Goal: Transaction & Acquisition: Purchase product/service

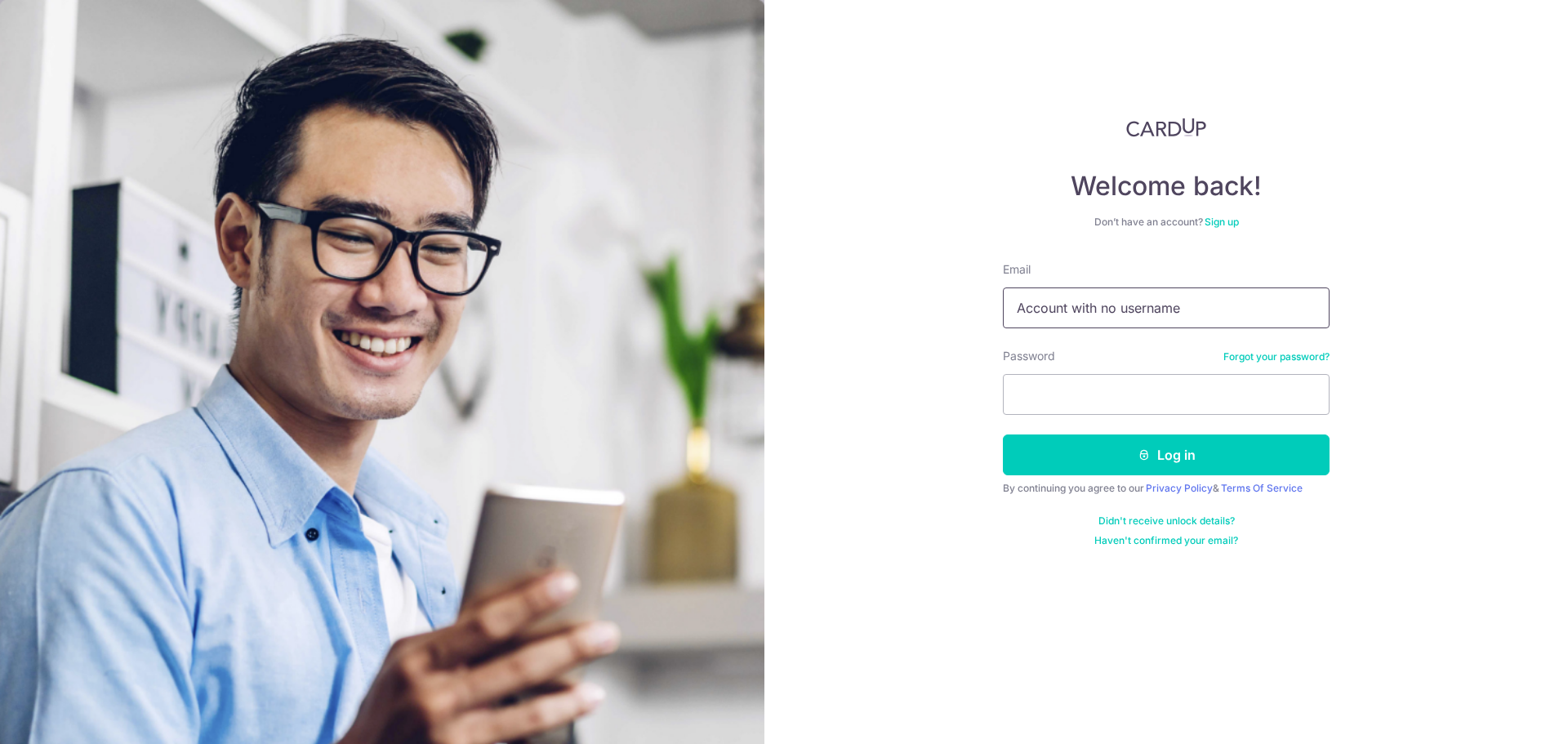
click at [1130, 304] on input "Account with no username" at bounding box center [1166, 307] width 326 height 41
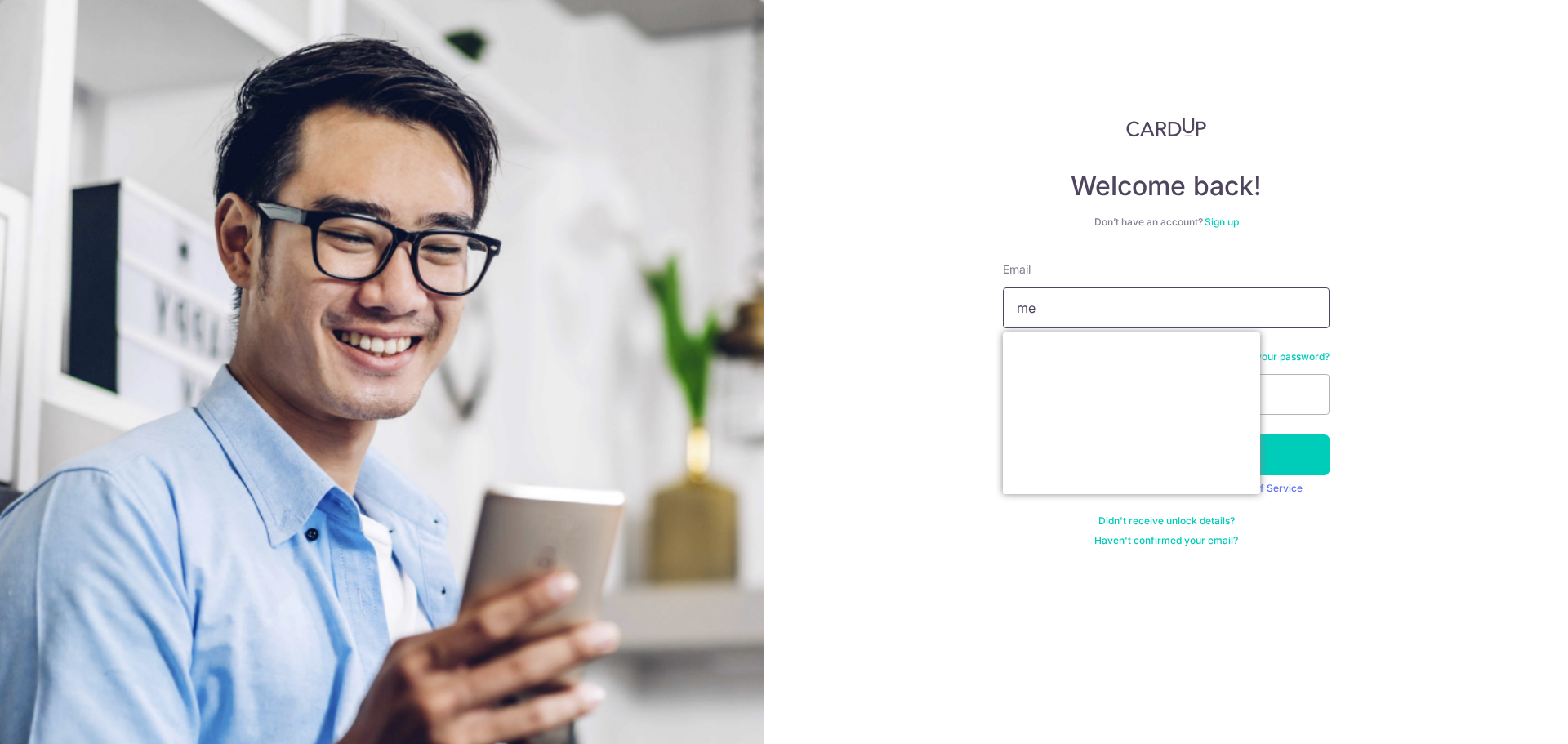
type input "e"
type input "johnnyhopc@gmail.com"
click at [920, 317] on div "Welcome back! Don’t have an account? Sign up Email johnnyhopc@gmail.com Passwor…" at bounding box center [1165, 372] width 803 height 744
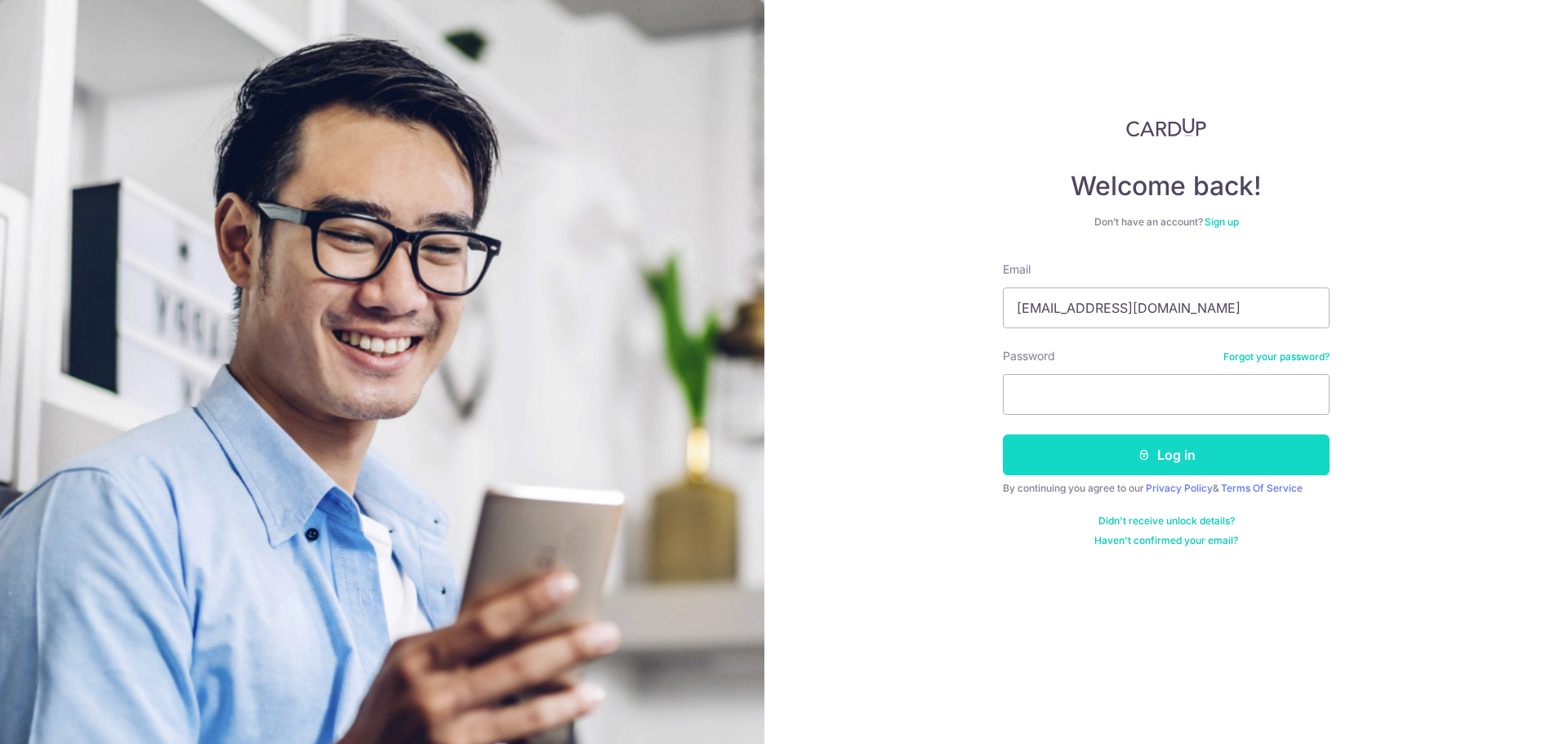
click at [1105, 448] on button "Log in" at bounding box center [1166, 454] width 326 height 41
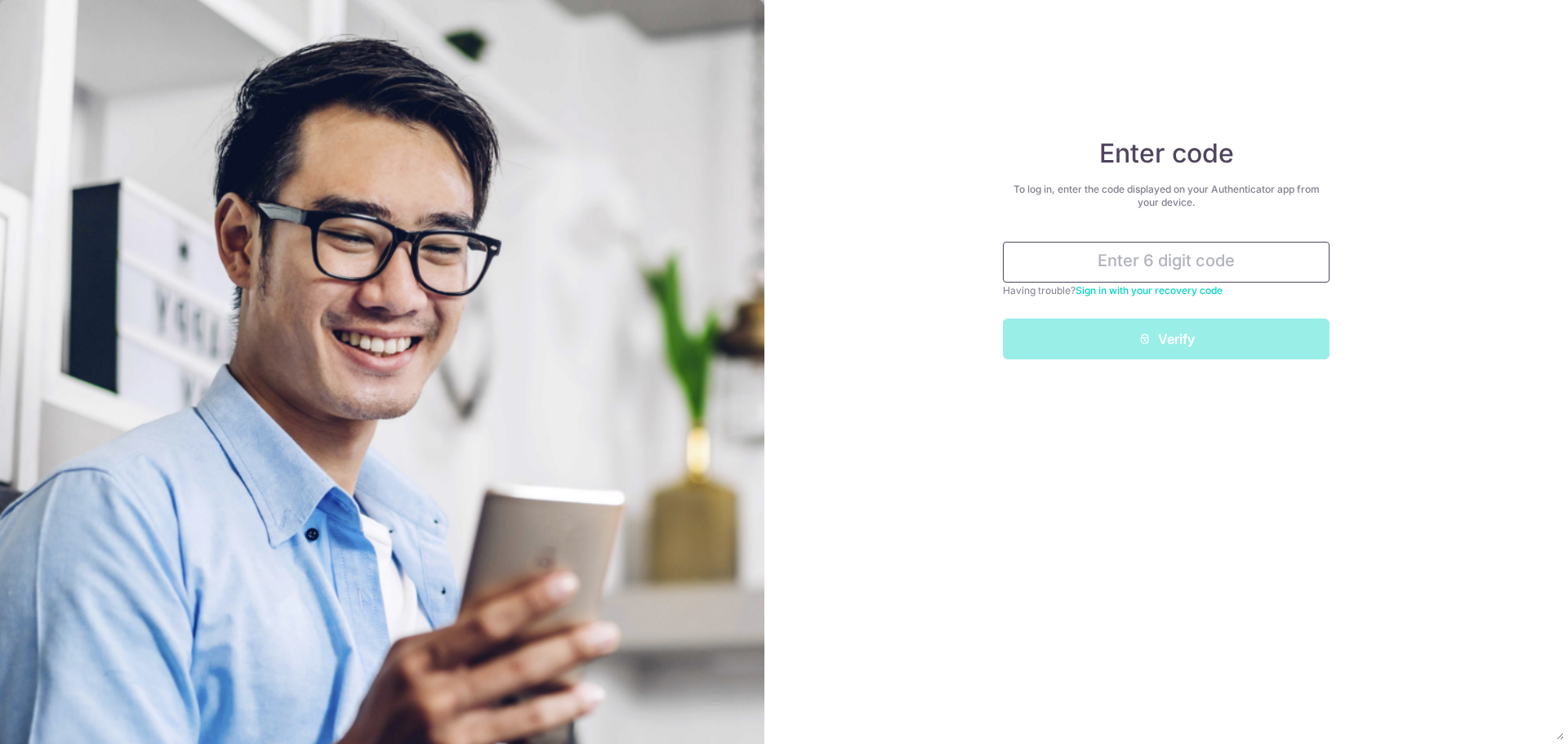
click at [1148, 254] on input "text" at bounding box center [1166, 262] width 326 height 41
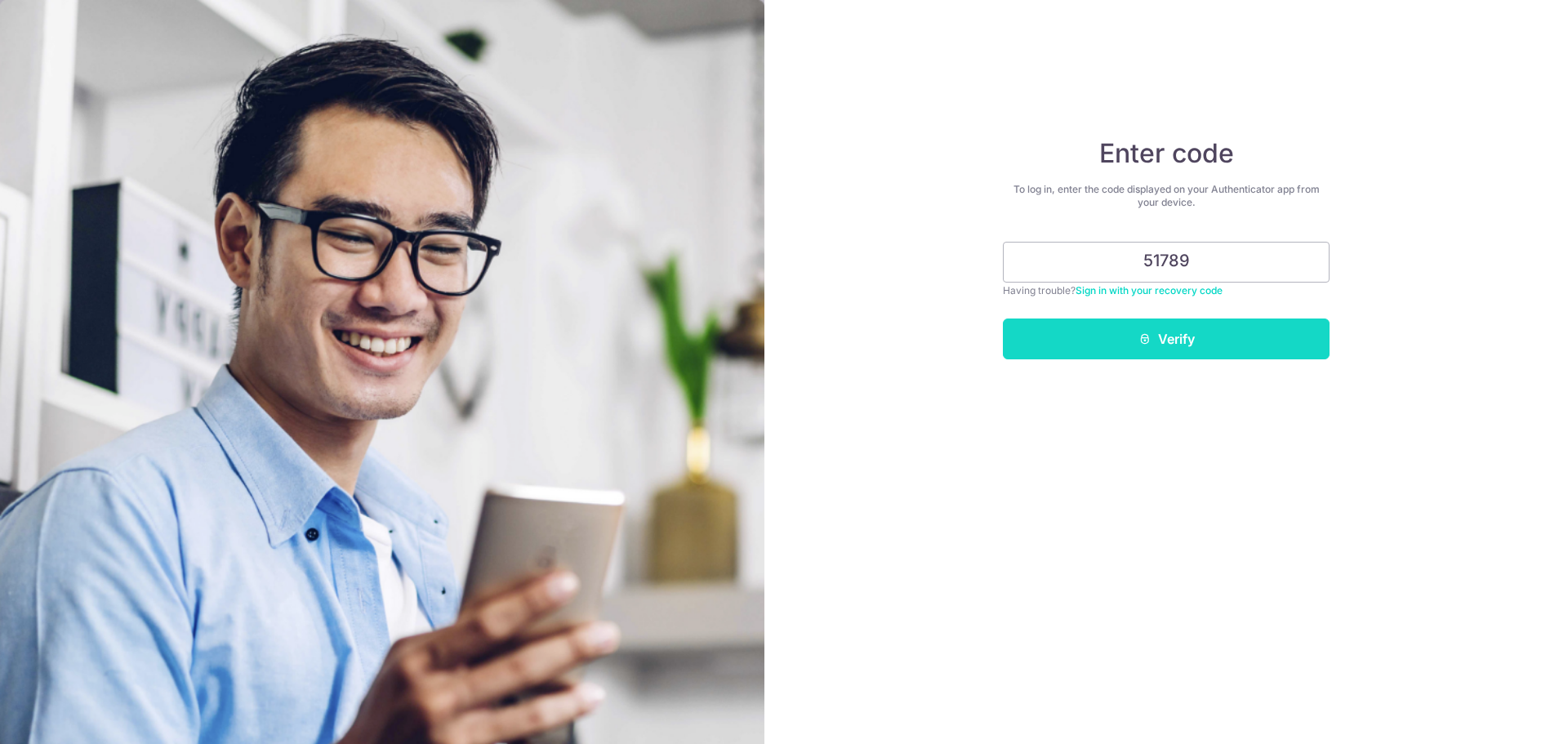
type input "51789"
drag, startPoint x: 1168, startPoint y: 330, endPoint x: 1185, endPoint y: 340, distance: 19.7
click at [1168, 330] on button "Verify" at bounding box center [1166, 338] width 326 height 41
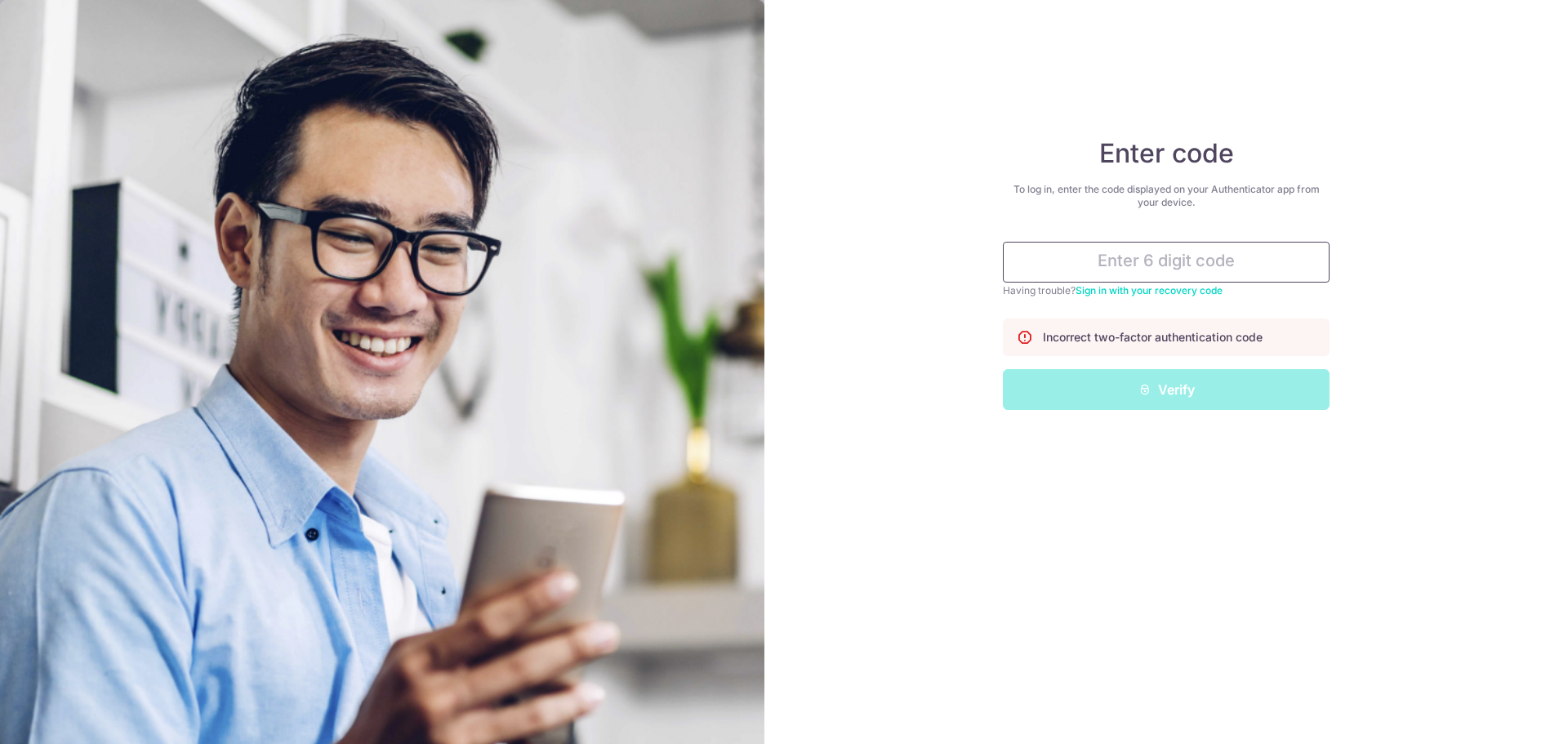
click at [1180, 256] on input "text" at bounding box center [1166, 262] width 326 height 41
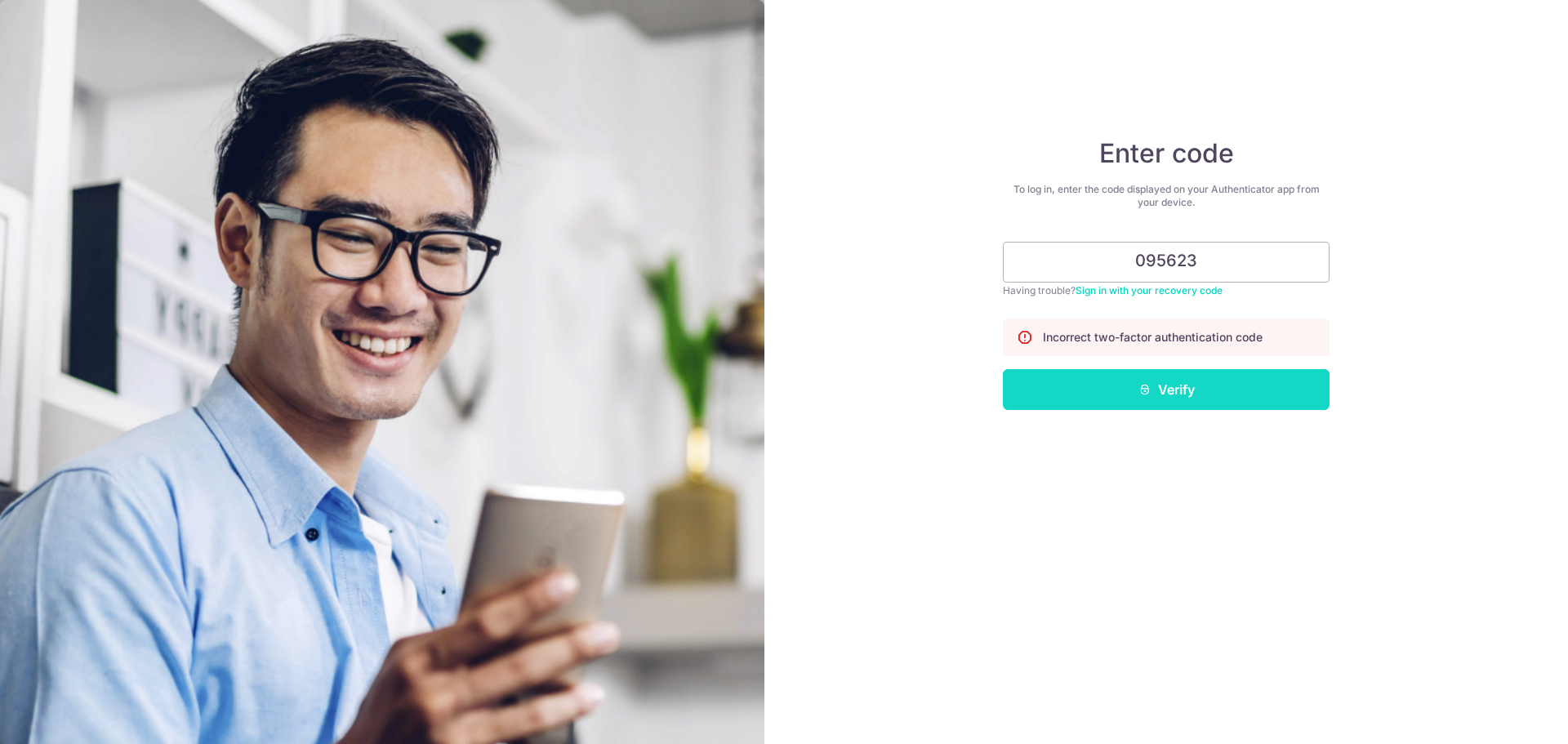
type input "095623"
click at [1185, 386] on button "Verify" at bounding box center [1166, 389] width 326 height 41
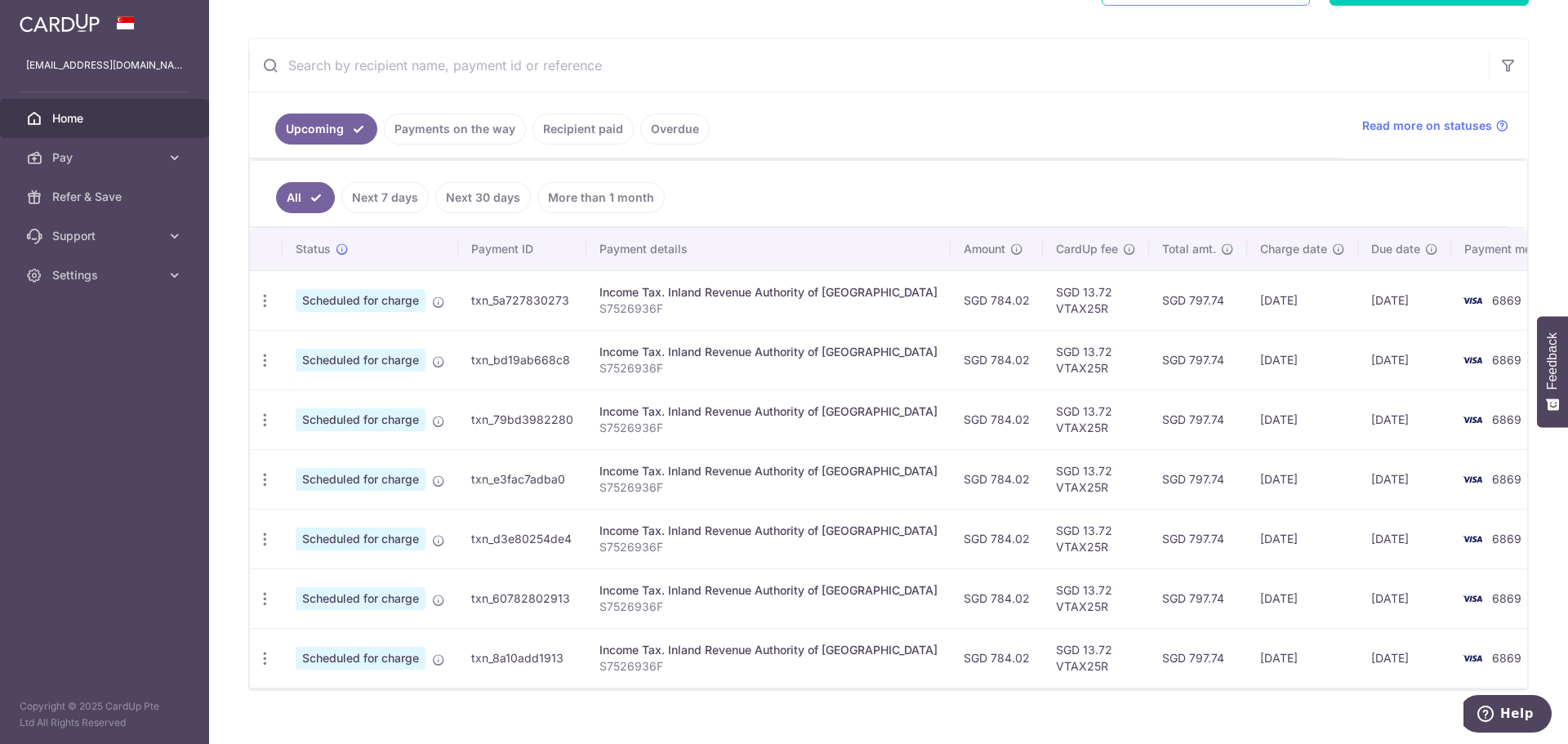
scroll to position [301, 0]
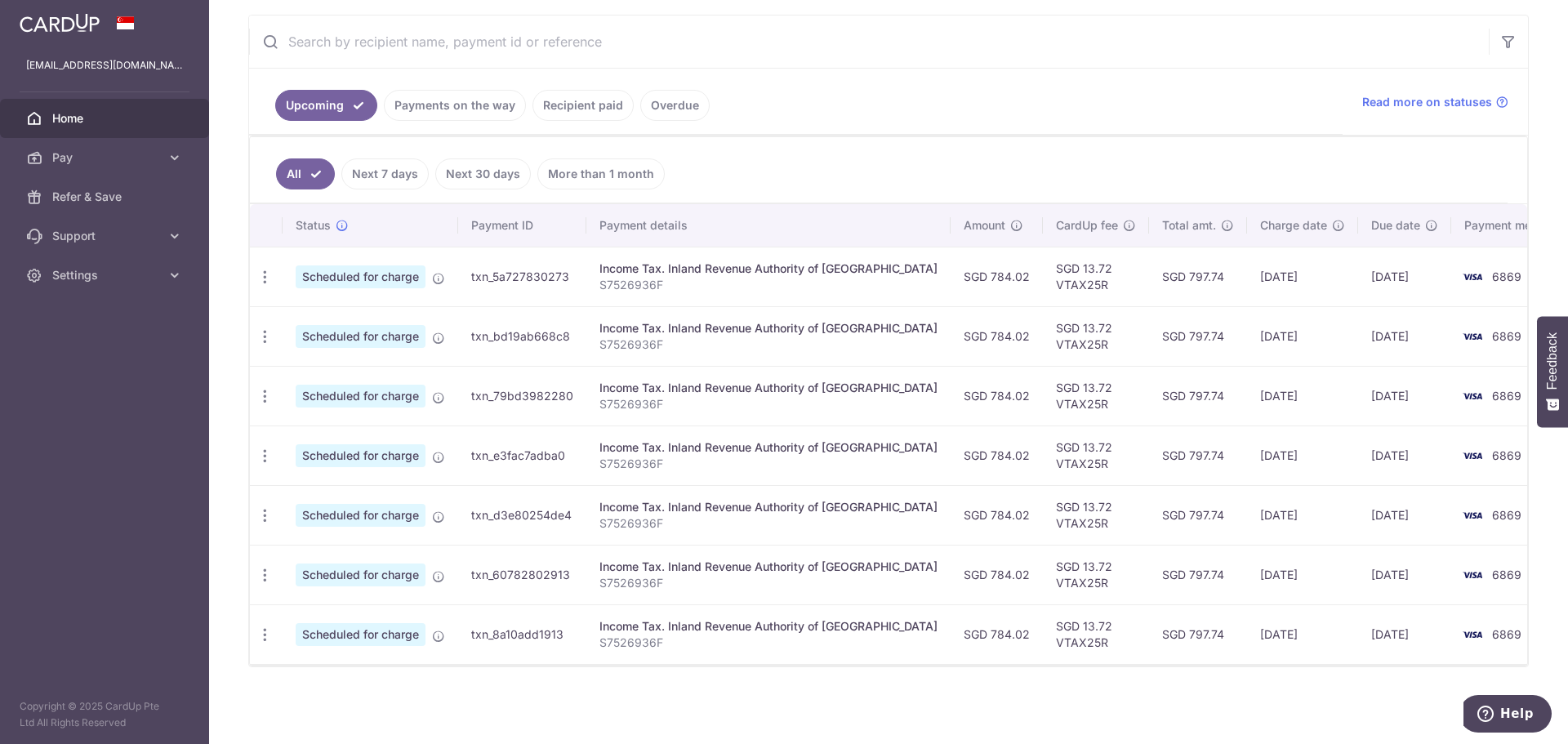
click at [484, 106] on link "Payments on the way" at bounding box center [455, 106] width 142 height 31
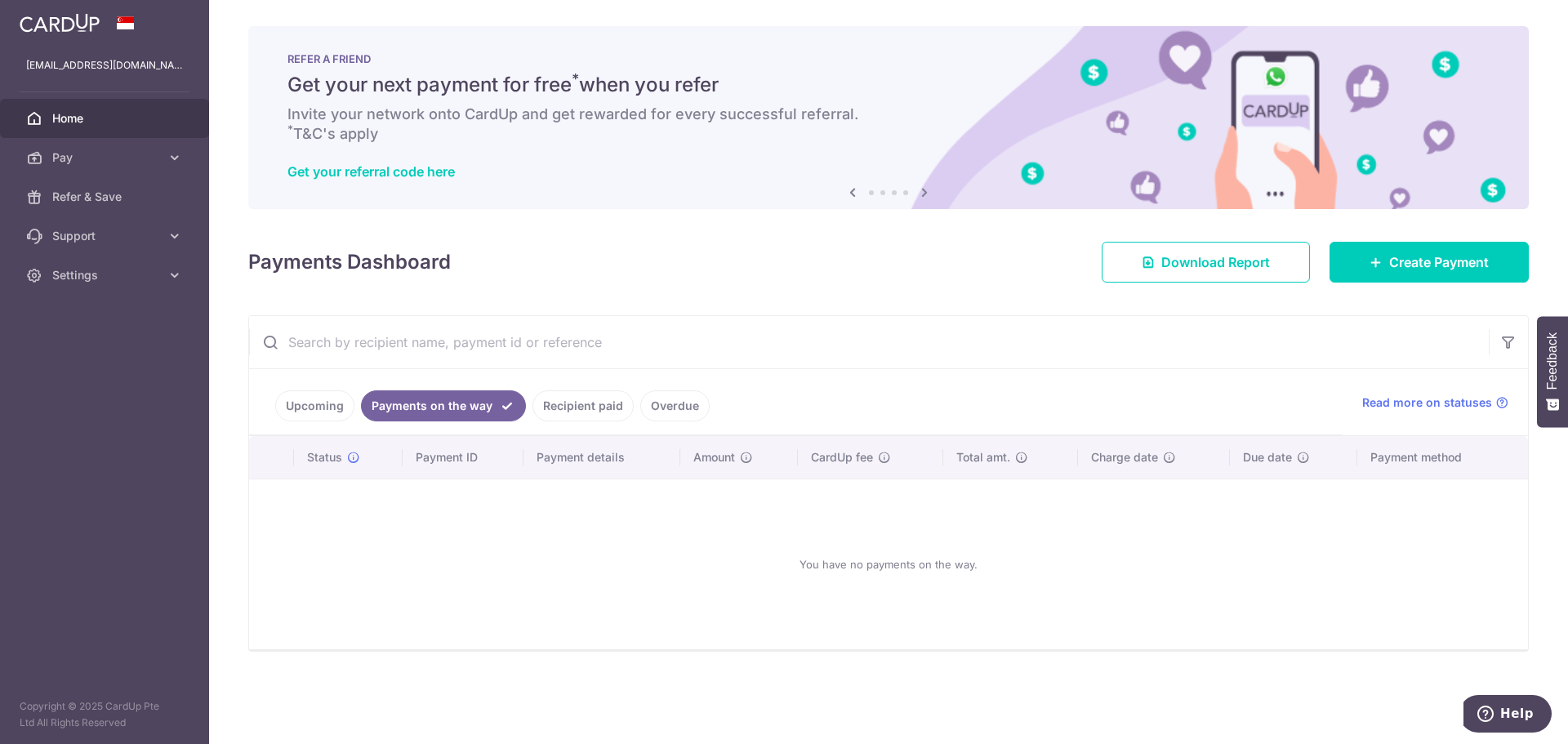
click at [579, 399] on link "Recipient paid" at bounding box center [583, 406] width 101 height 31
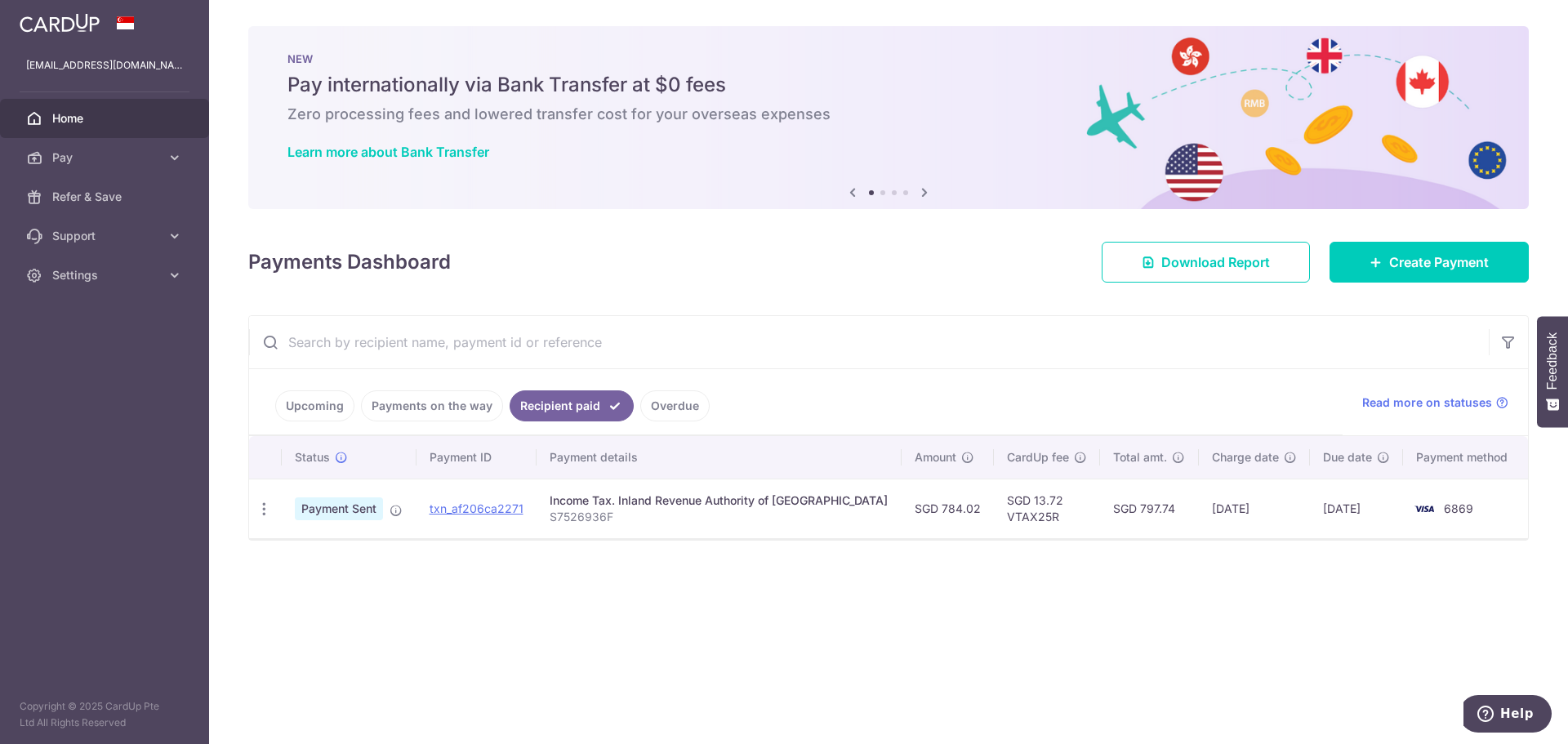
click at [670, 403] on link "Overdue" at bounding box center [675, 406] width 69 height 31
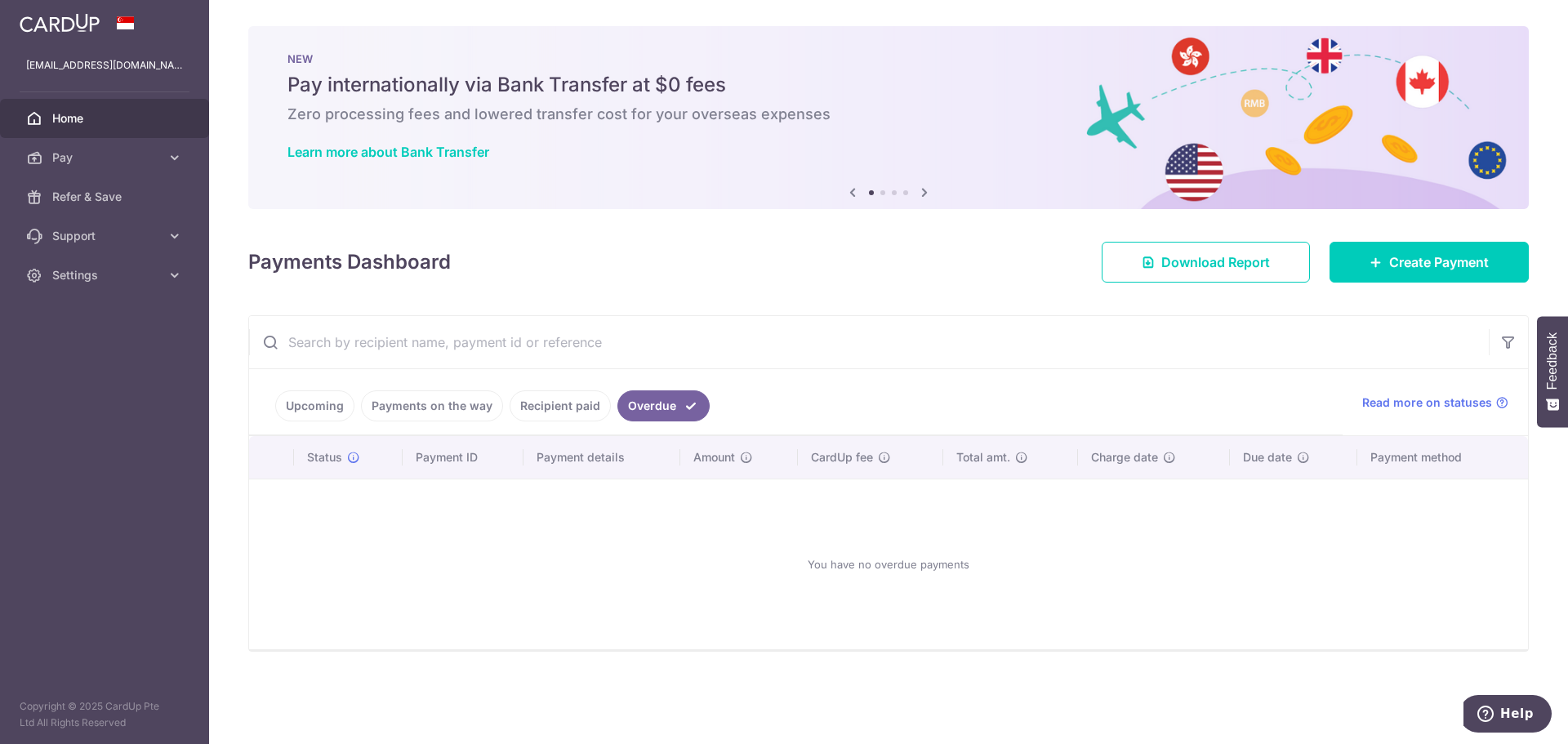
click at [327, 401] on link "Upcoming" at bounding box center [315, 406] width 79 height 31
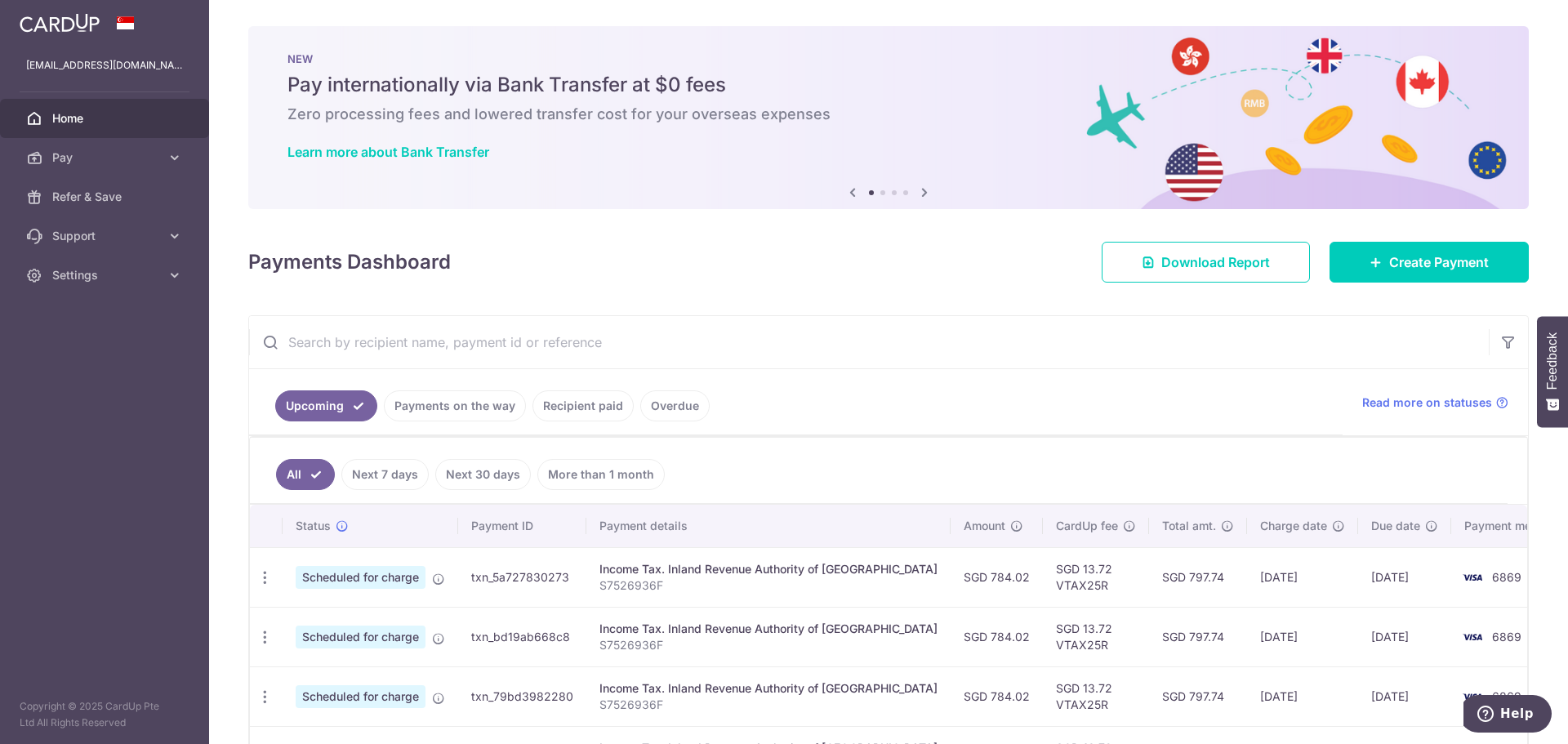
click at [455, 410] on link "Payments on the way" at bounding box center [455, 406] width 142 height 31
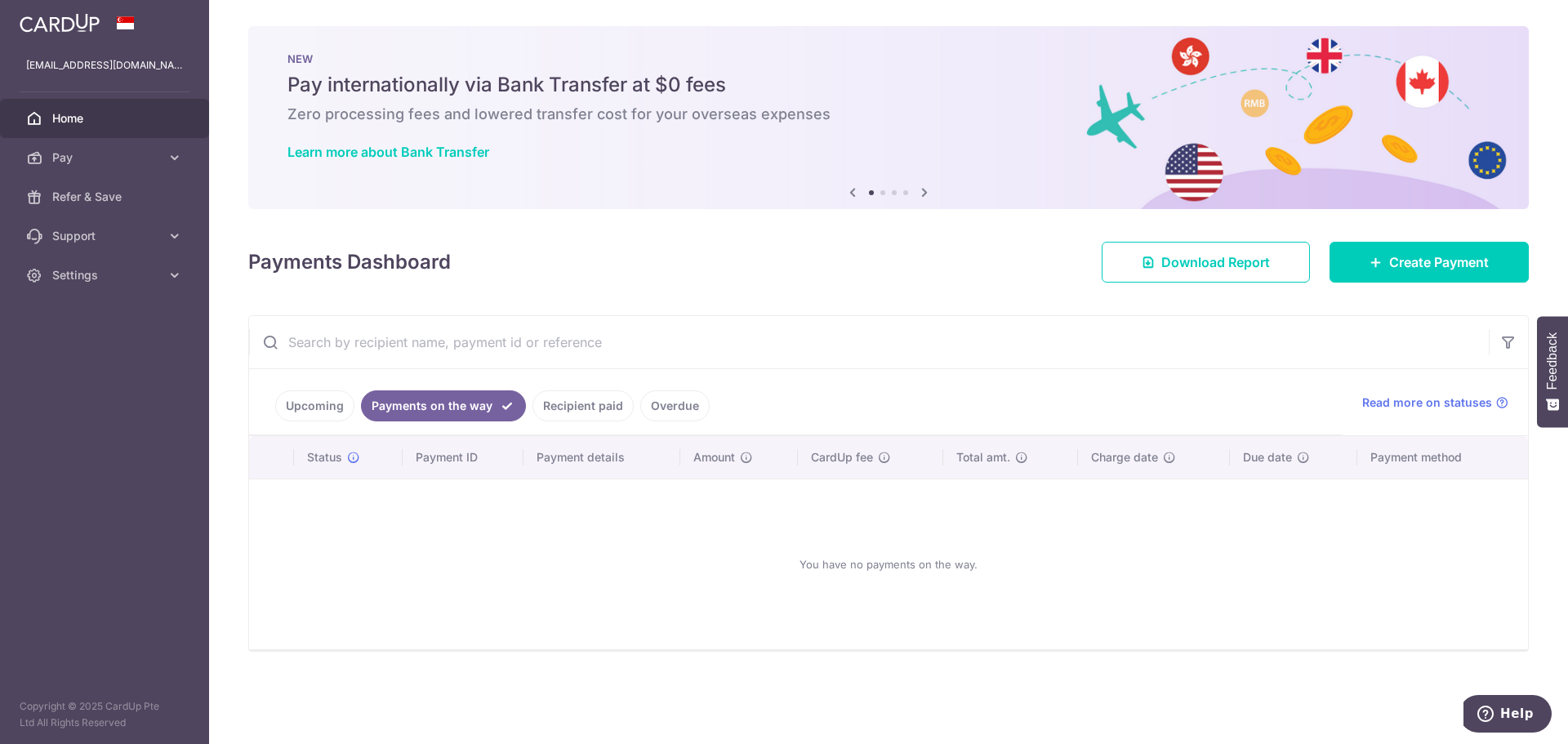
click at [580, 410] on link "Recipient paid" at bounding box center [583, 406] width 101 height 31
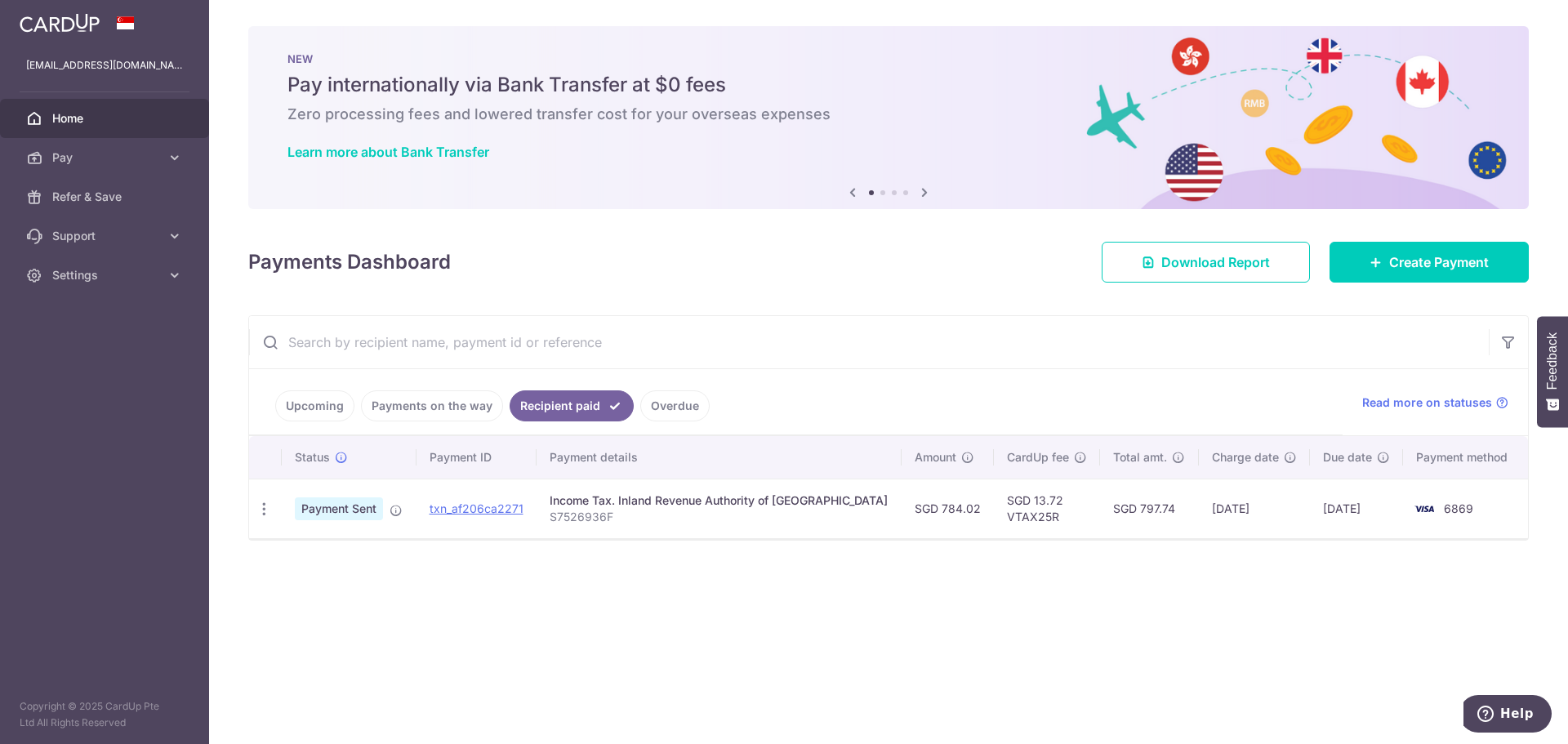
click at [663, 403] on link "Overdue" at bounding box center [675, 406] width 69 height 31
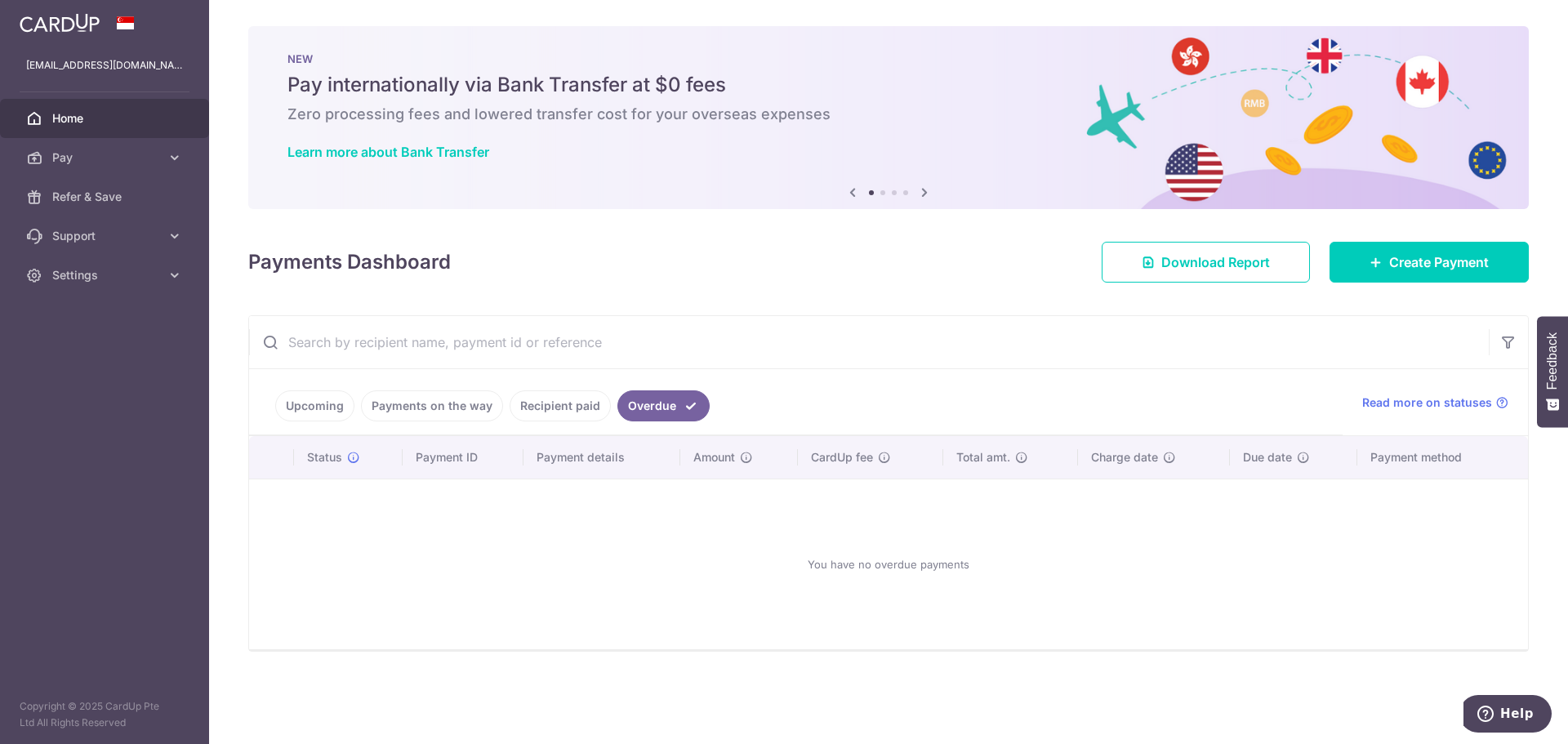
click at [305, 404] on link "Upcoming" at bounding box center [315, 406] width 79 height 31
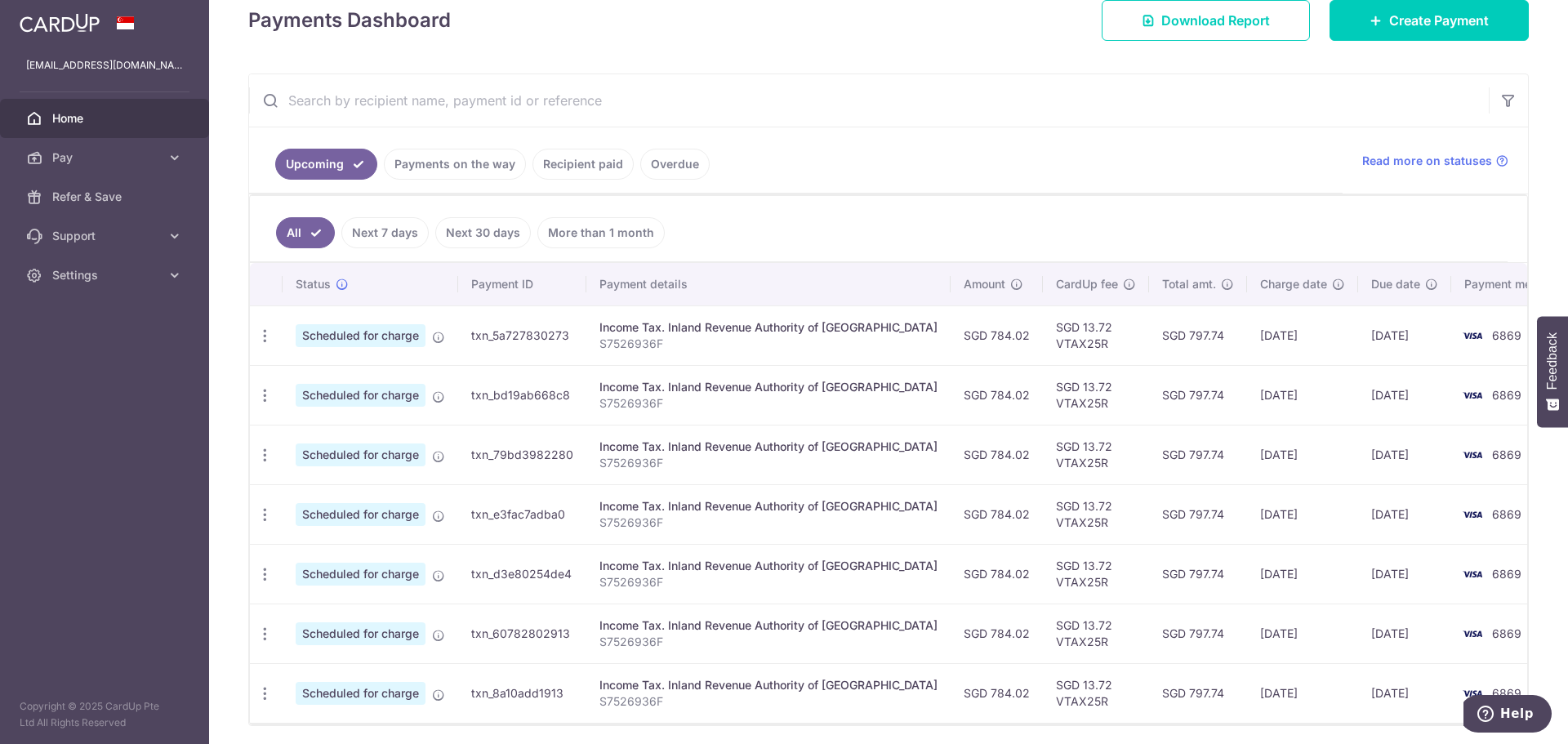
scroll to position [301, 0]
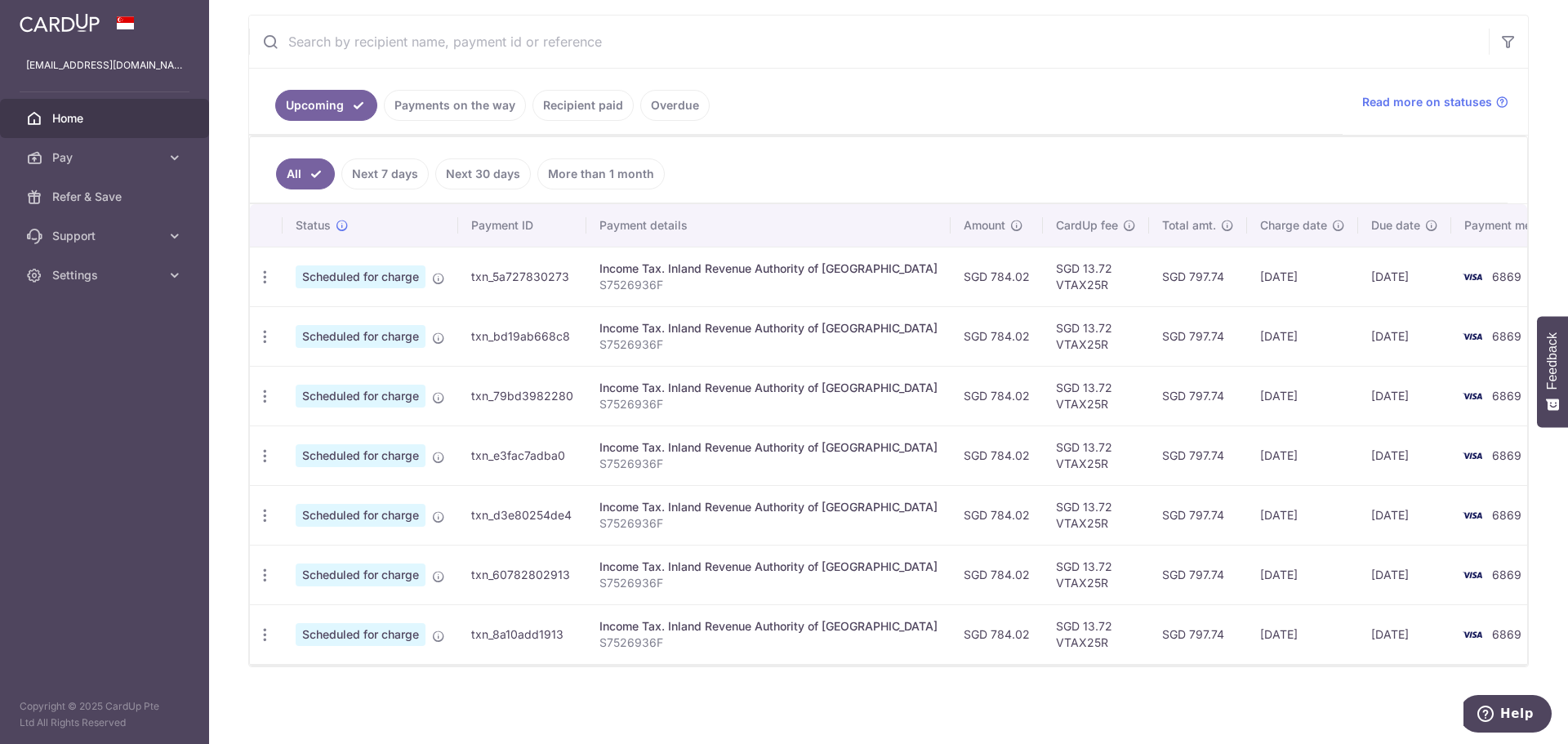
click at [465, 105] on link "Payments on the way" at bounding box center [455, 106] width 142 height 31
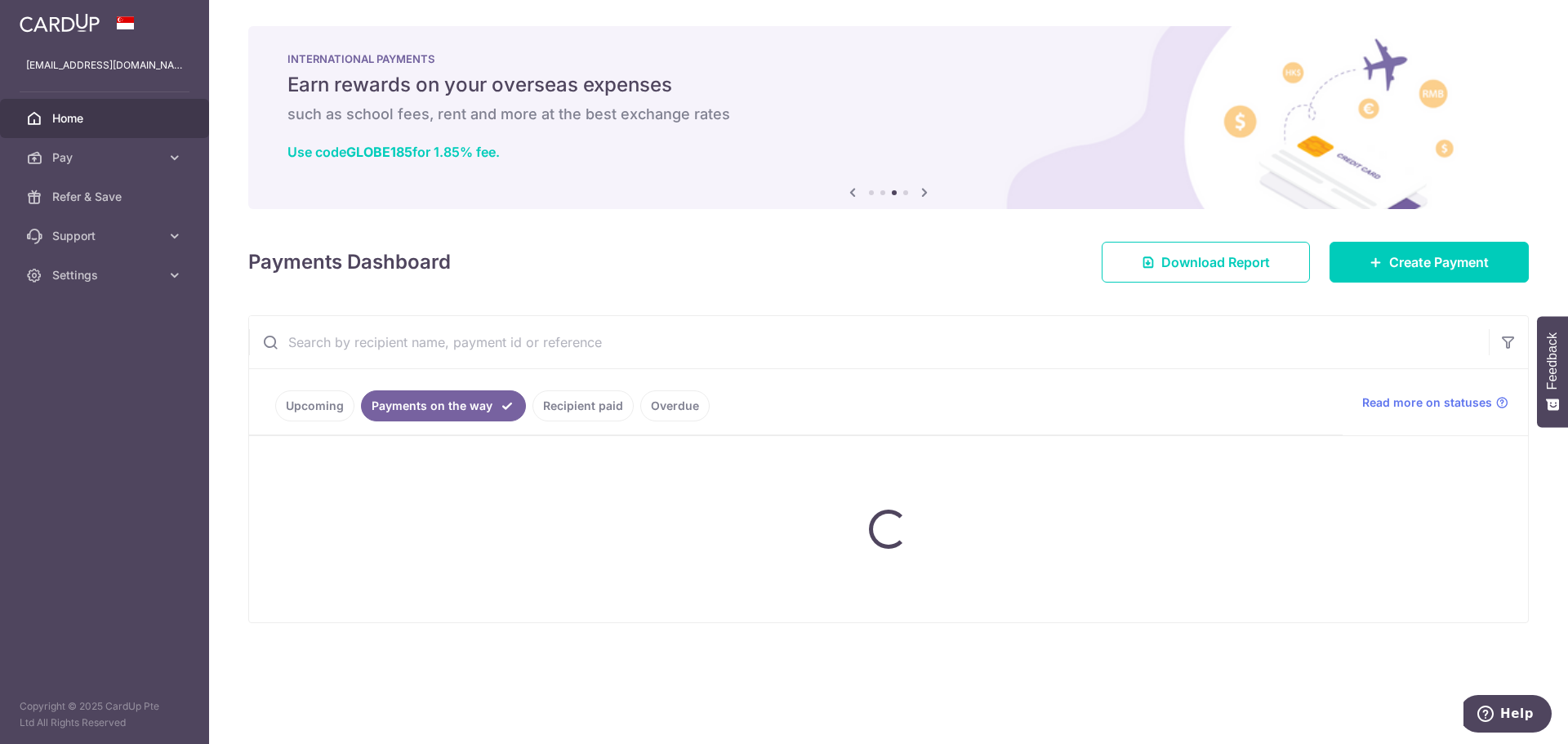
scroll to position [0, 0]
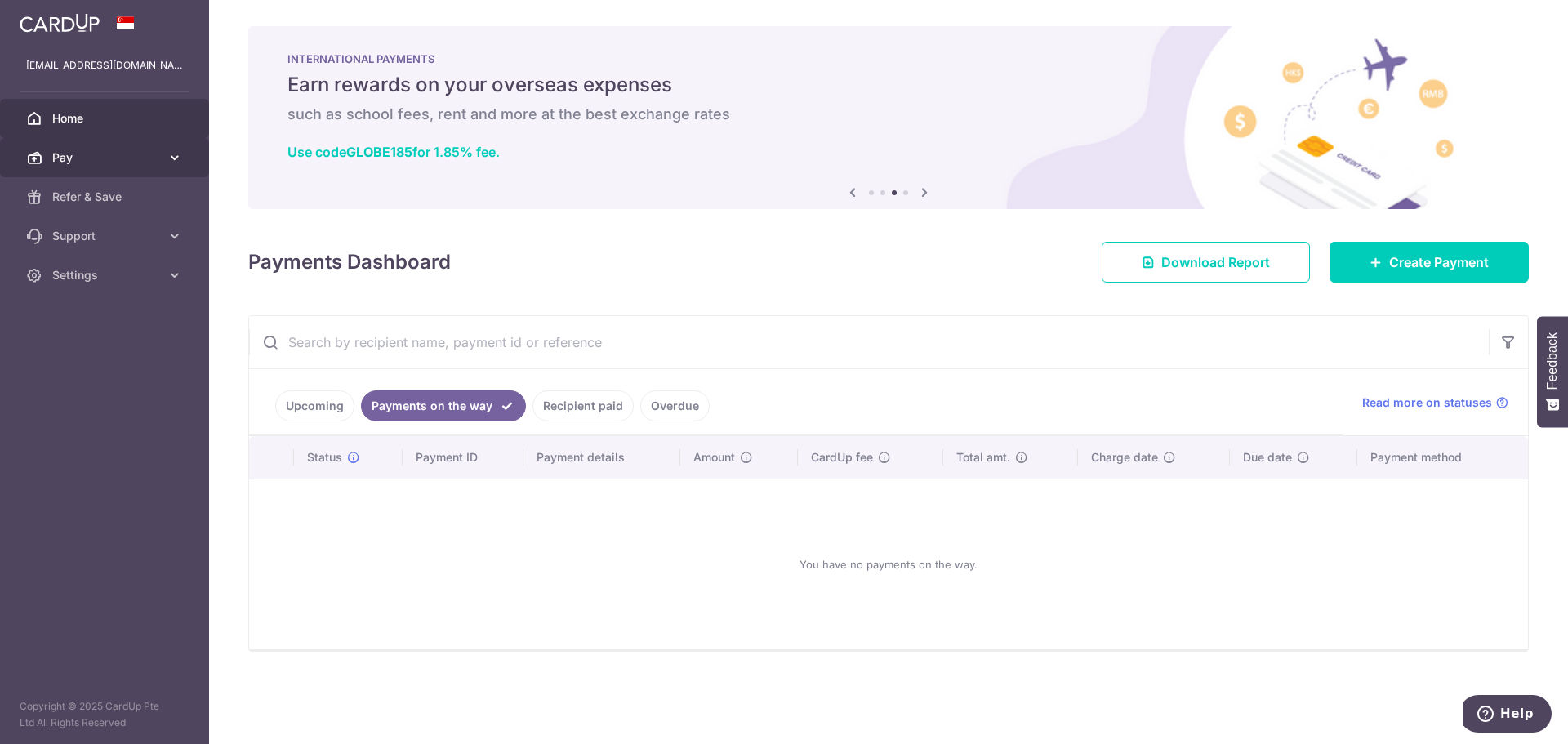
click at [77, 160] on span "Pay" at bounding box center [106, 158] width 108 height 16
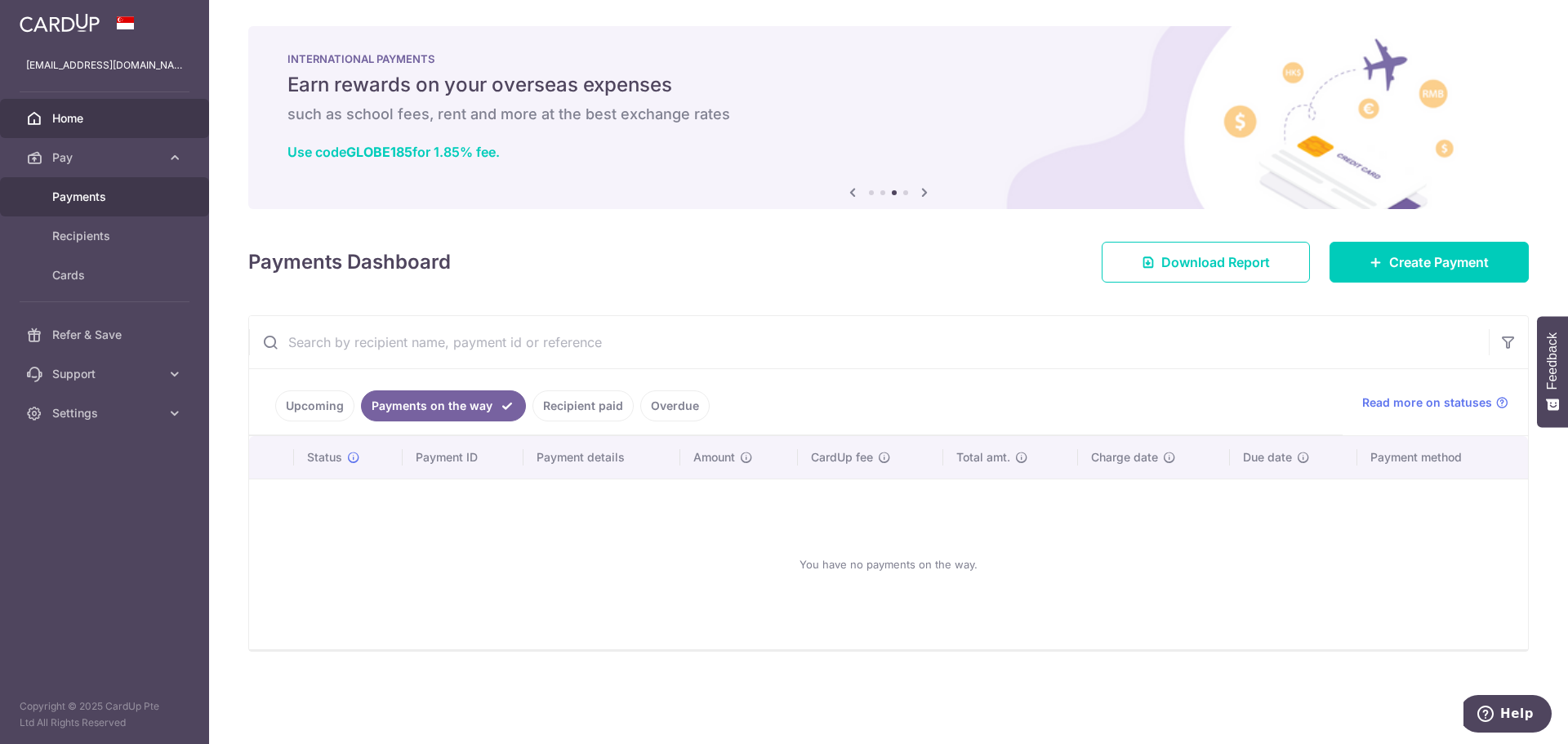
click at [81, 196] on span "Payments" at bounding box center [106, 197] width 108 height 16
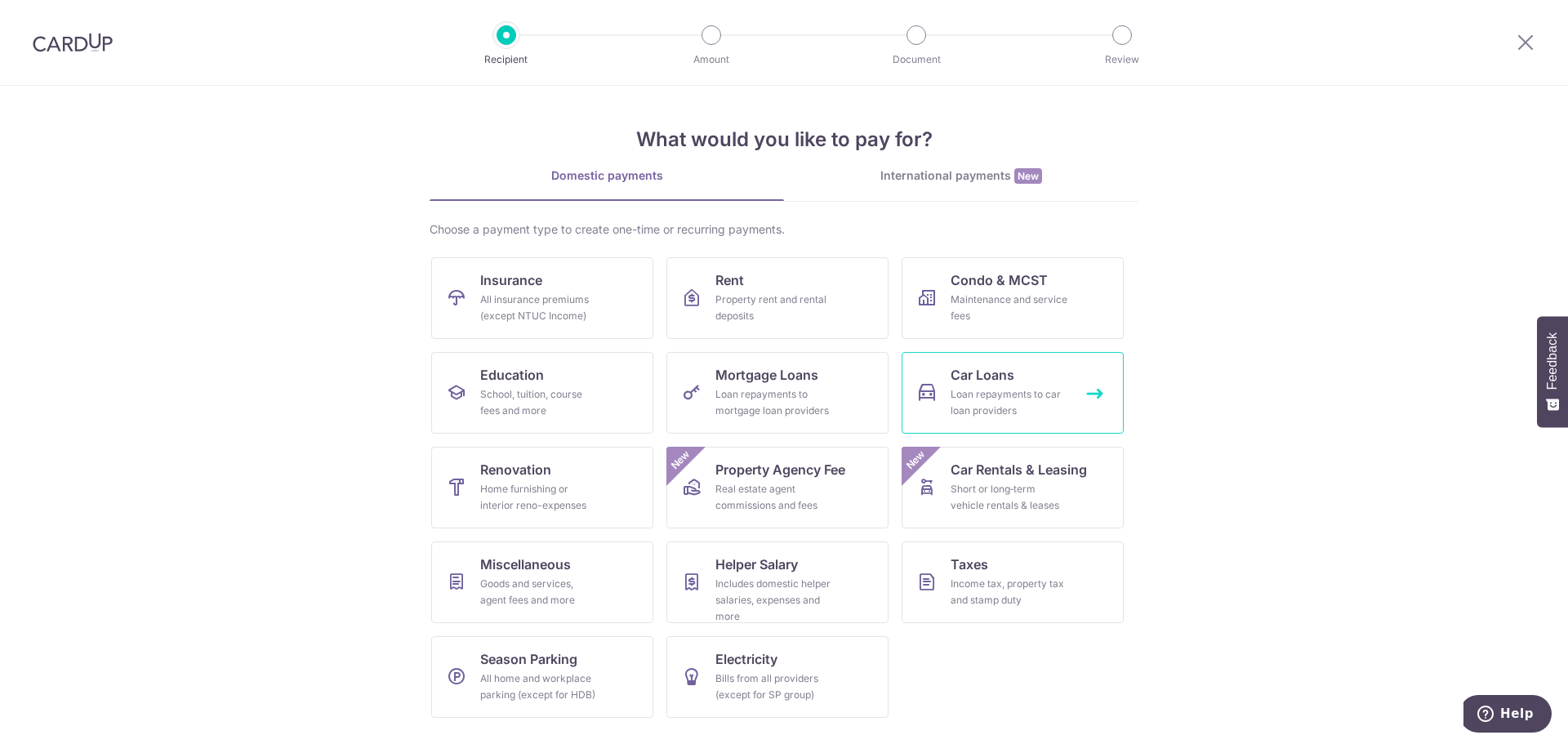
click at [1042, 387] on div "Loan repayments to car loan providers" at bounding box center [1009, 403] width 118 height 33
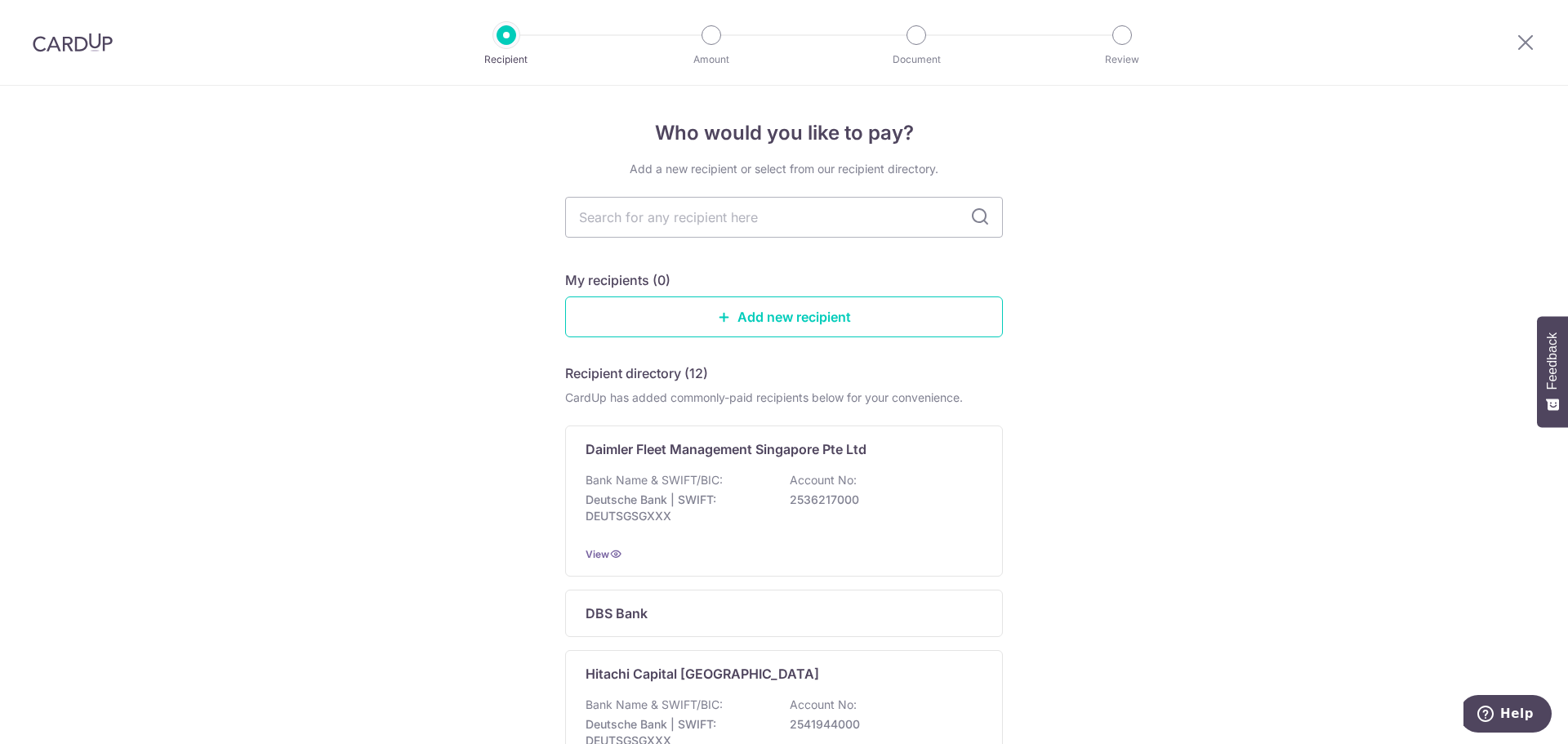
click at [970, 215] on icon at bounding box center [979, 216] width 19 height 19
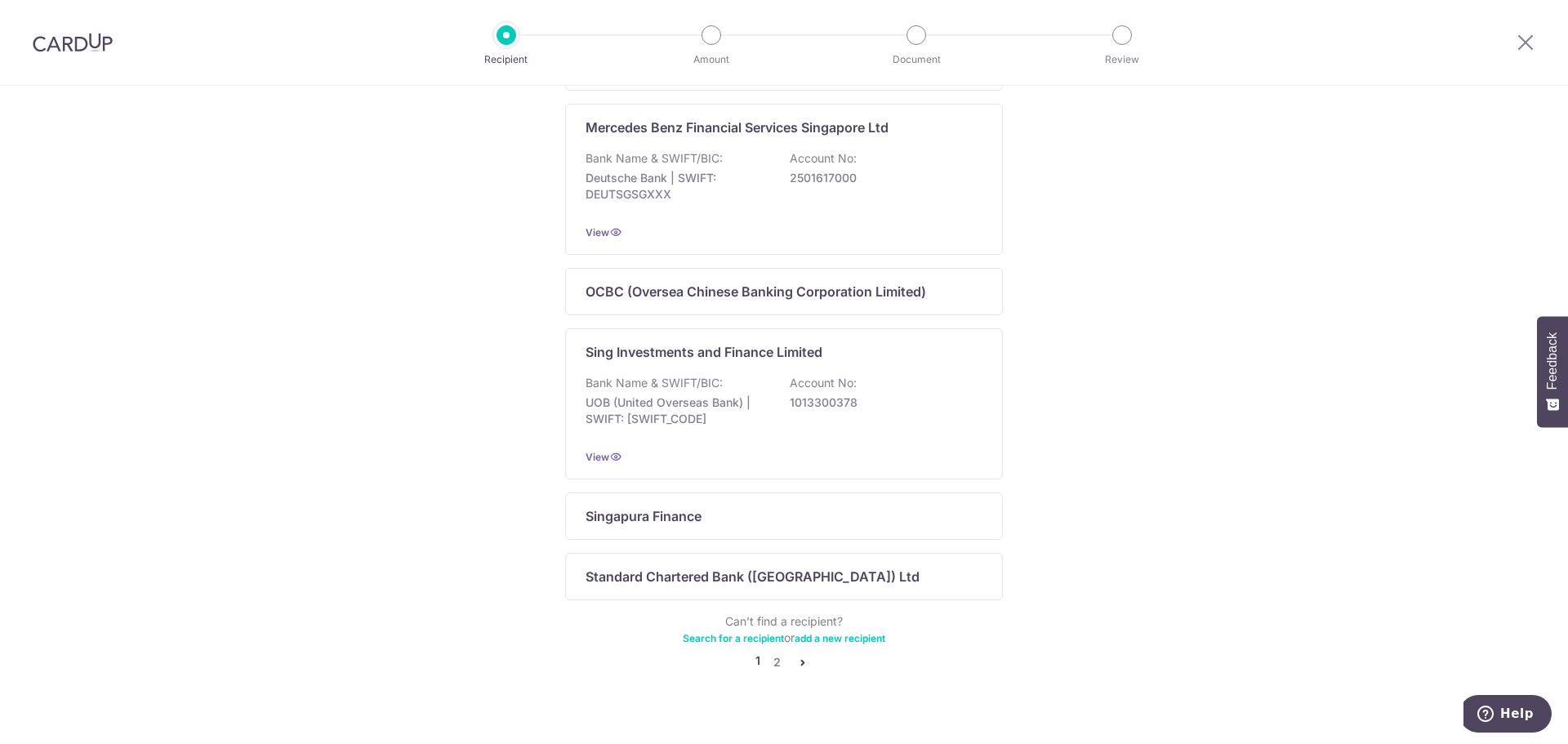
scroll to position [959, 0]
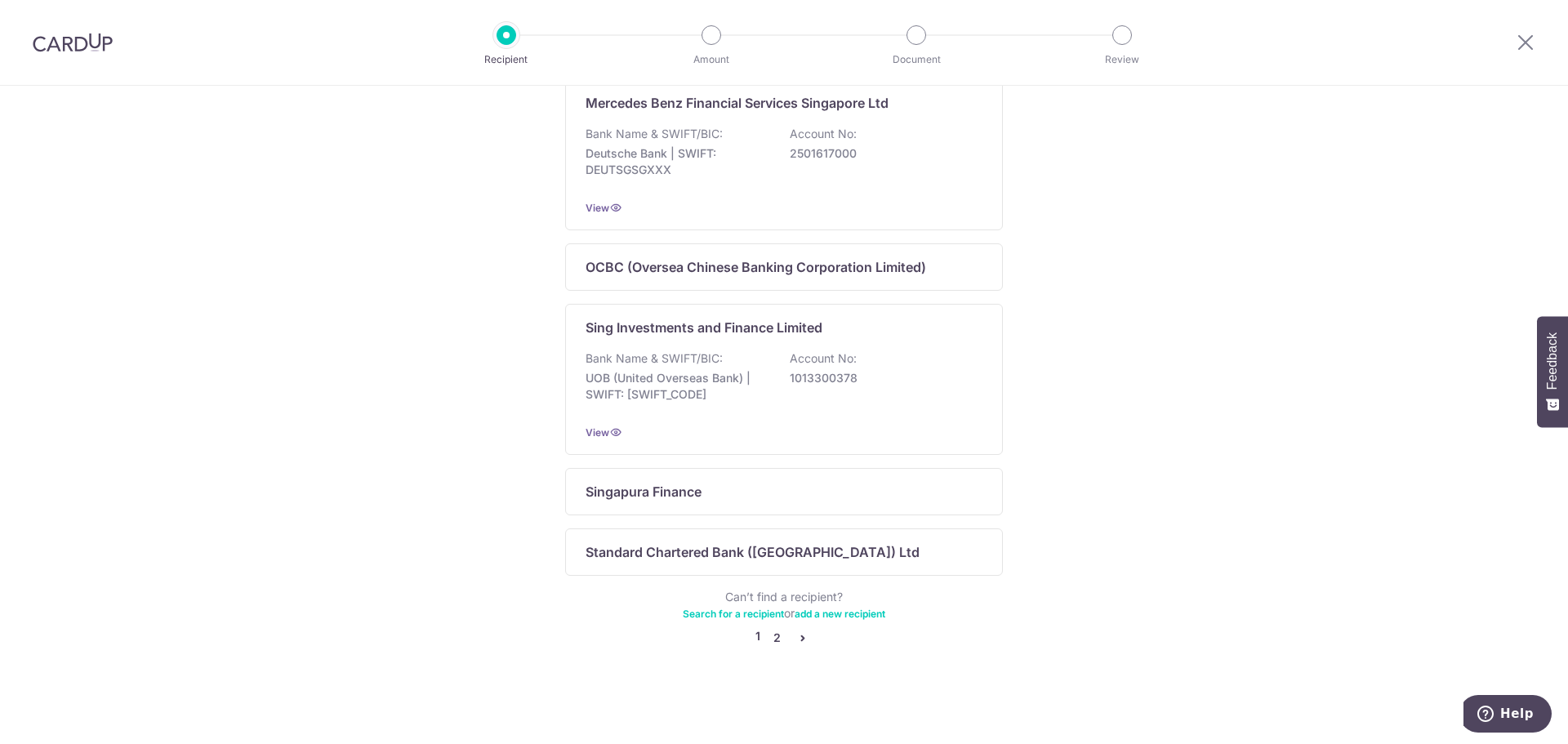
click at [770, 630] on link "2" at bounding box center [776, 637] width 19 height 19
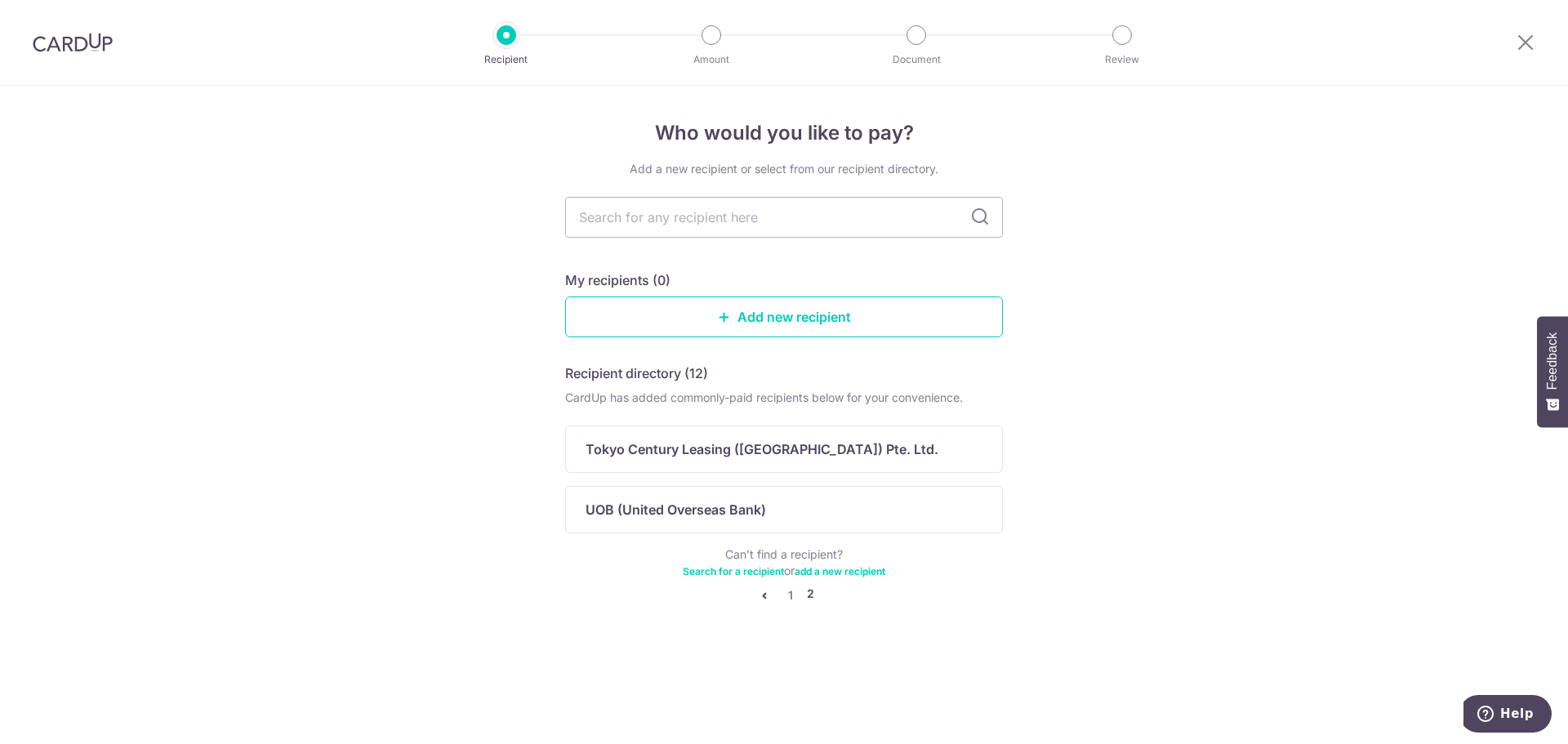
scroll to position [0, 0]
click at [784, 314] on link "Add new recipient" at bounding box center [784, 316] width 438 height 41
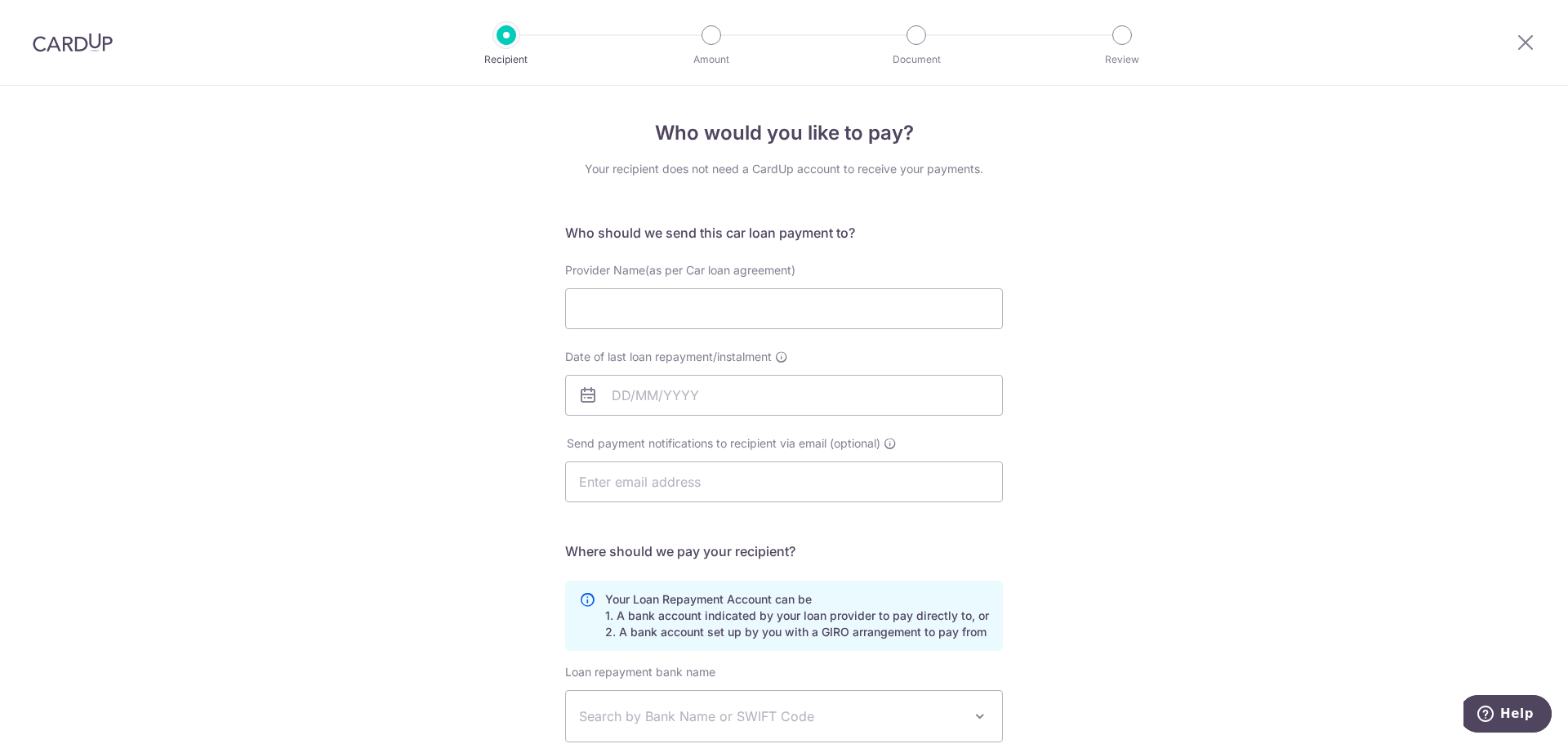
click at [407, 219] on div "Who would you like to pay? Your recipient does not need a CardUp account to rec…" at bounding box center [784, 533] width 1568 height 896
click at [624, 303] on input "Provider Name(as per Car loan agreement)" at bounding box center [784, 308] width 438 height 41
click at [751, 294] on input "OCBC" at bounding box center [784, 308] width 438 height 41
drag, startPoint x: 646, startPoint y: 305, endPoint x: 539, endPoint y: 305, distance: 107.0
click at [539, 305] on div "Who would you like to pay? Your recipient does not need a CardUp account to rec…" at bounding box center [784, 533] width 1568 height 896
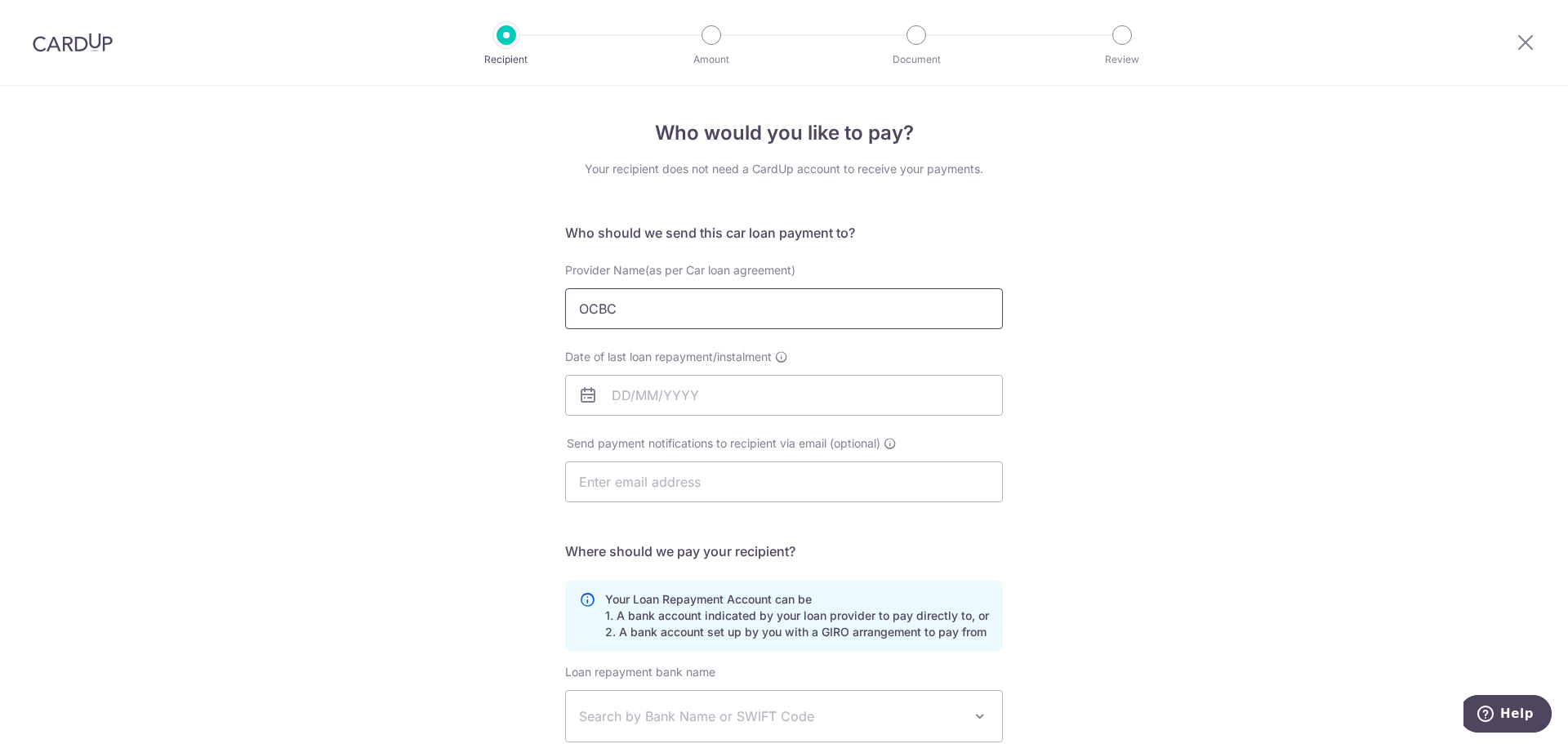
paste input "VERSEA-CHINESE BANKING CORPORATION LIMITED"
type input "OVERSEA-CHINESE BANKING CORPORATION LIMITED"
click at [646, 391] on input "Date of last loan repayment/instalment" at bounding box center [784, 395] width 438 height 41
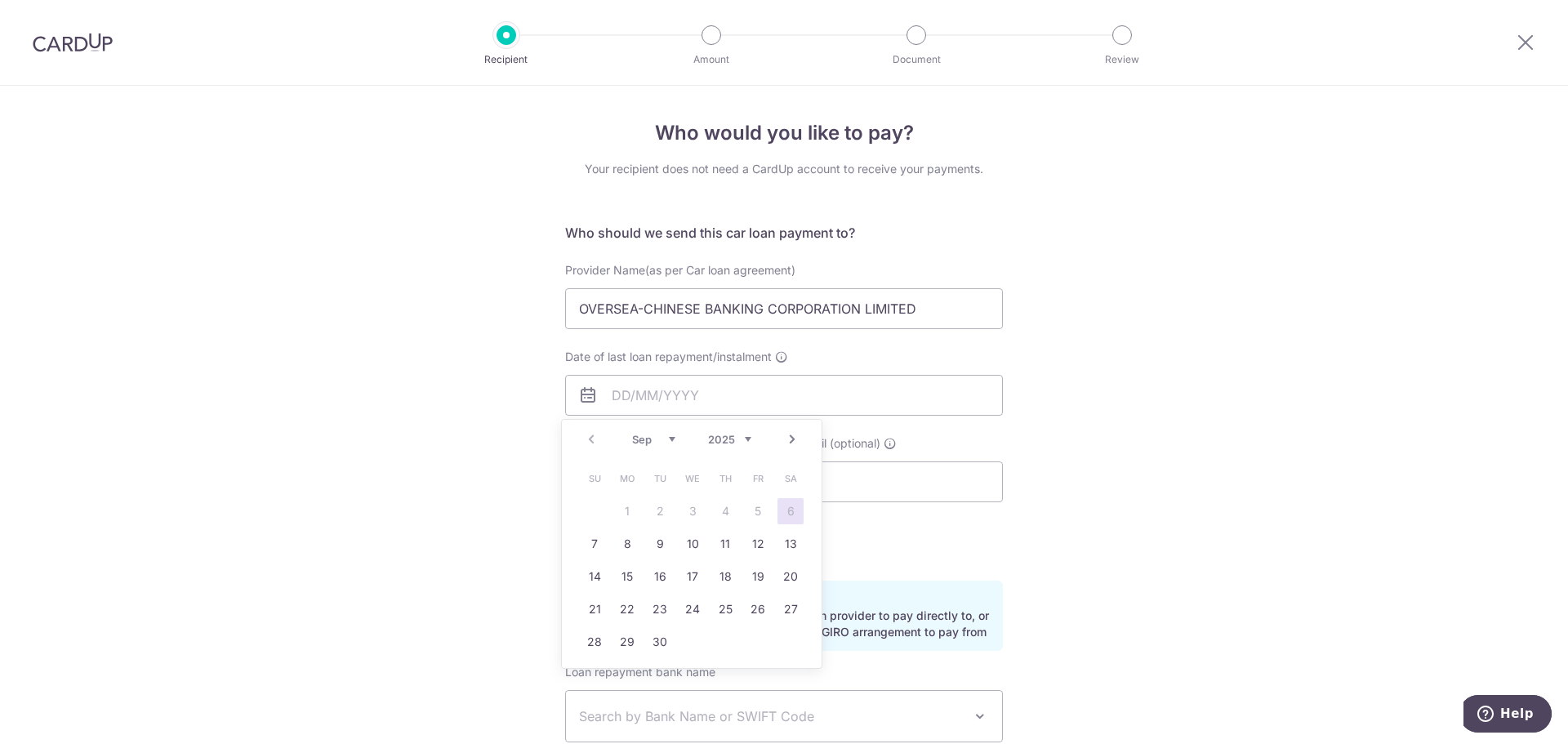
click at [589, 439] on div "Prev Next Sep Oct Nov Dec 2025 2026 2027 2028 2029 2030 2031 2032 2033 2034 2035" at bounding box center [691, 439] width 260 height 39
click at [676, 439] on div "Sep Oct Nov Dec 2025 2026 2027 2028 2029 2030 2031 2032 2033 2034 2035" at bounding box center [691, 439] width 119 height 14
click at [672, 435] on select "Sep Oct Nov Dec" at bounding box center [653, 439] width 43 height 13
click at [464, 421] on div "Who would you like to pay? Your recipient does not need a CardUp account to rec…" at bounding box center [784, 533] width 1568 height 896
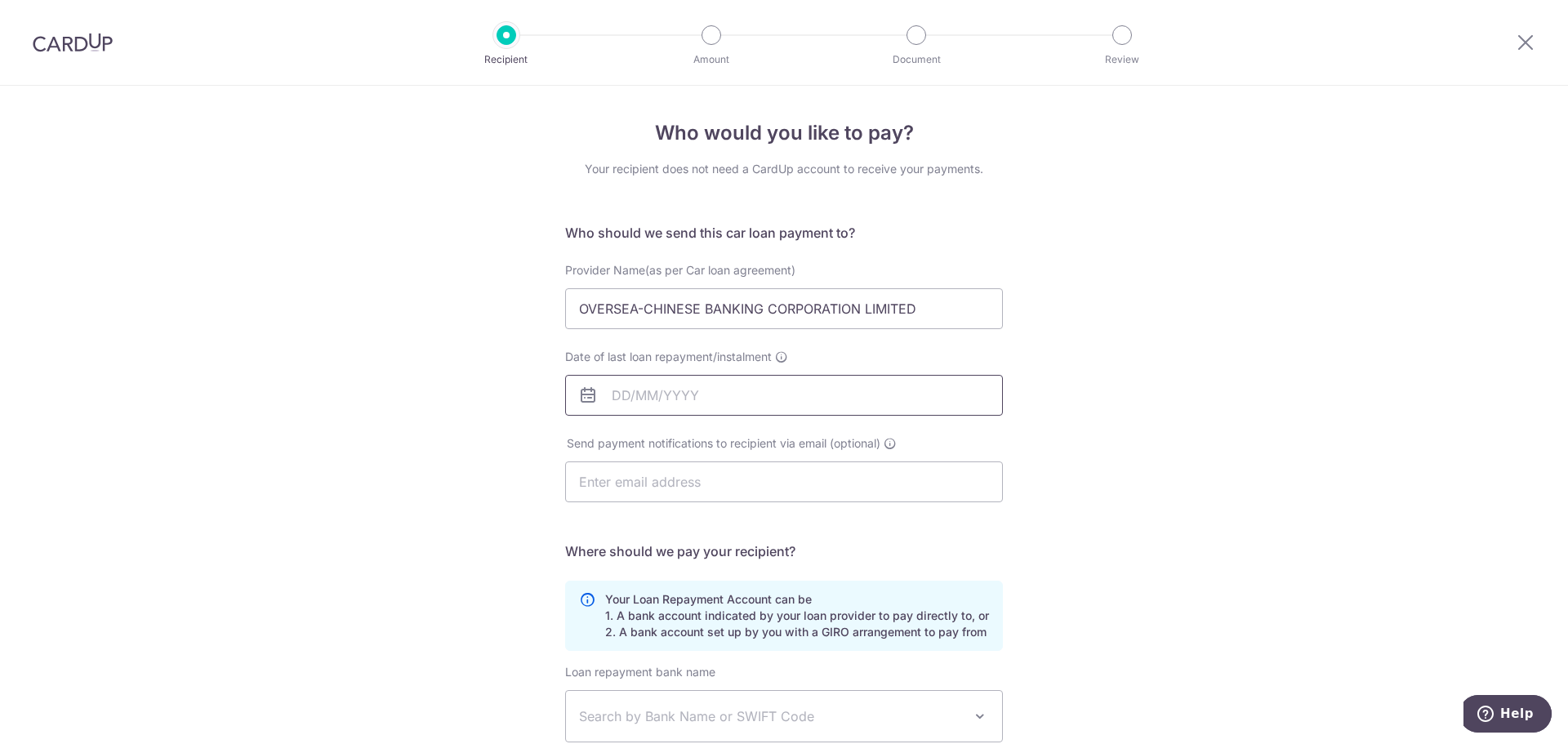
click at [612, 399] on input "Date of last loan repayment/instalment" at bounding box center [784, 395] width 438 height 41
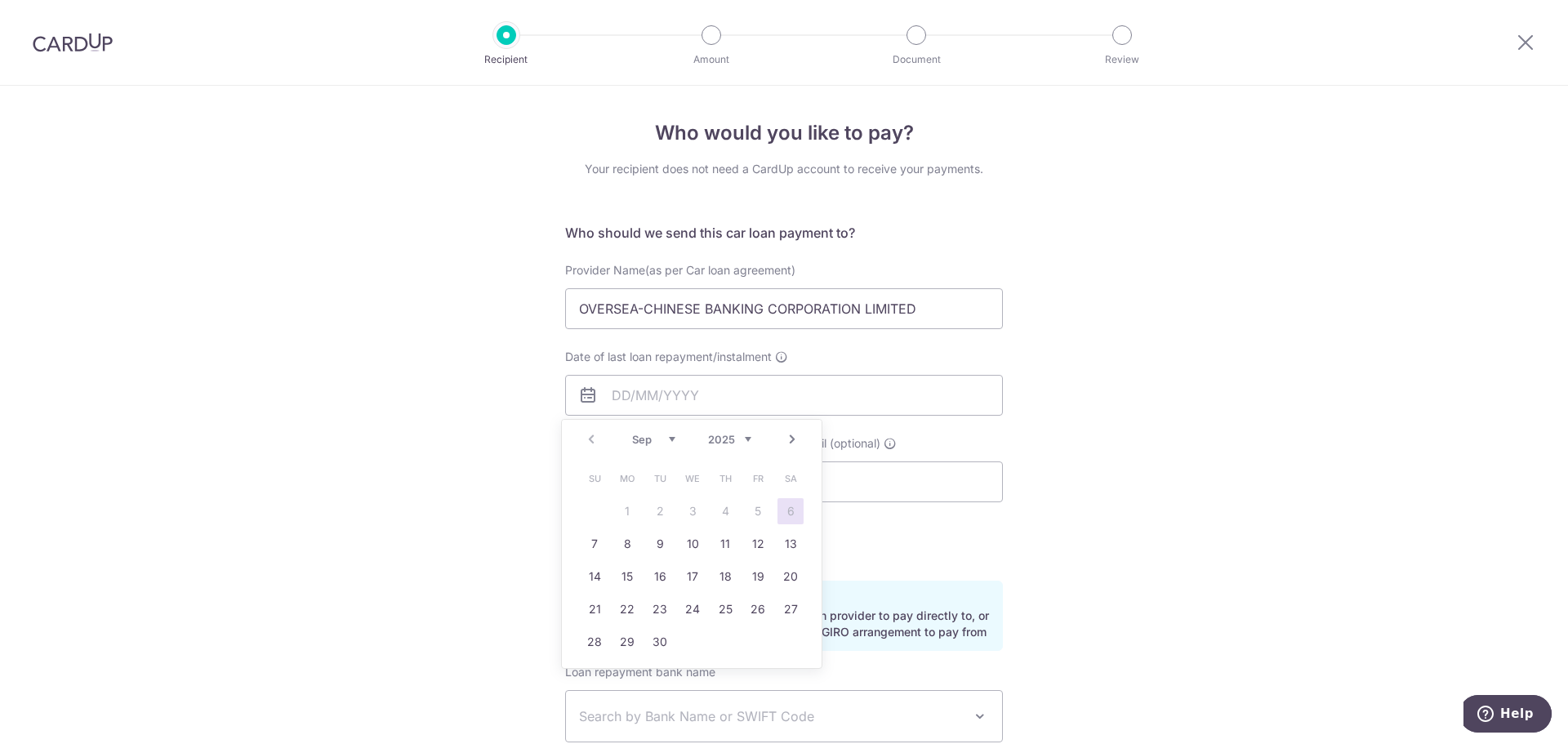
click at [590, 434] on div "Prev Next Sep Oct Nov Dec 2025 2026 2027 2028 2029 2030 2031 2032 2033 2034 2035" at bounding box center [691, 439] width 260 height 39
click at [789, 438] on link "Next" at bounding box center [791, 439] width 19 height 19
click at [593, 436] on link "Prev" at bounding box center [591, 439] width 19 height 19
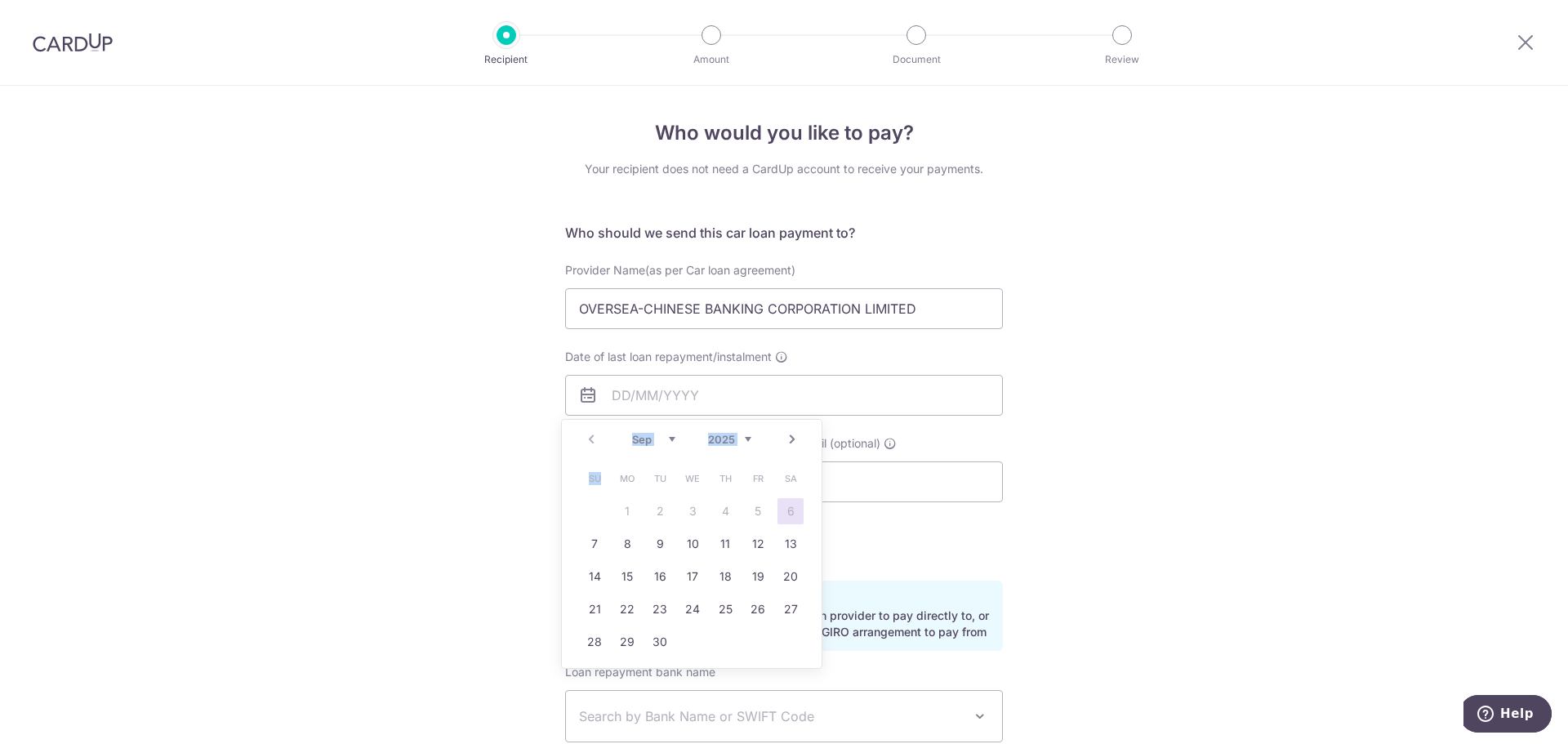
click at [593, 436] on div "Prev Next Sep Oct Nov Dec 2025 2026 2027 2028 2029 2030 2031 2032 2033 2034 2035" at bounding box center [691, 439] width 260 height 39
click at [450, 517] on div "Who would you like to pay? Your recipient does not need a CardUp account to rec…" at bounding box center [784, 533] width 1568 height 896
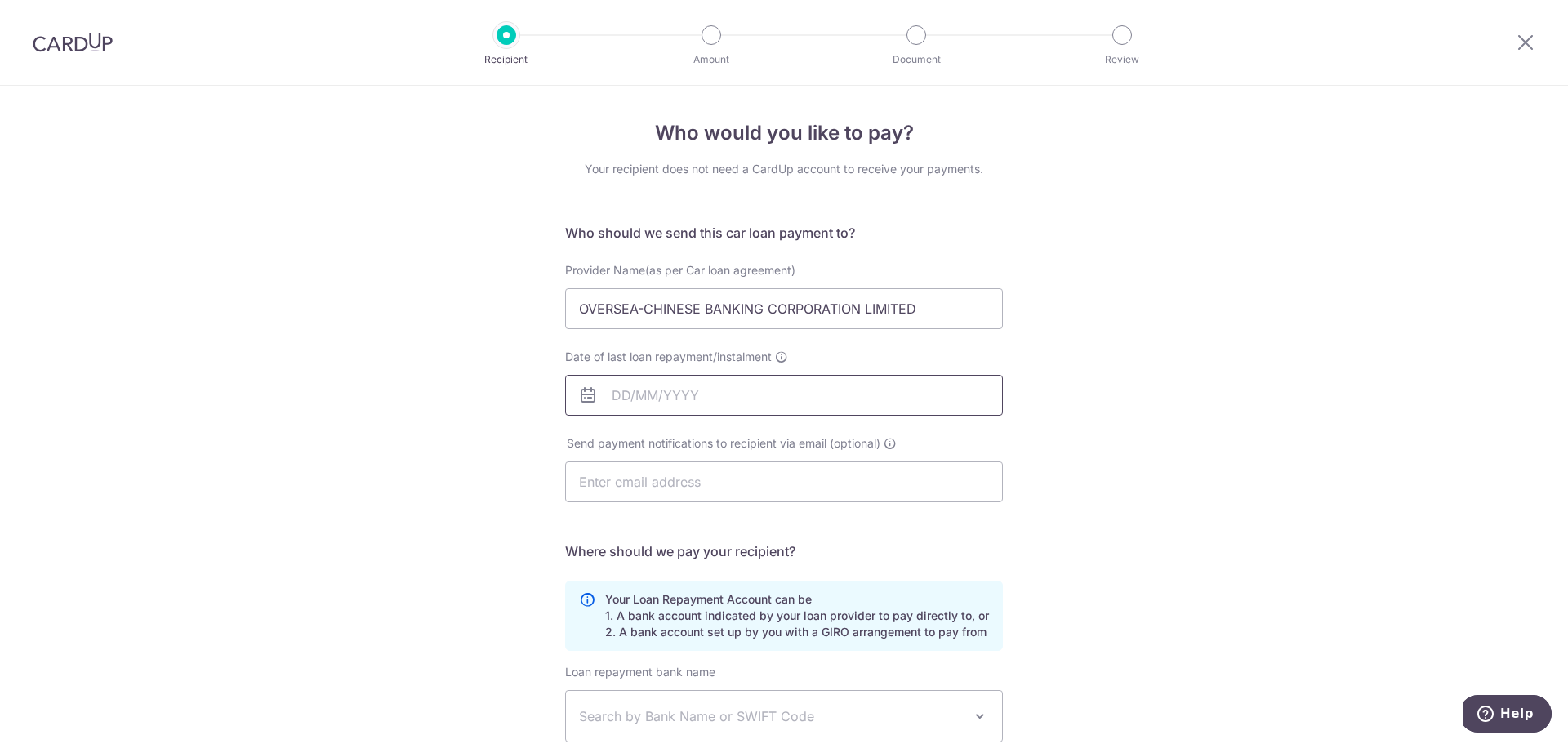
click at [614, 391] on input "Date of last loan repayment/instalment" at bounding box center [784, 395] width 438 height 41
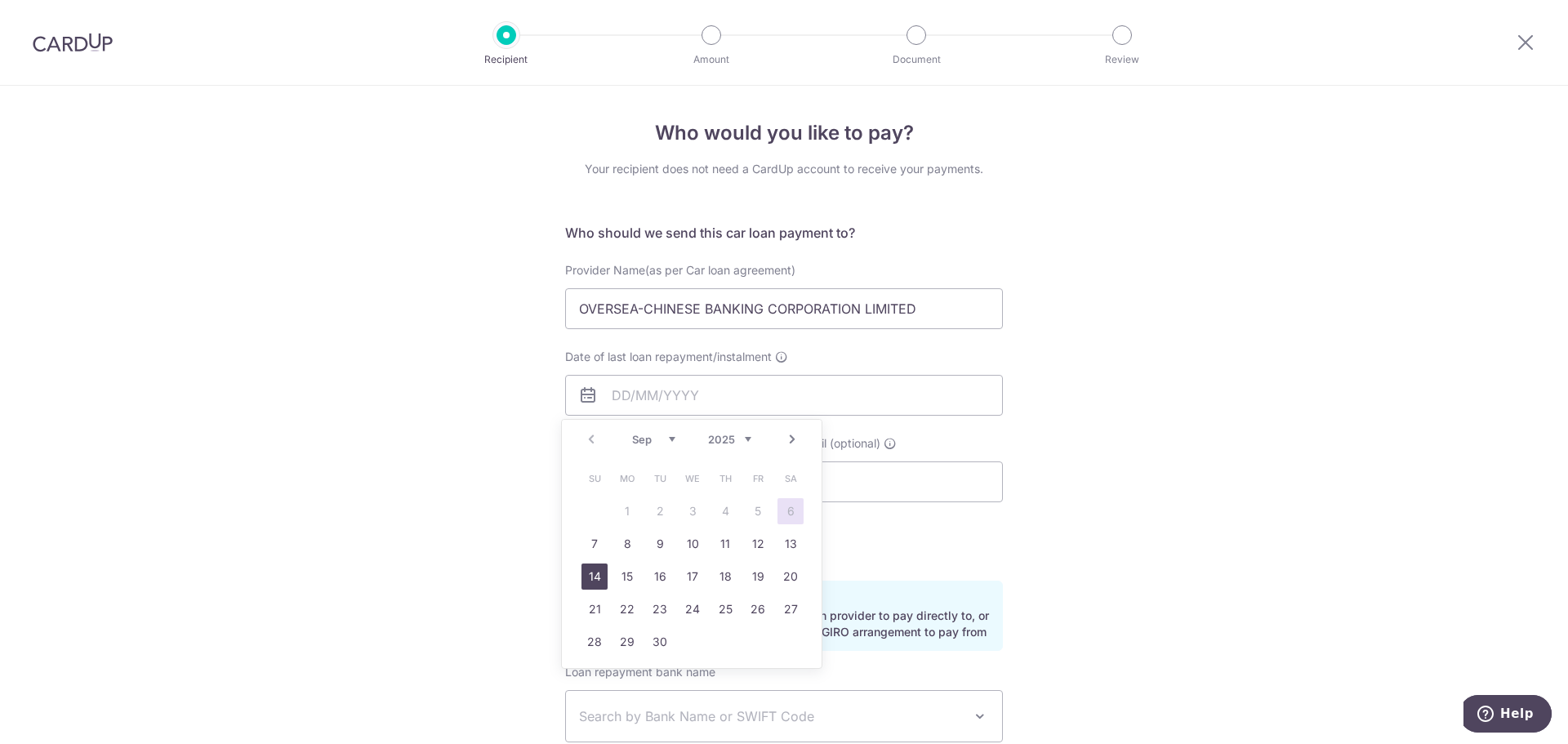
click at [596, 581] on link "14" at bounding box center [594, 576] width 26 height 26
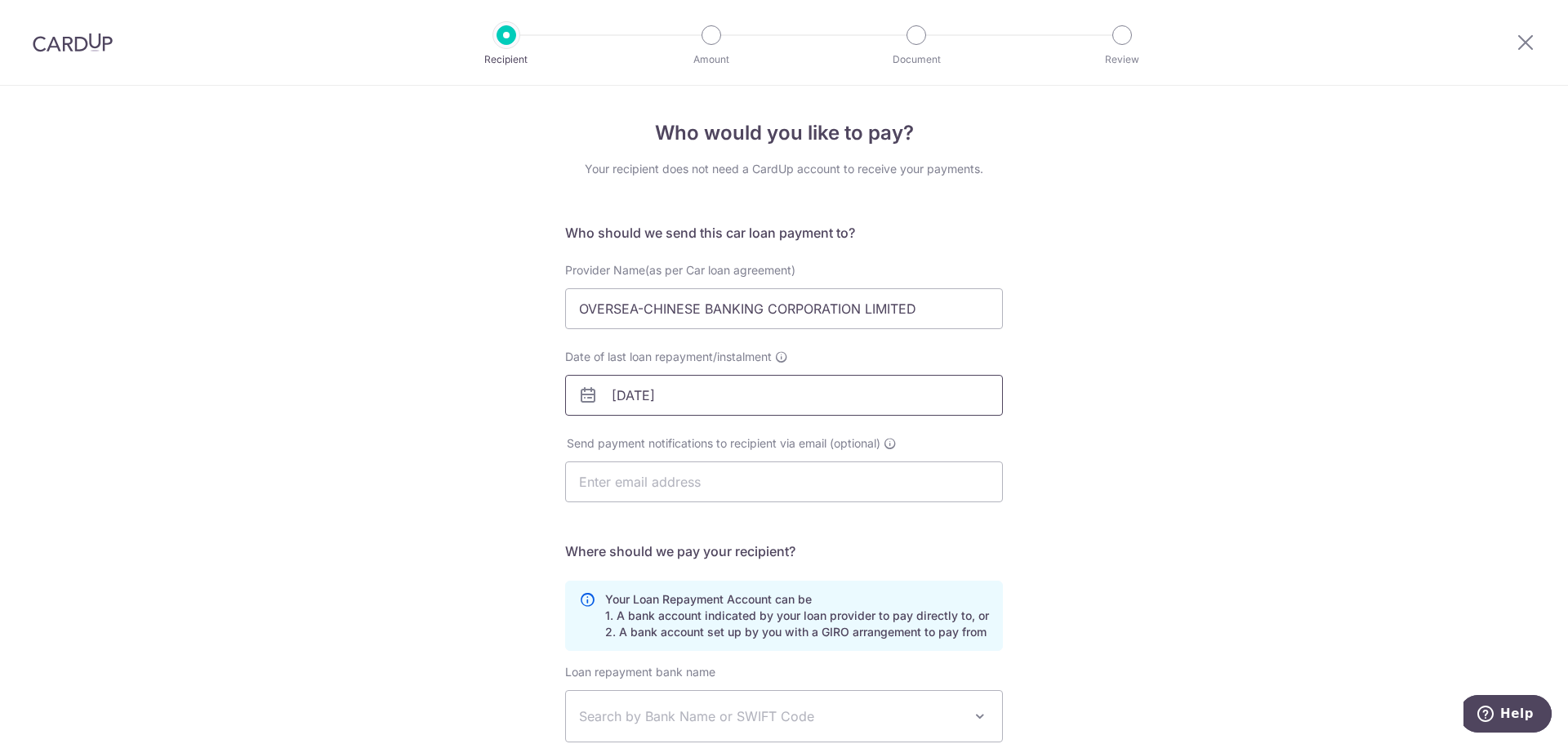
click at [625, 393] on input "[DATE]" at bounding box center [784, 395] width 438 height 41
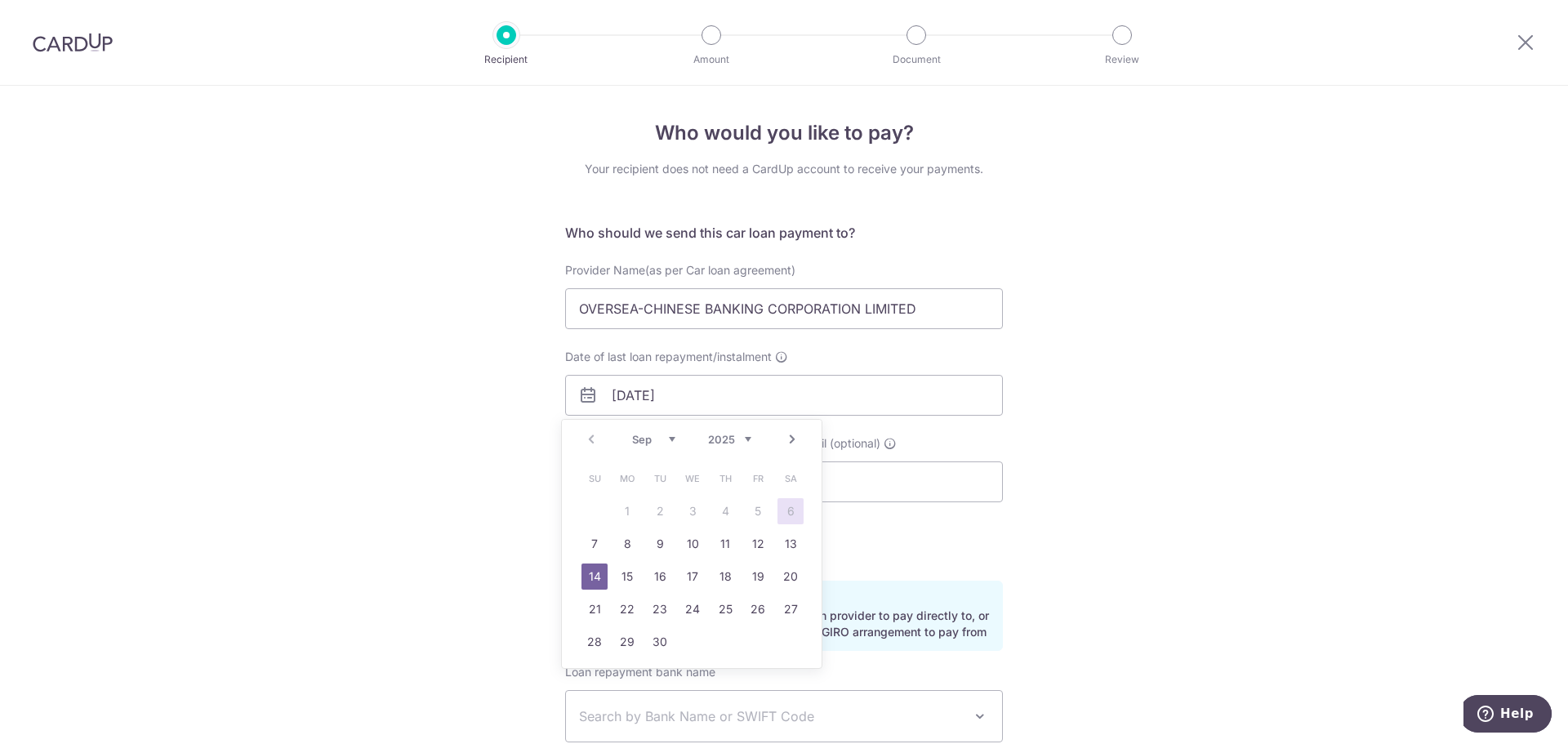
click at [741, 439] on select "2025 2026 2027 2028 2029 2030 2031 2032 2033 2034 2035" at bounding box center [729, 439] width 43 height 13
click at [591, 575] on link "15" at bounding box center [594, 576] width 26 height 26
type input "15/09/2030"
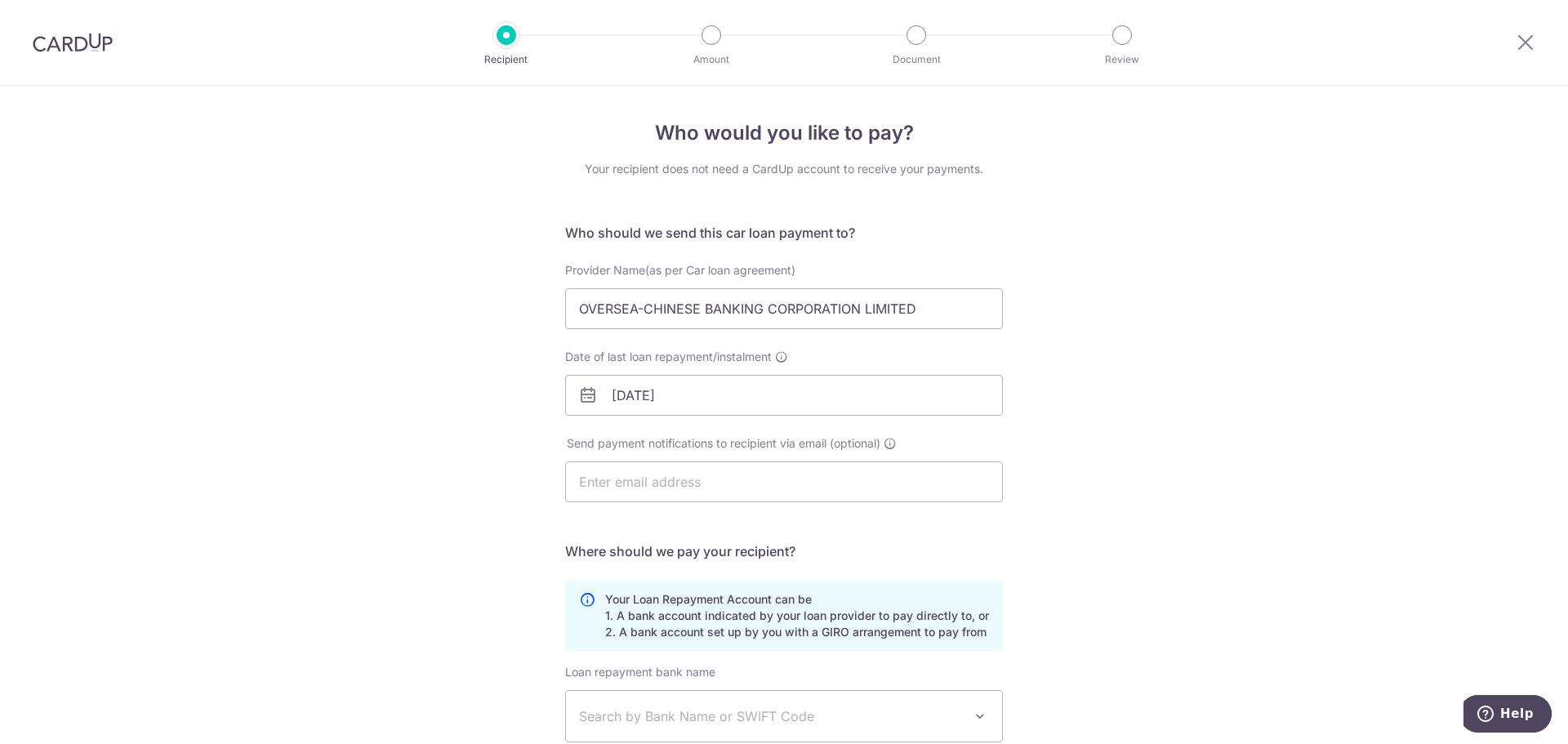
click at [414, 466] on div "Who would you like to pay? Your recipient does not need a CardUp account to rec…" at bounding box center [784, 533] width 1568 height 896
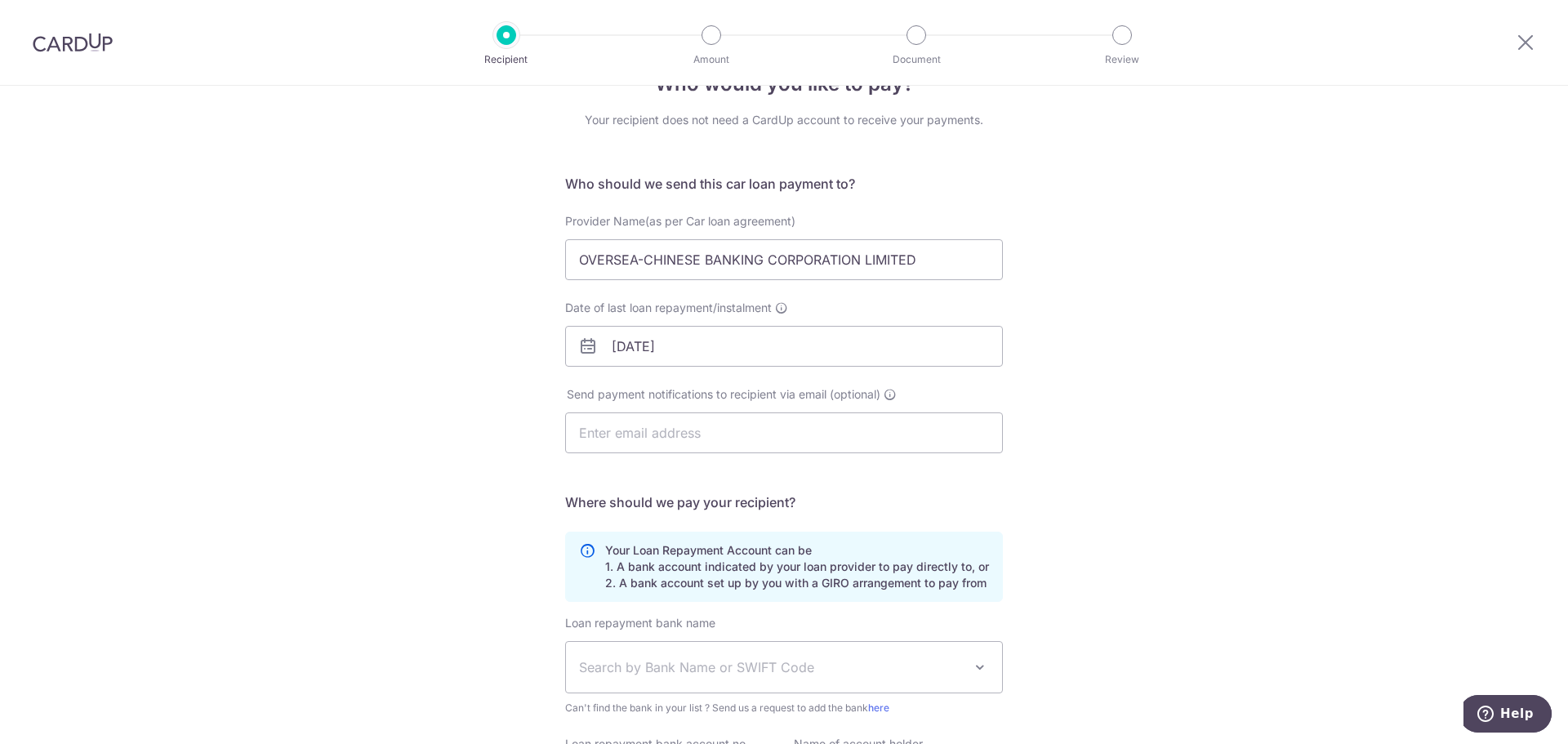
scroll to position [82, 0]
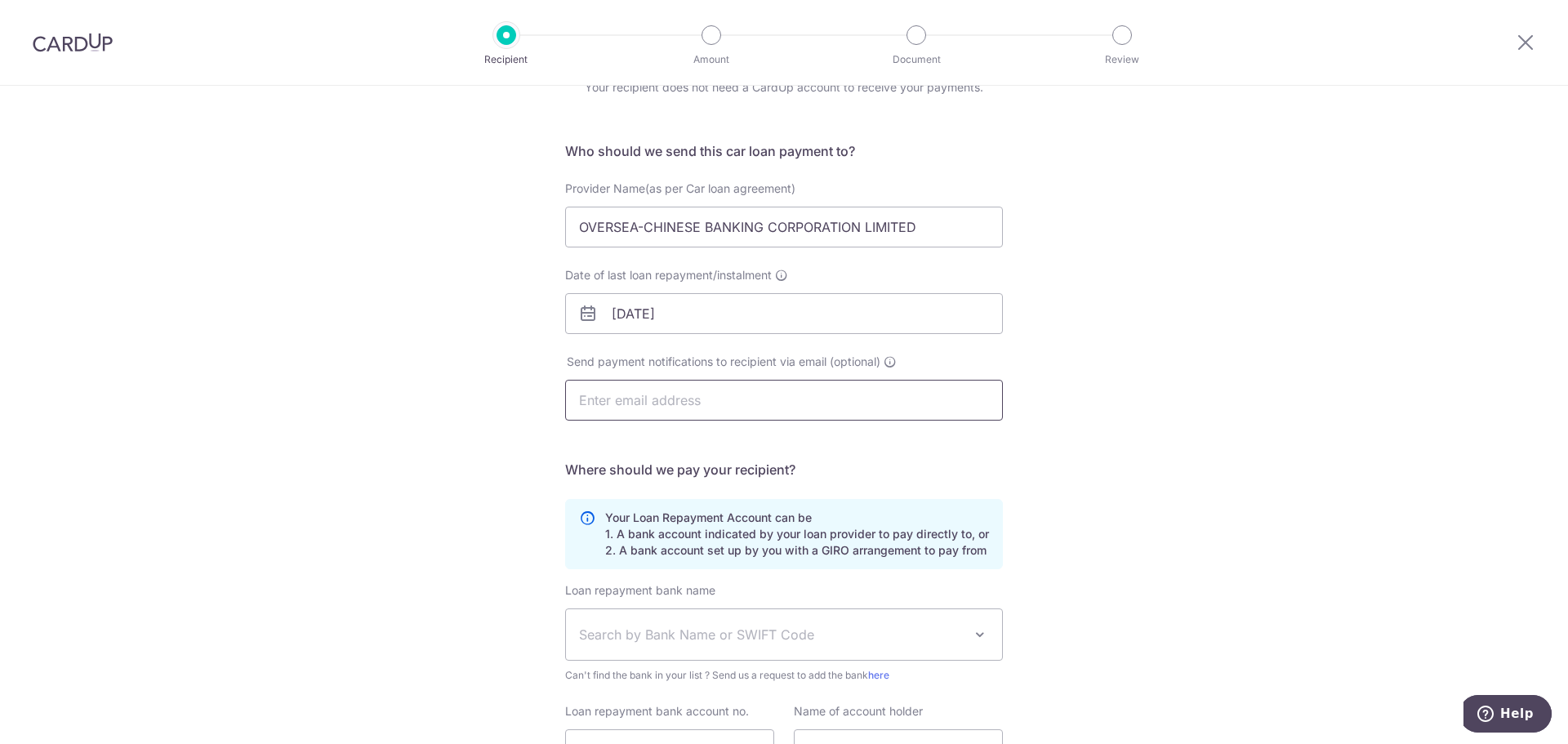
click at [601, 411] on input "text" at bounding box center [784, 399] width 438 height 41
type input "[EMAIL_ADDRESS][DOMAIN_NAME]"
type input "Johnny Ho"
click at [376, 424] on div "Who would you like to pay? Your recipient does not need a CardUp account to rec…" at bounding box center [784, 451] width 1568 height 896
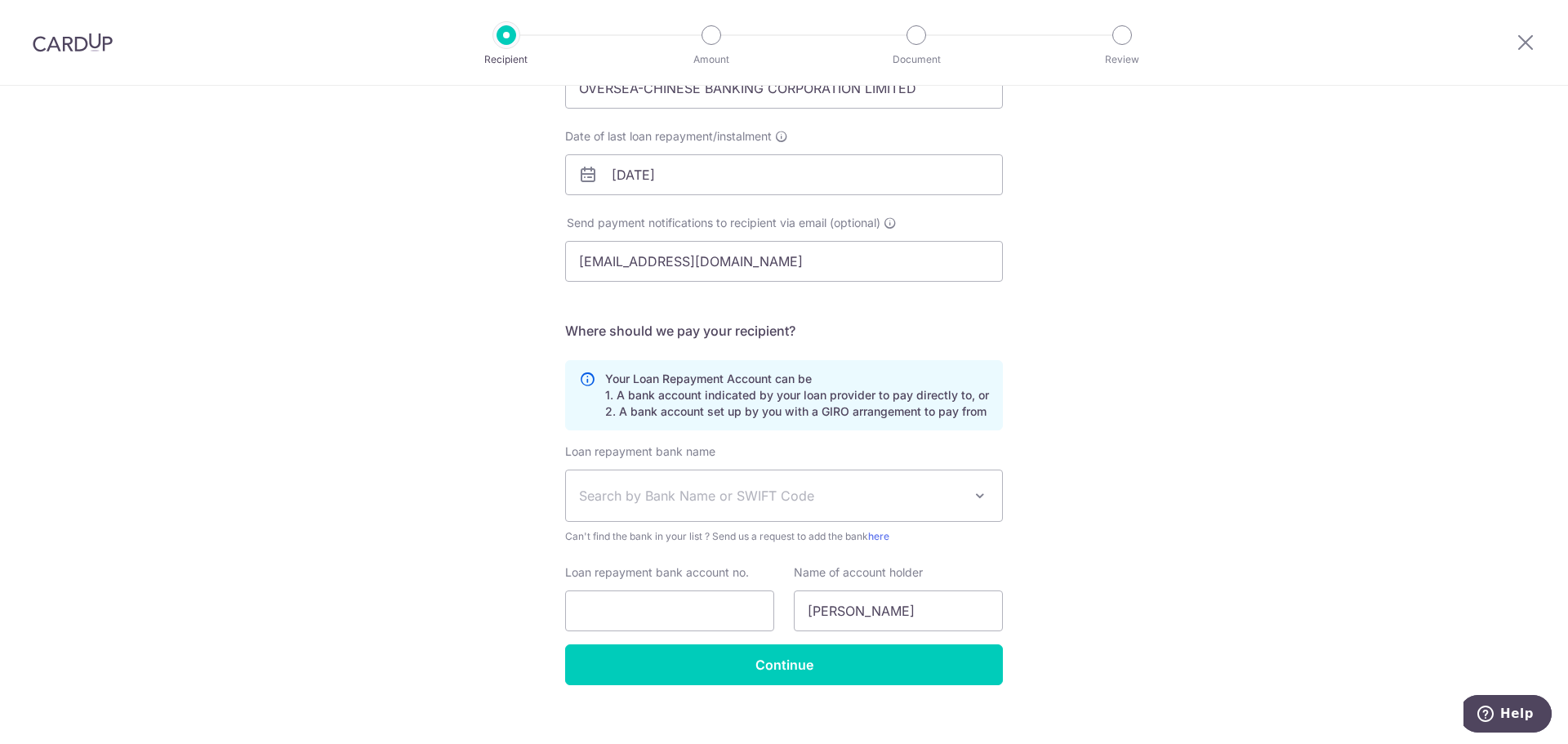
scroll to position [239, 0]
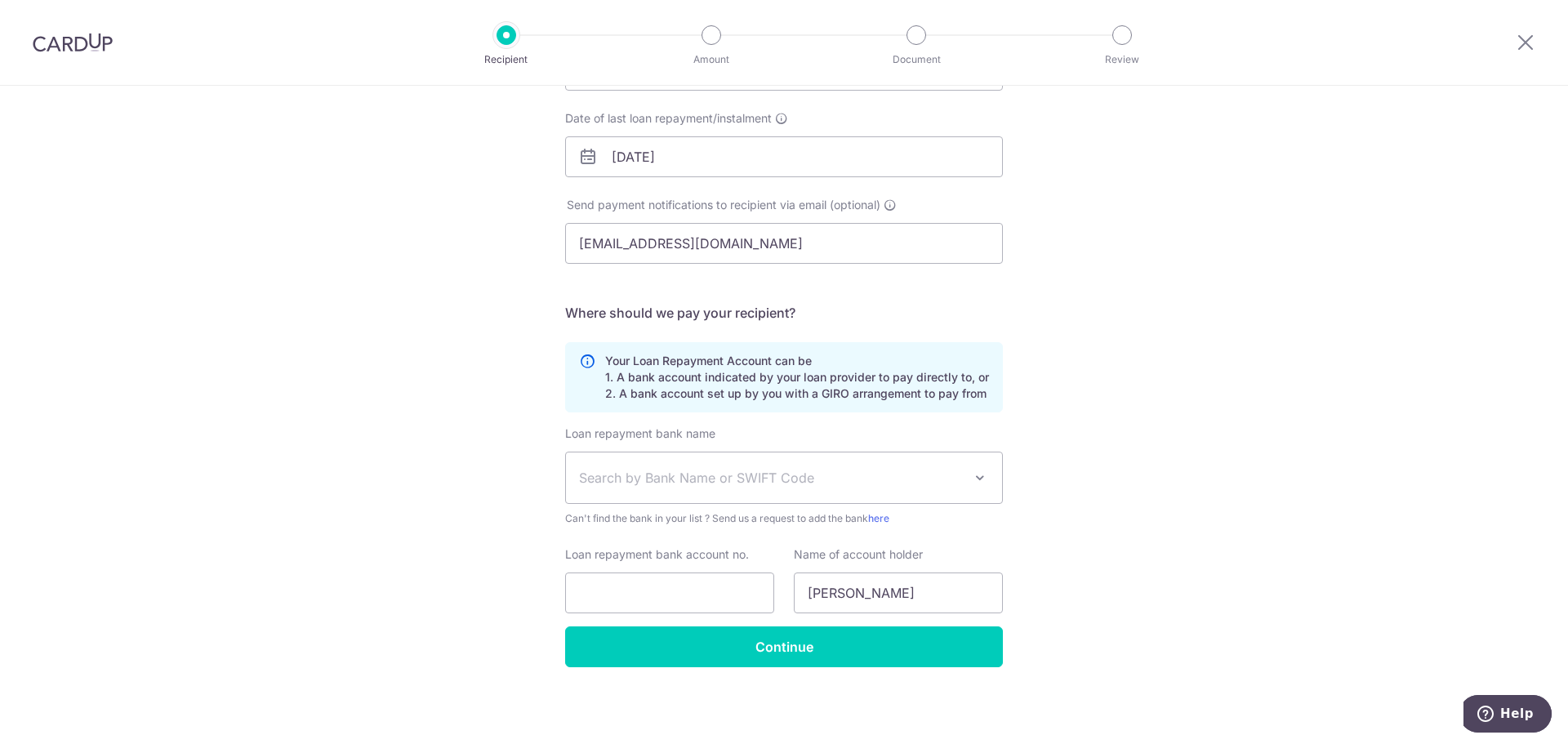
click at [606, 482] on span "Search by Bank Name or SWIFT Code" at bounding box center [770, 477] width 384 height 19
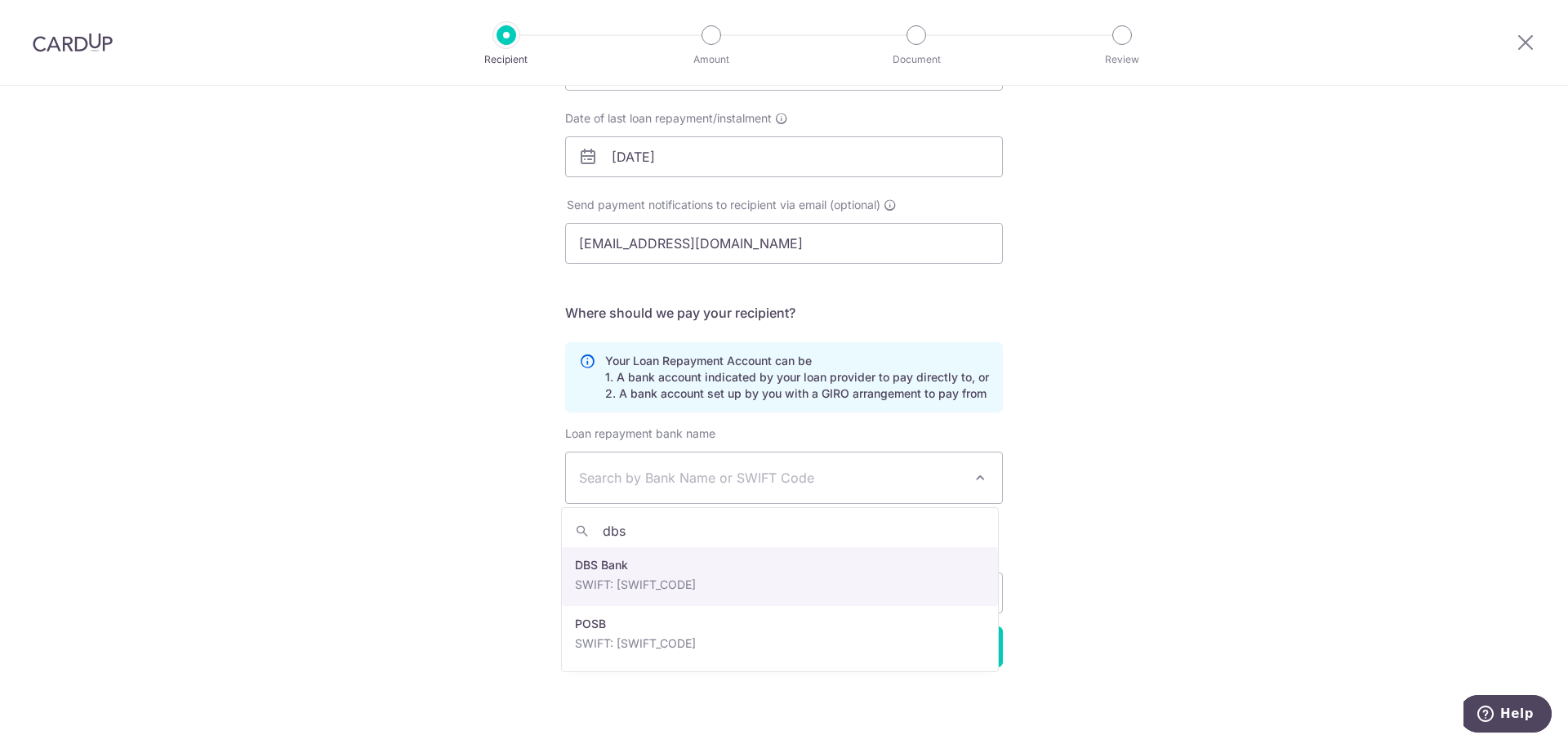
type input "dbs"
select select "6"
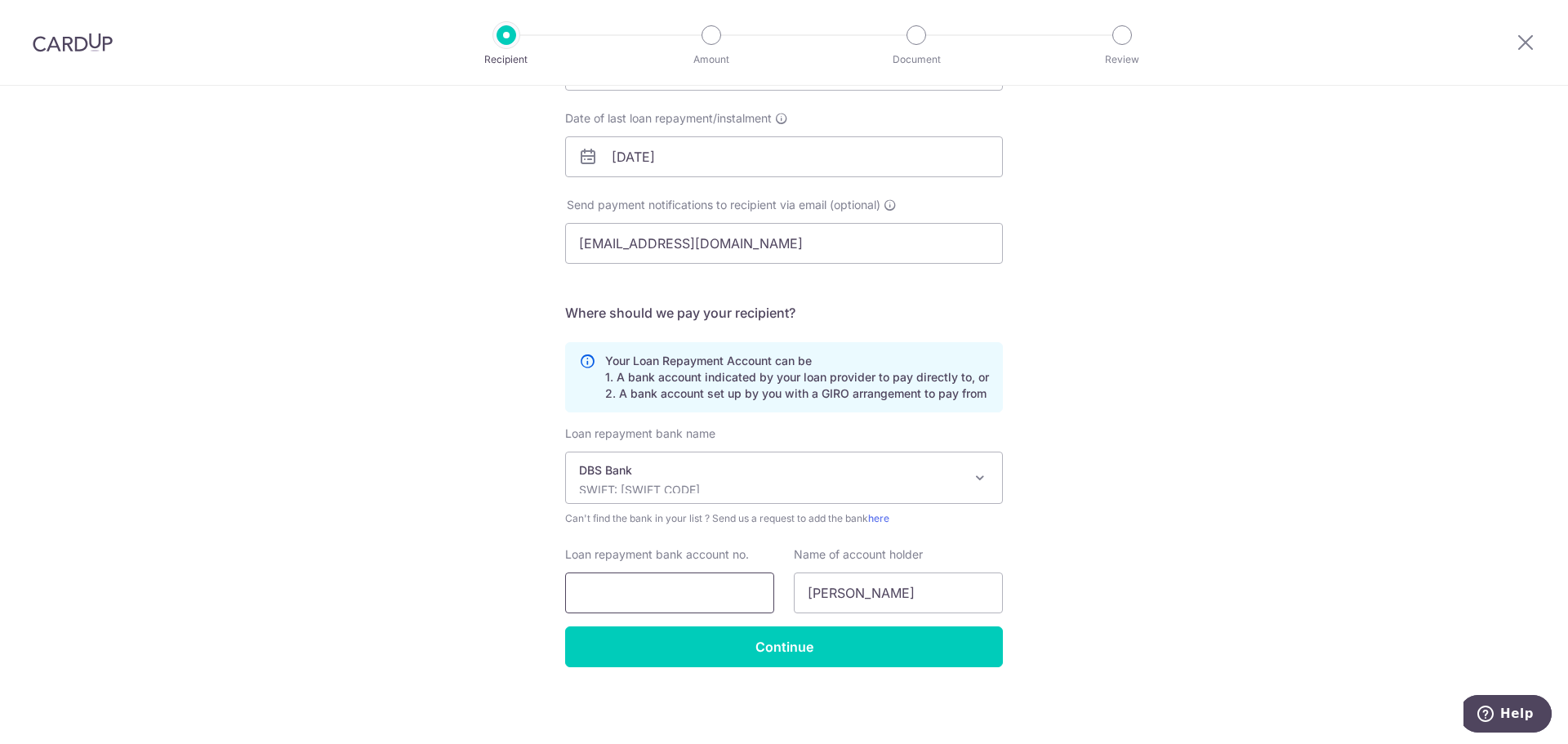
click at [639, 597] on input "Loan repayment bank account no." at bounding box center [669, 593] width 209 height 41
type input "103294533"
click at [462, 594] on div "Who would you like to pay? Your recipient does not need a CardUp account to rec…" at bounding box center [784, 295] width 1568 height 896
click at [869, 587] on input "Johnny Ho" at bounding box center [898, 593] width 209 height 41
type input "HO POH CHONG"
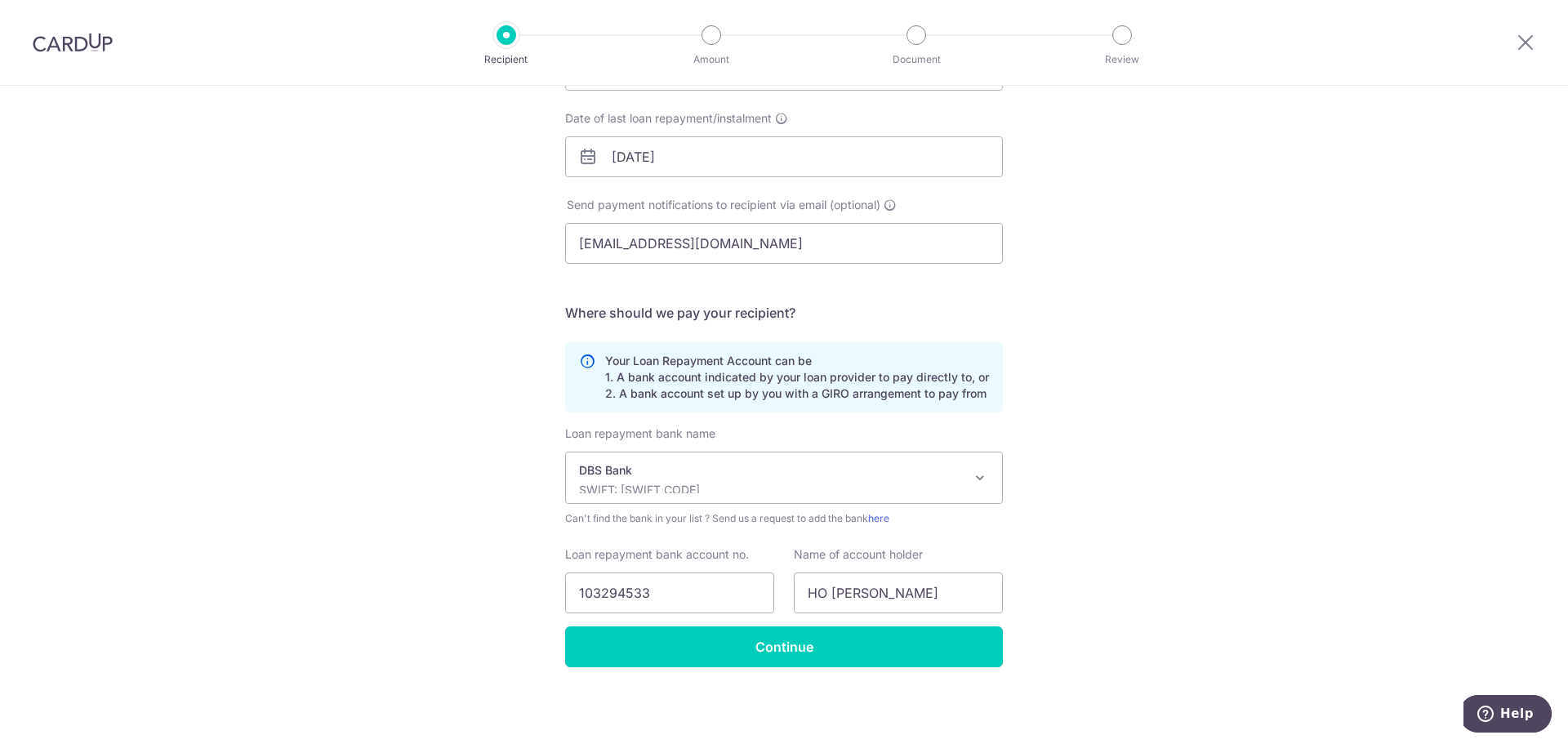
click at [1078, 504] on div "Who would you like to pay? Your recipient does not need a CardUp account to rec…" at bounding box center [784, 295] width 1568 height 896
click at [804, 641] on input "Continue" at bounding box center [784, 646] width 438 height 41
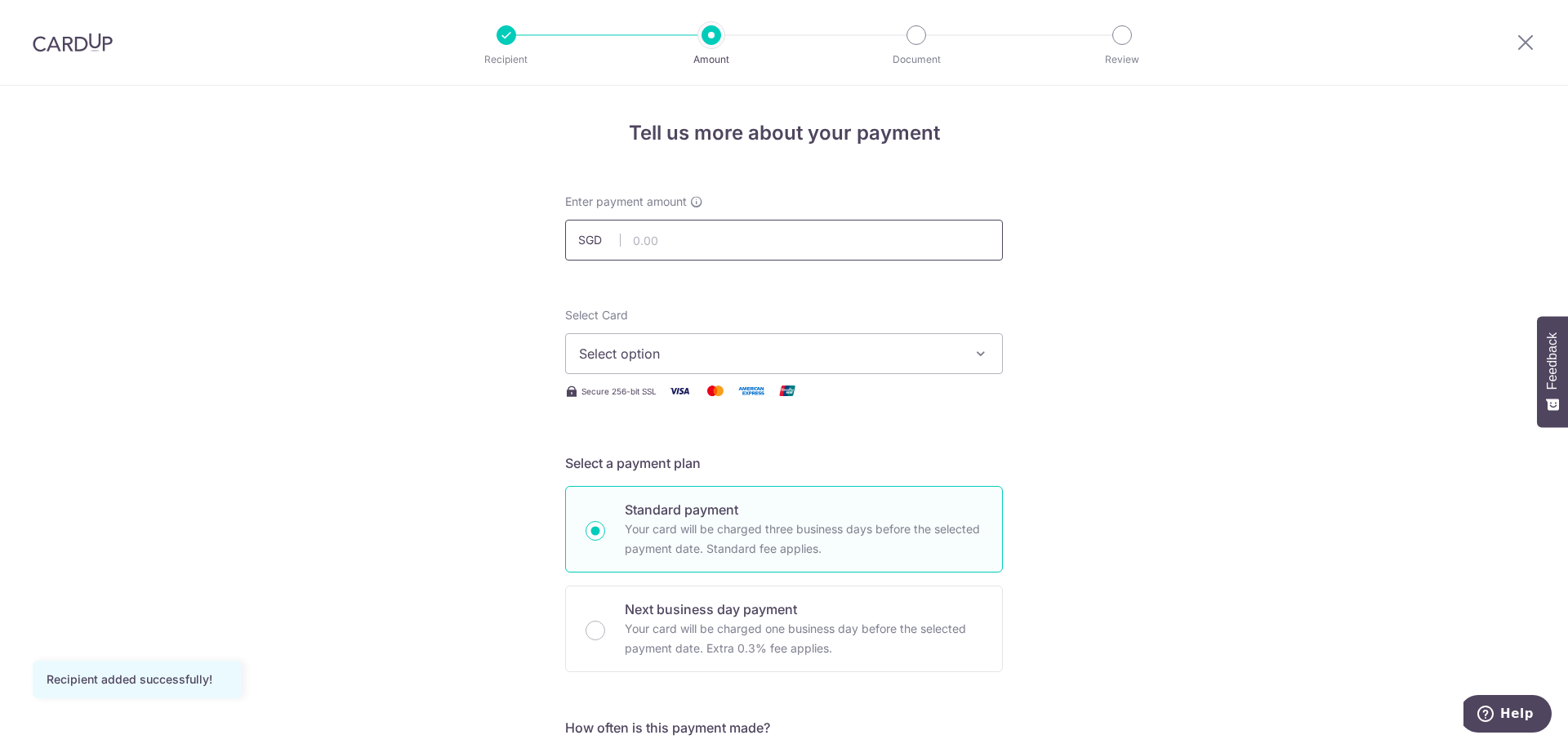
click at [675, 241] on input "text" at bounding box center [784, 240] width 438 height 41
type input "935.56"
drag, startPoint x: 408, startPoint y: 353, endPoint x: 544, endPoint y: 327, distance: 138.5
click at [666, 355] on span "Select option" at bounding box center [769, 353] width 380 height 19
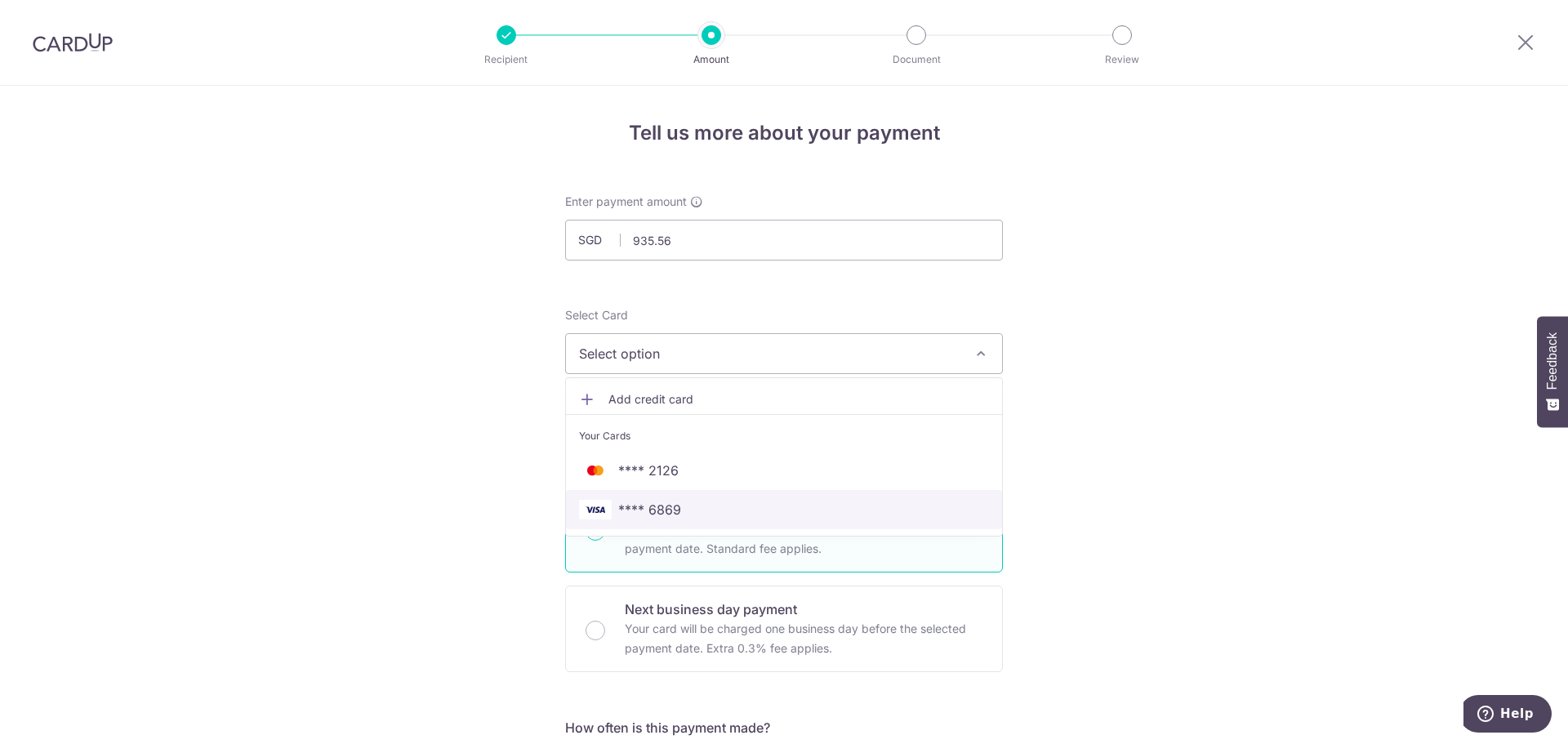
click at [675, 509] on span "**** 6869" at bounding box center [649, 509] width 63 height 19
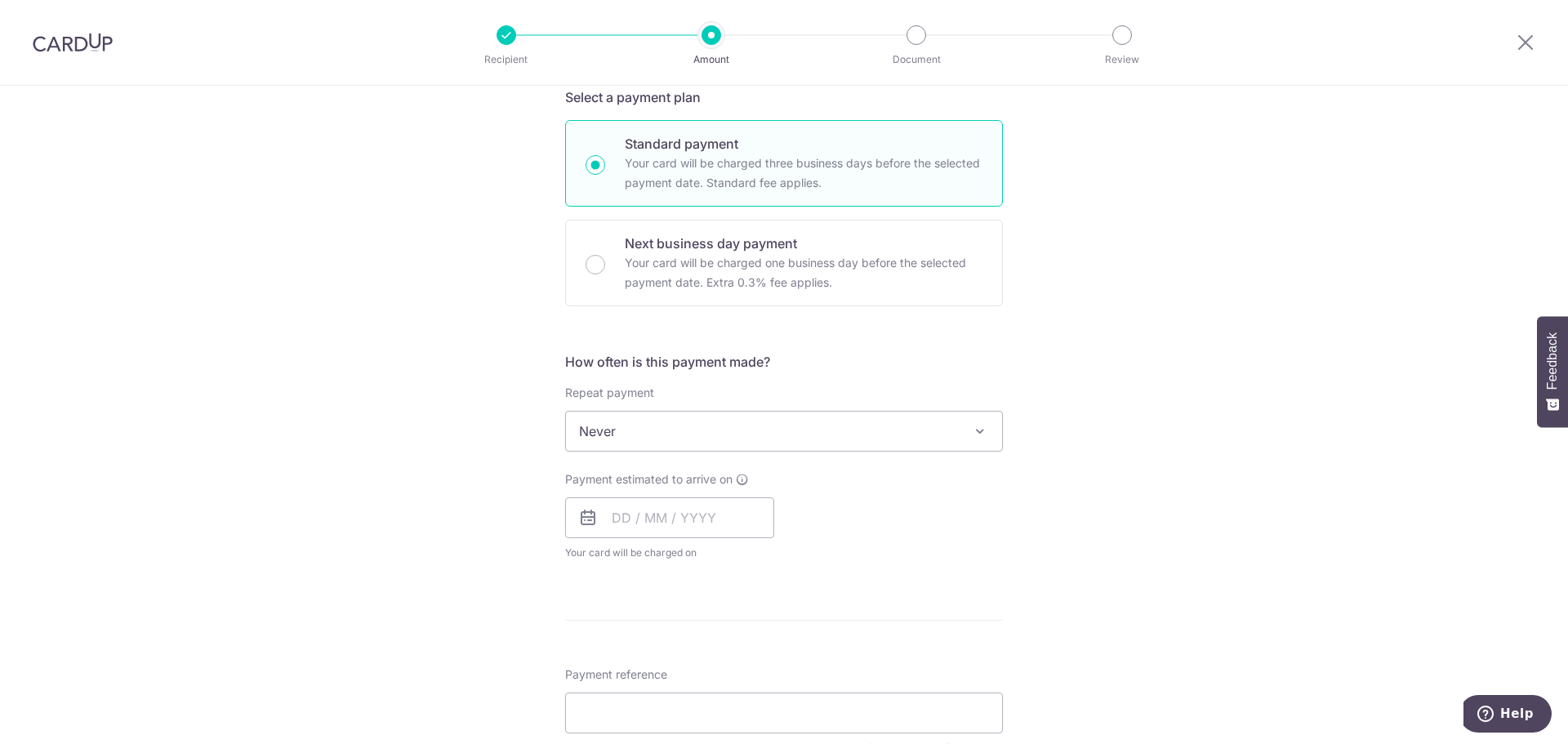
scroll to position [408, 0]
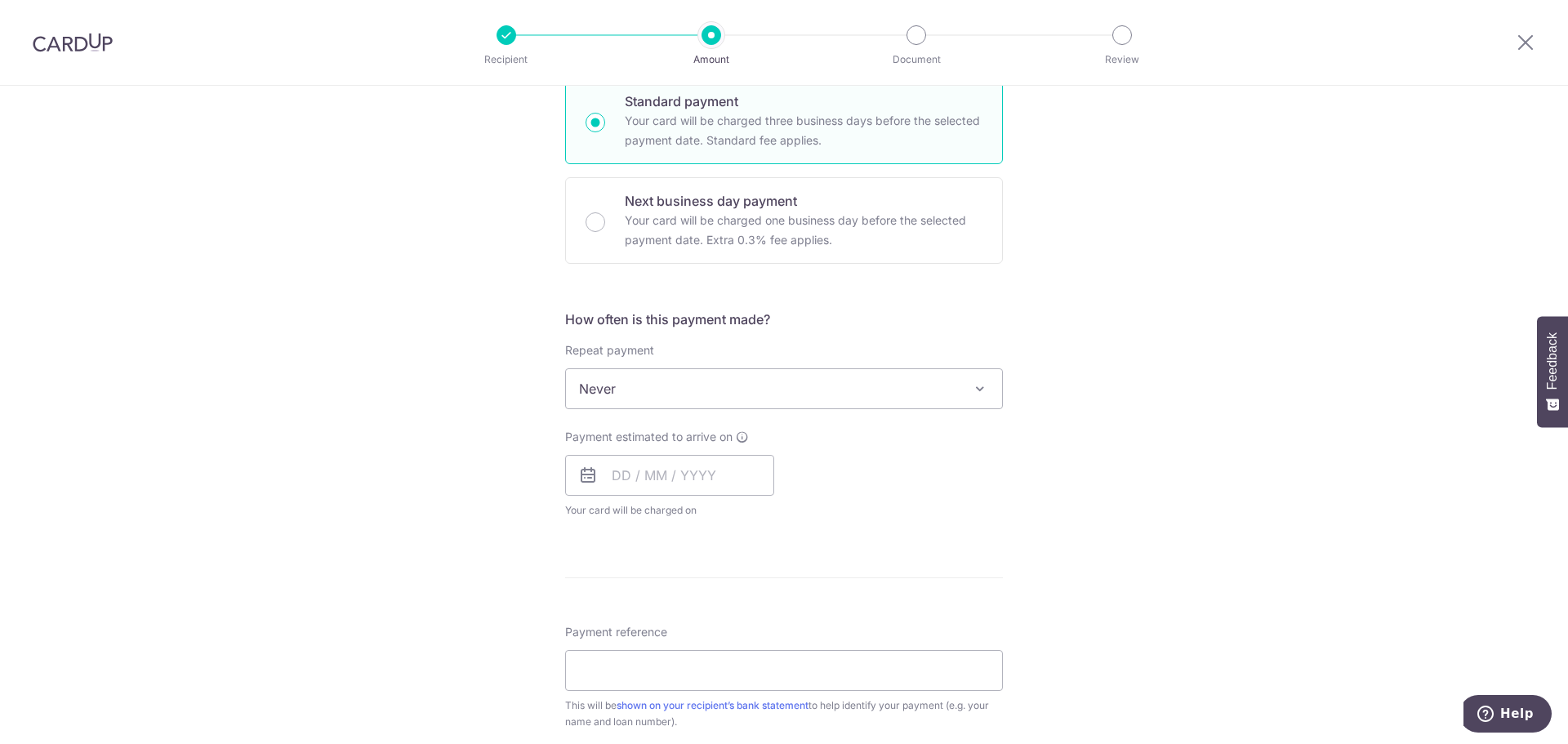
click at [749, 377] on span "Never" at bounding box center [784, 388] width 436 height 39
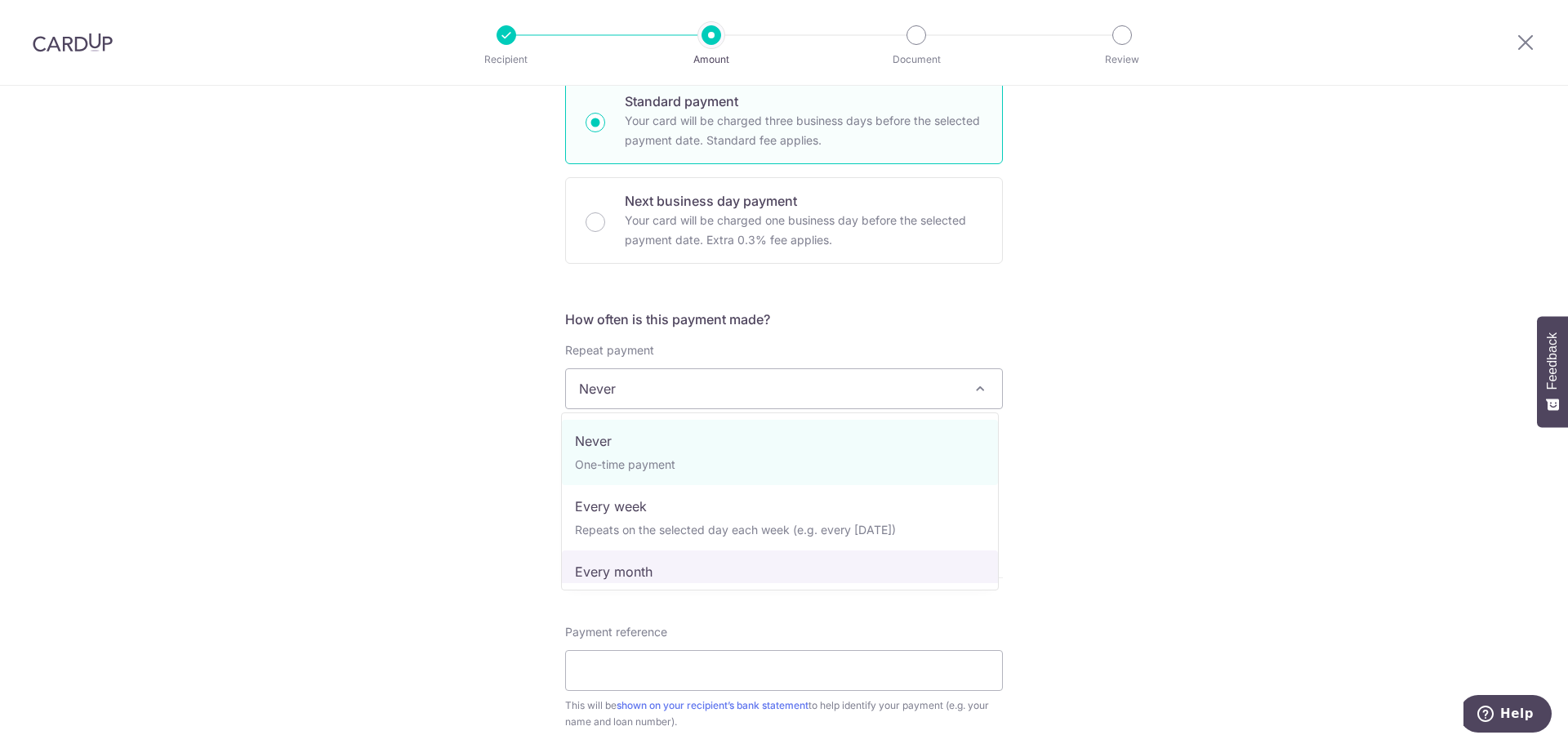
select select "3"
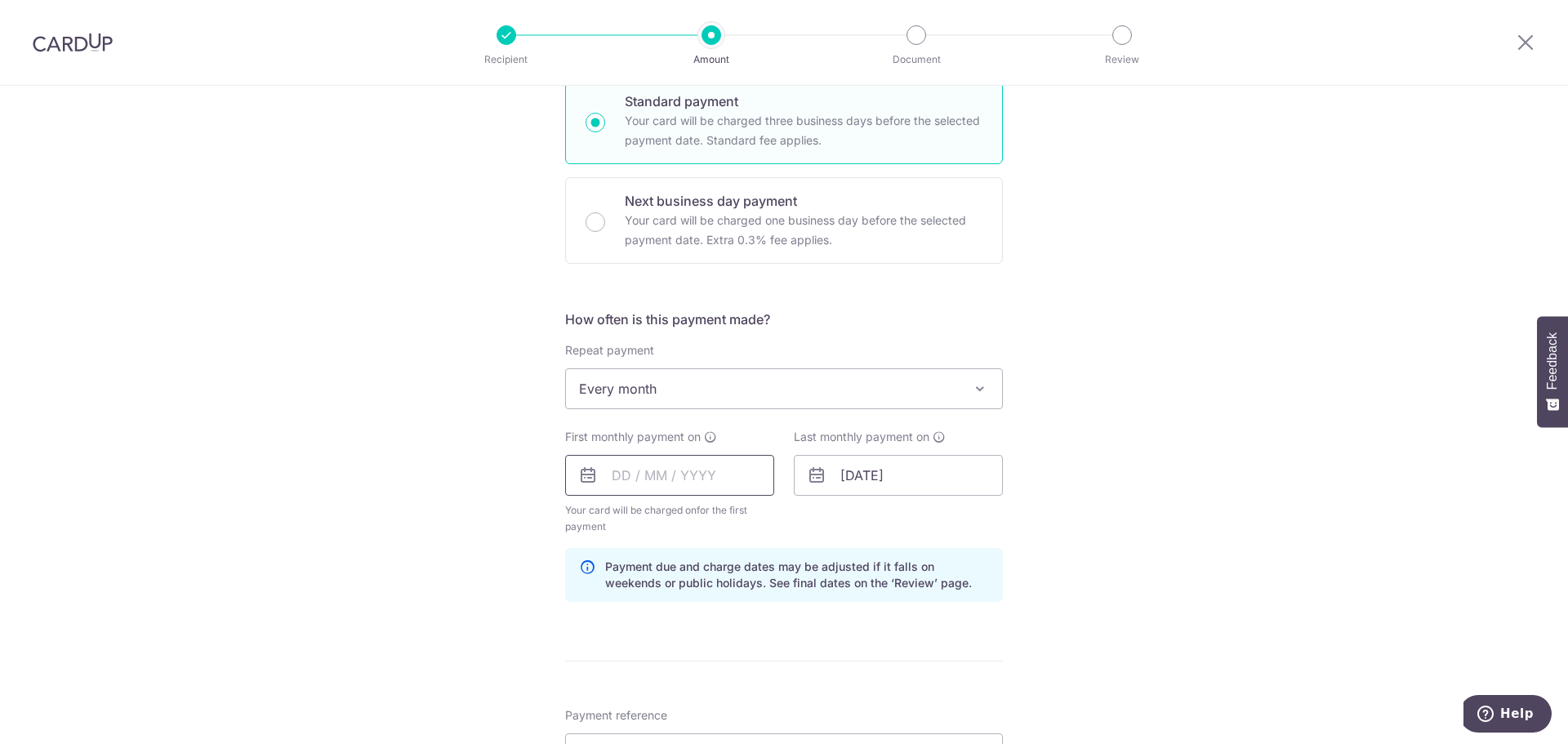
click at [613, 472] on input "text" at bounding box center [669, 475] width 209 height 41
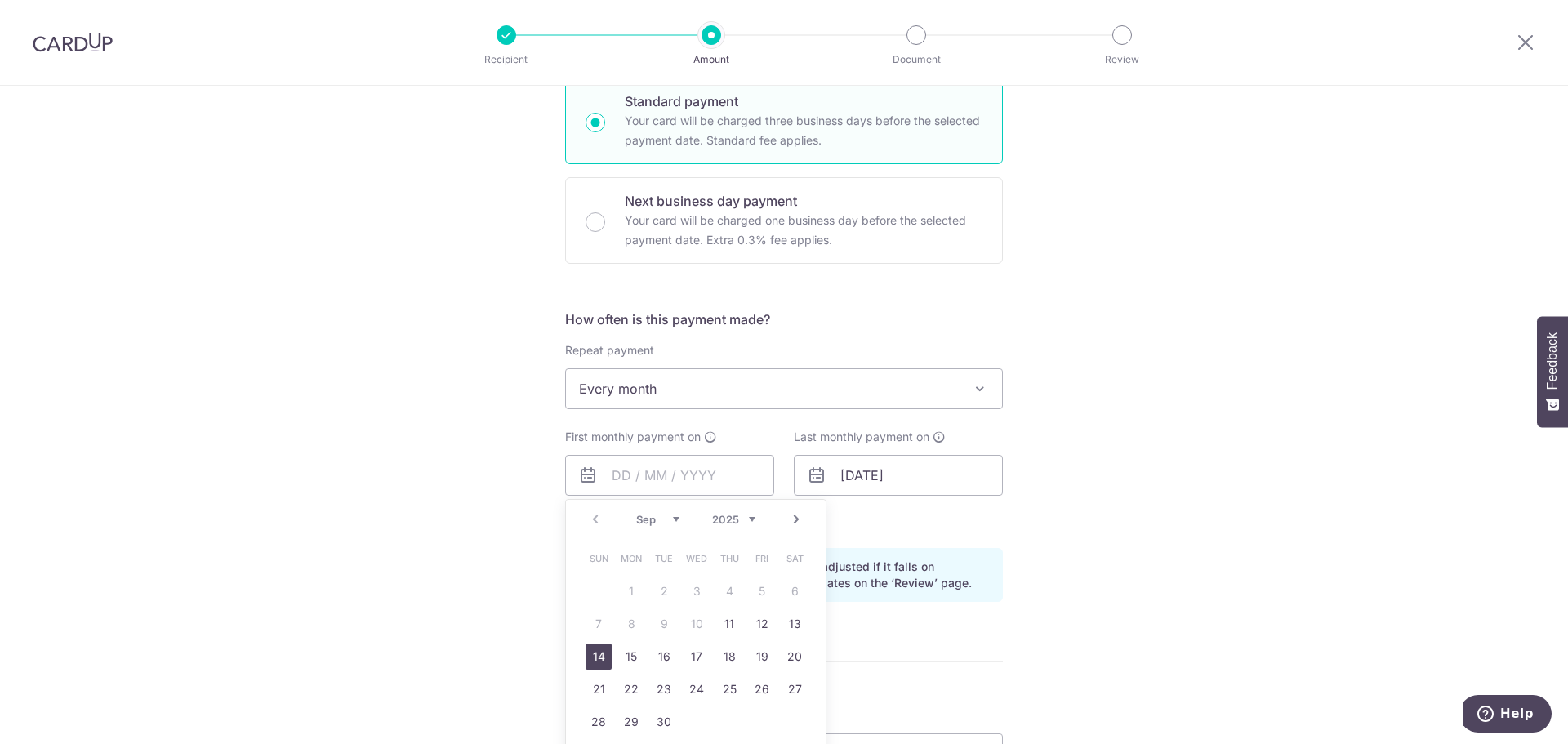
drag, startPoint x: 599, startPoint y: 653, endPoint x: 403, endPoint y: 505, distance: 245.6
click at [599, 653] on link "14" at bounding box center [598, 656] width 26 height 26
type input "[DATE]"
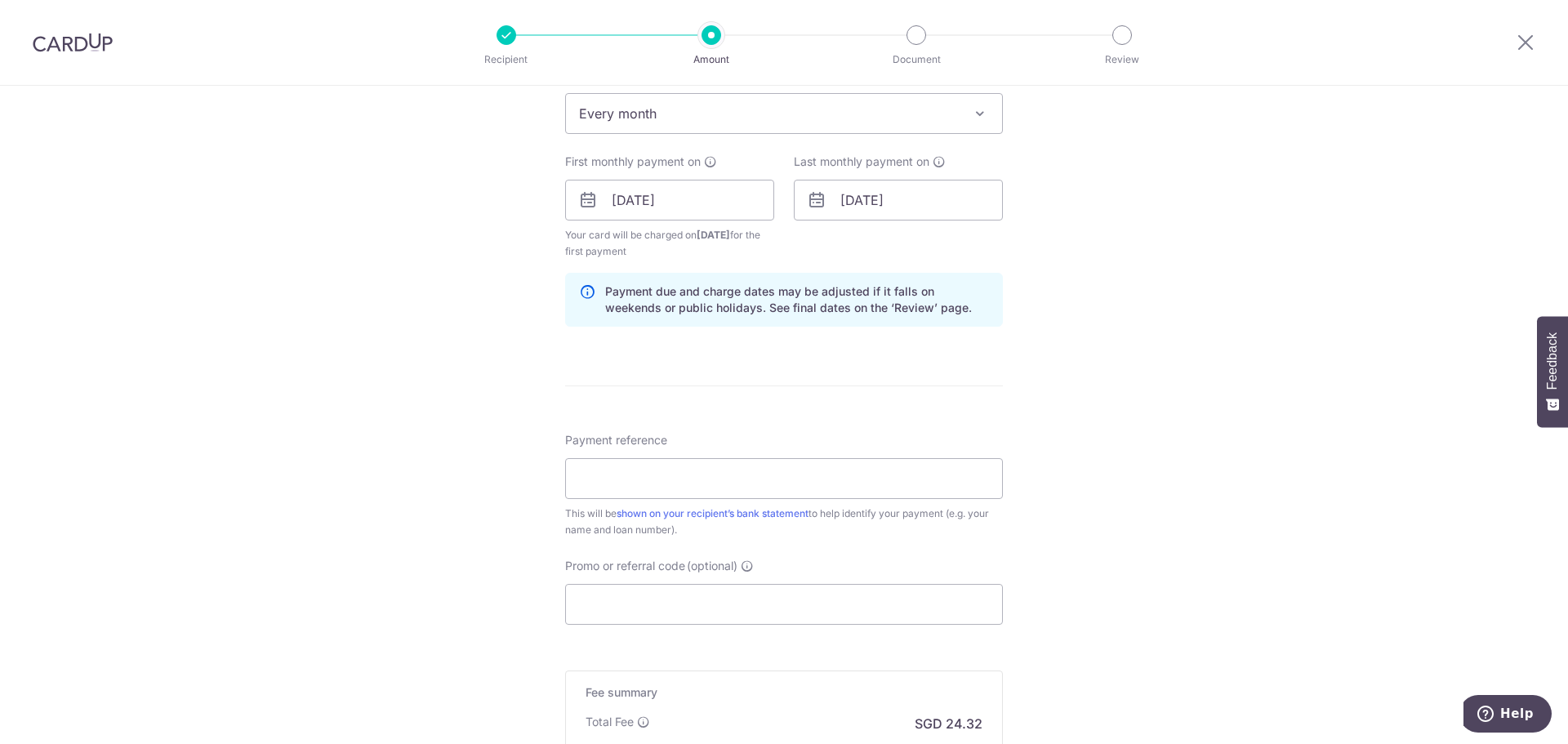
scroll to position [735, 0]
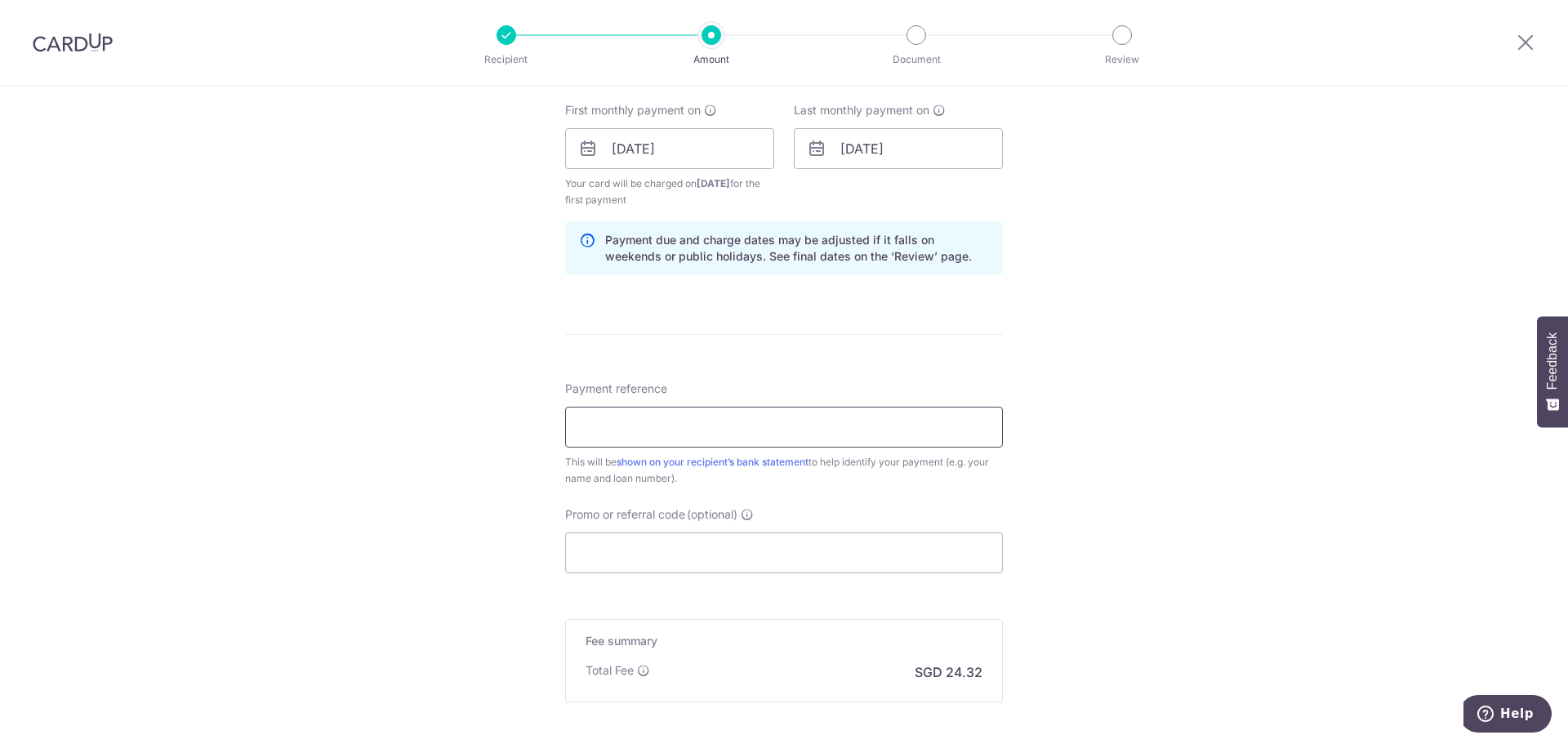
click at [629, 420] on input "Payment reference" at bounding box center [784, 427] width 438 height 41
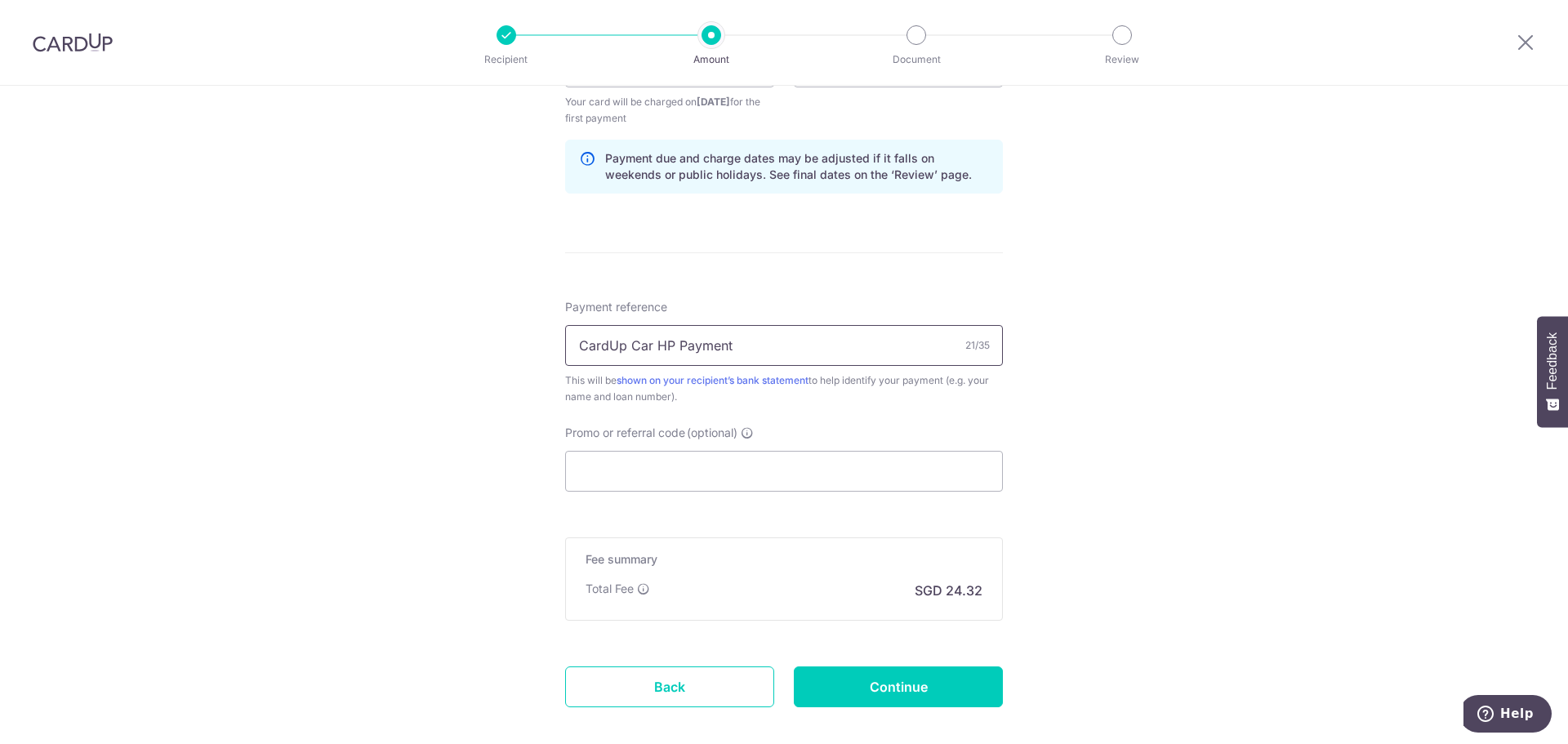
scroll to position [903, 0]
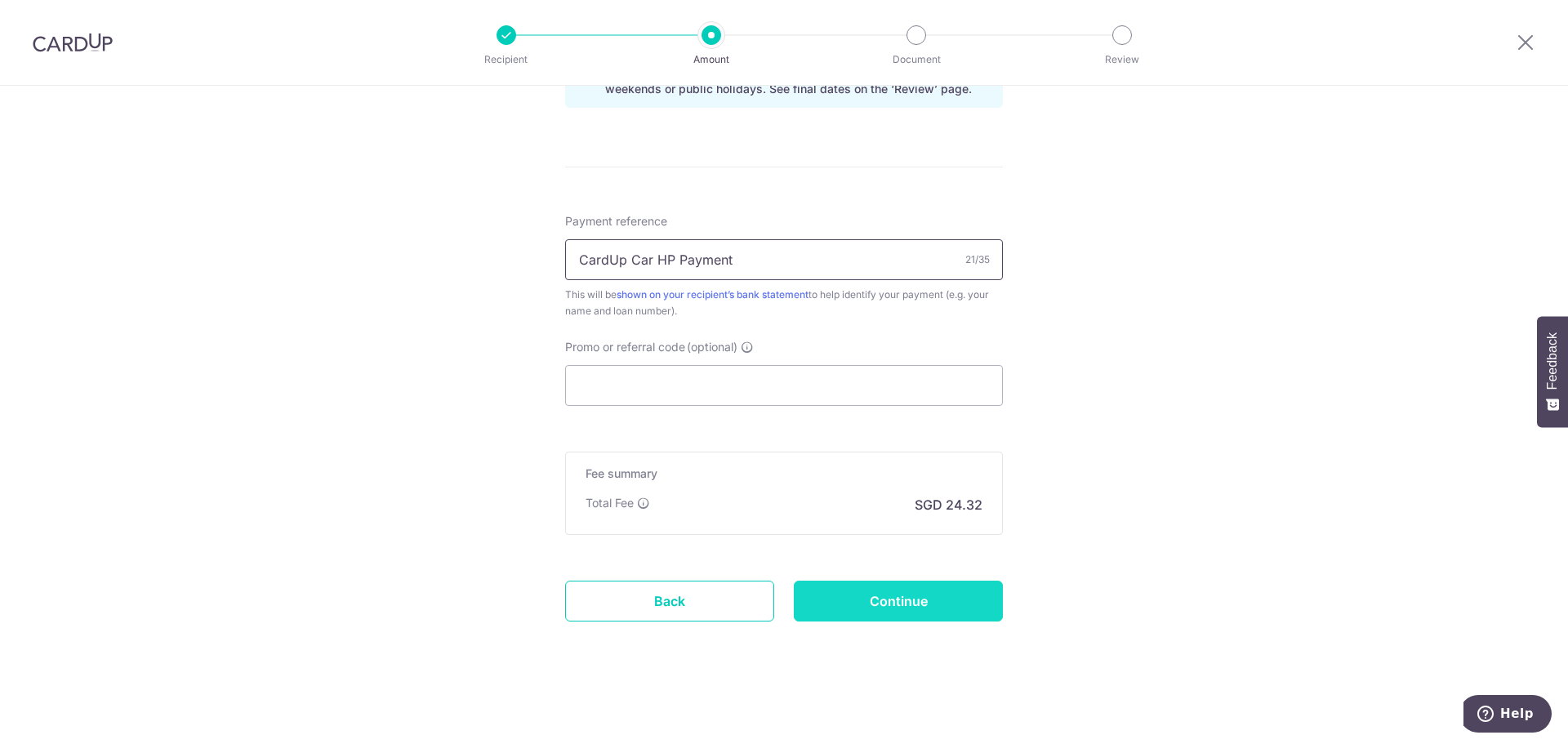
type input "CardUp Car HP Payment"
click at [878, 601] on input "Continue" at bounding box center [898, 601] width 209 height 41
type input "Create Schedule"
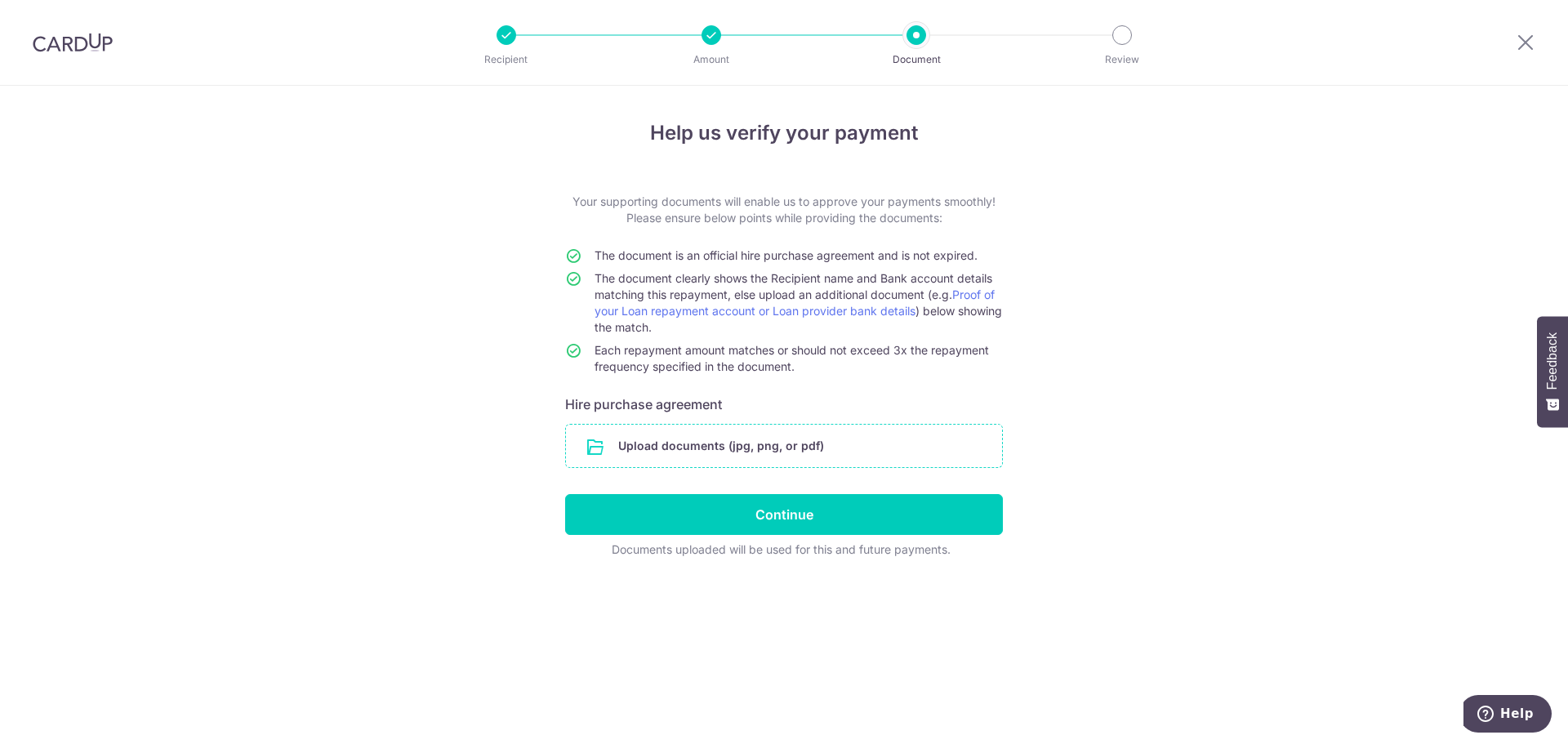
click at [693, 439] on input "file" at bounding box center [784, 446] width 436 height 43
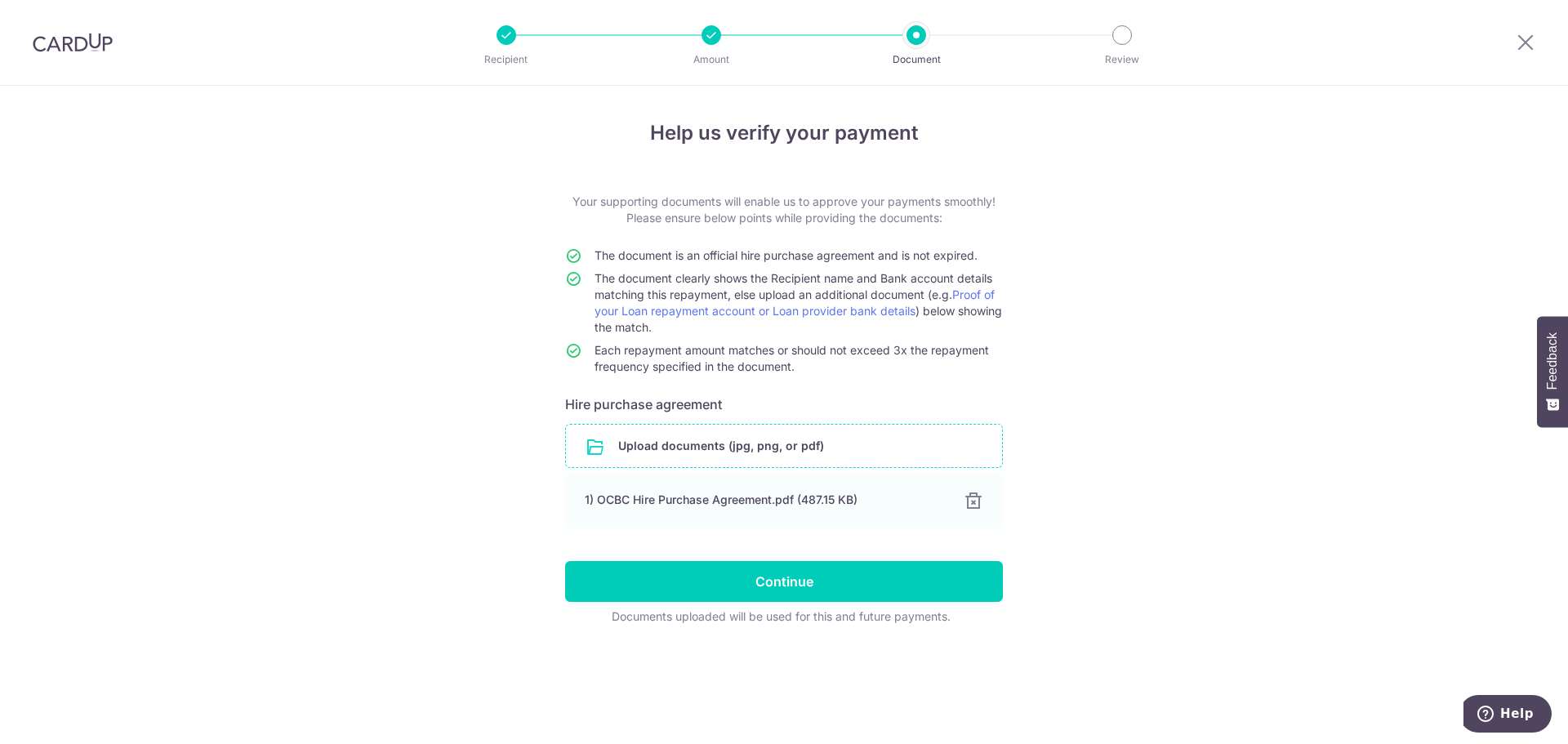
click at [754, 444] on input "file" at bounding box center [784, 446] width 436 height 43
click at [719, 575] on input "Continue" at bounding box center [784, 581] width 438 height 41
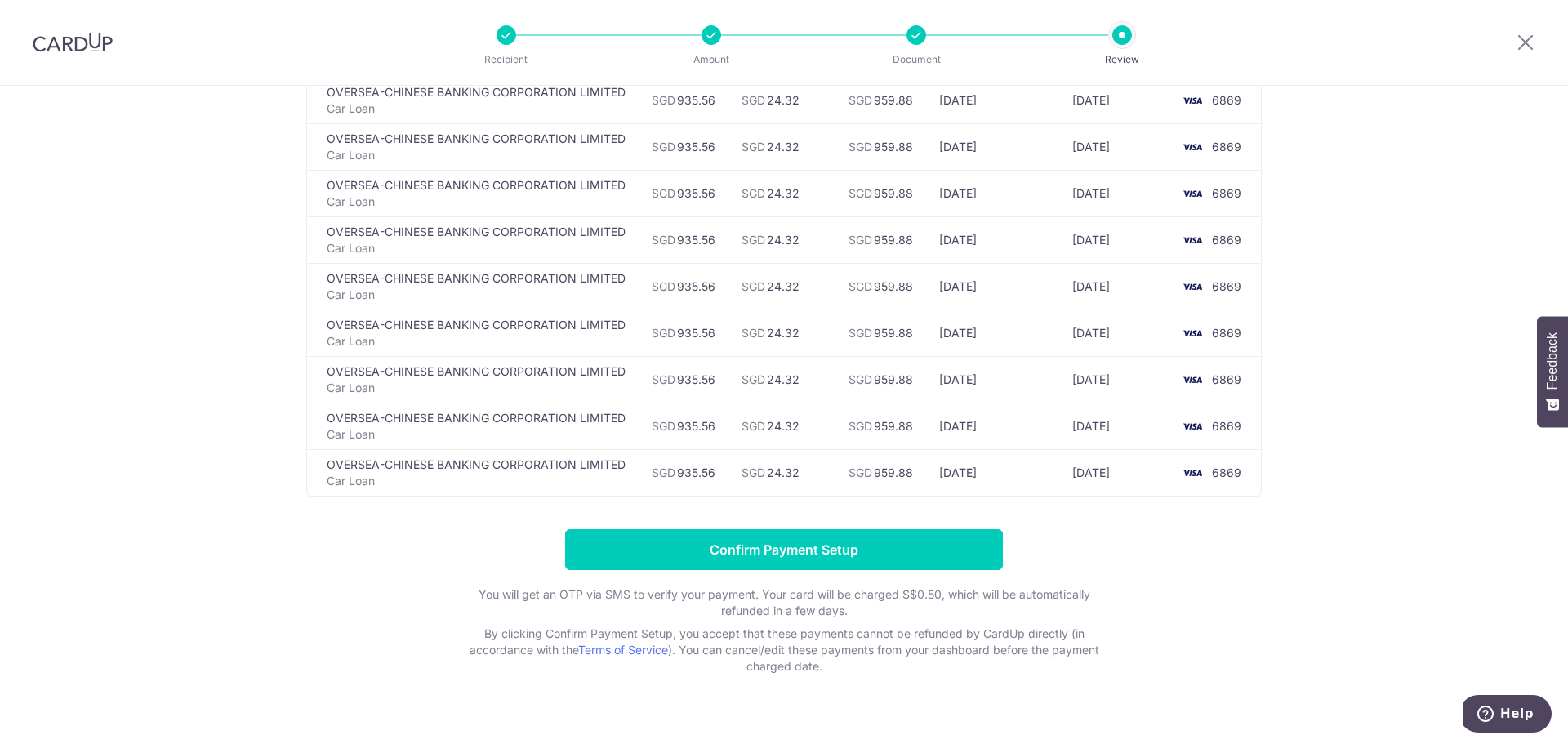
scroll to position [2640, 0]
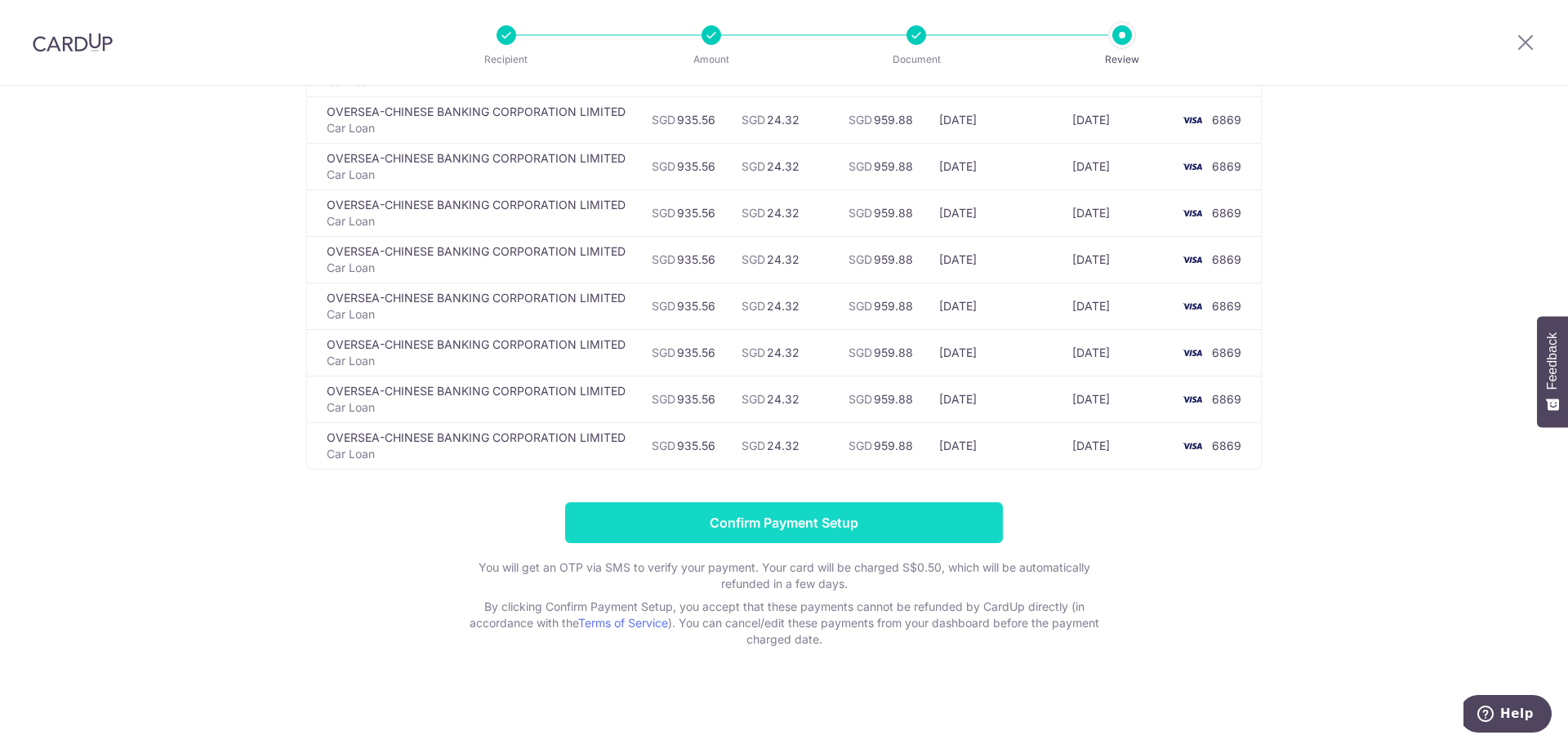
click at [709, 515] on input "Confirm Payment Setup" at bounding box center [784, 522] width 438 height 41
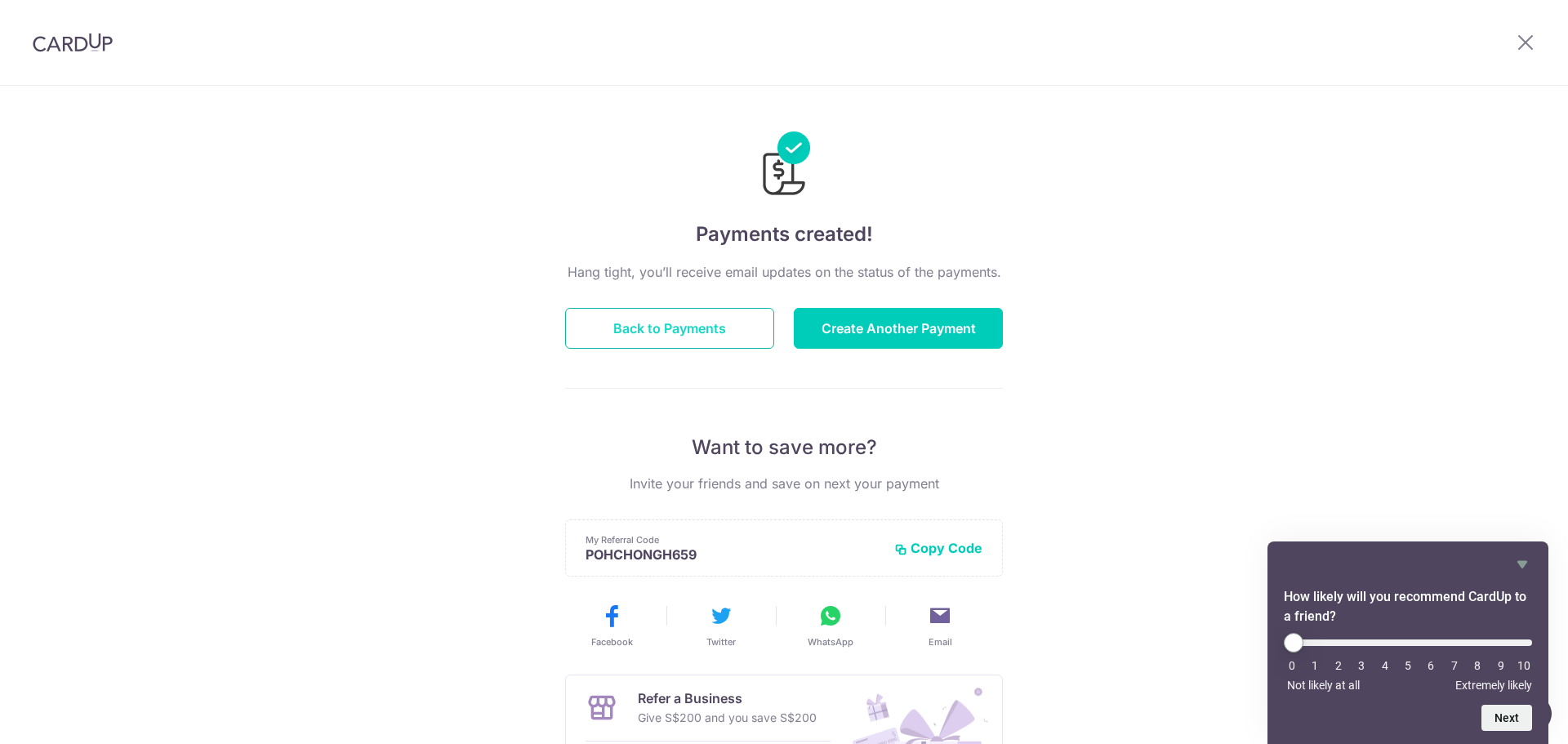
click at [679, 326] on button "Back to Payments" at bounding box center [669, 328] width 209 height 41
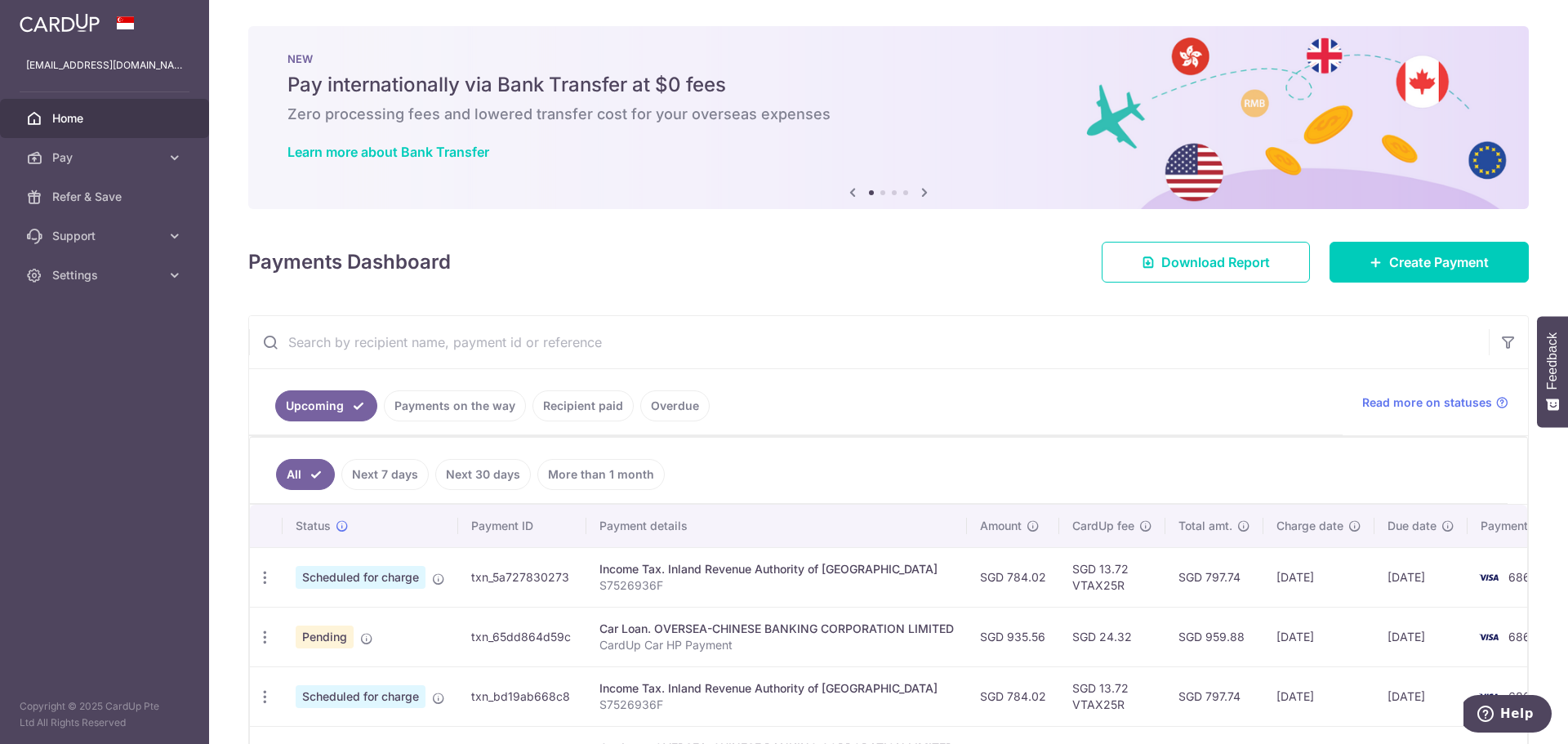
click at [67, 20] on img at bounding box center [59, 22] width 80 height 19
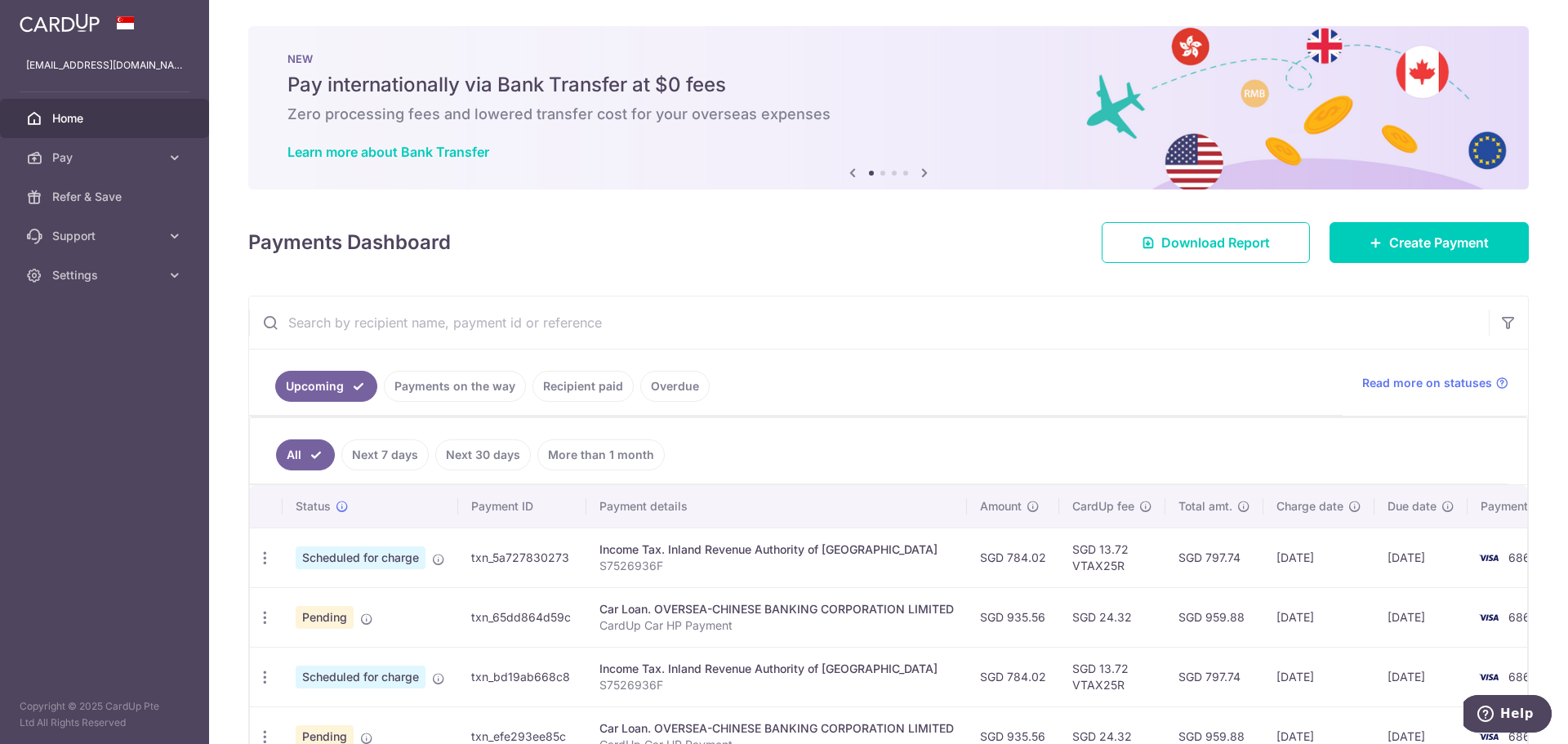
click at [70, 113] on span "Home" at bounding box center [106, 119] width 108 height 16
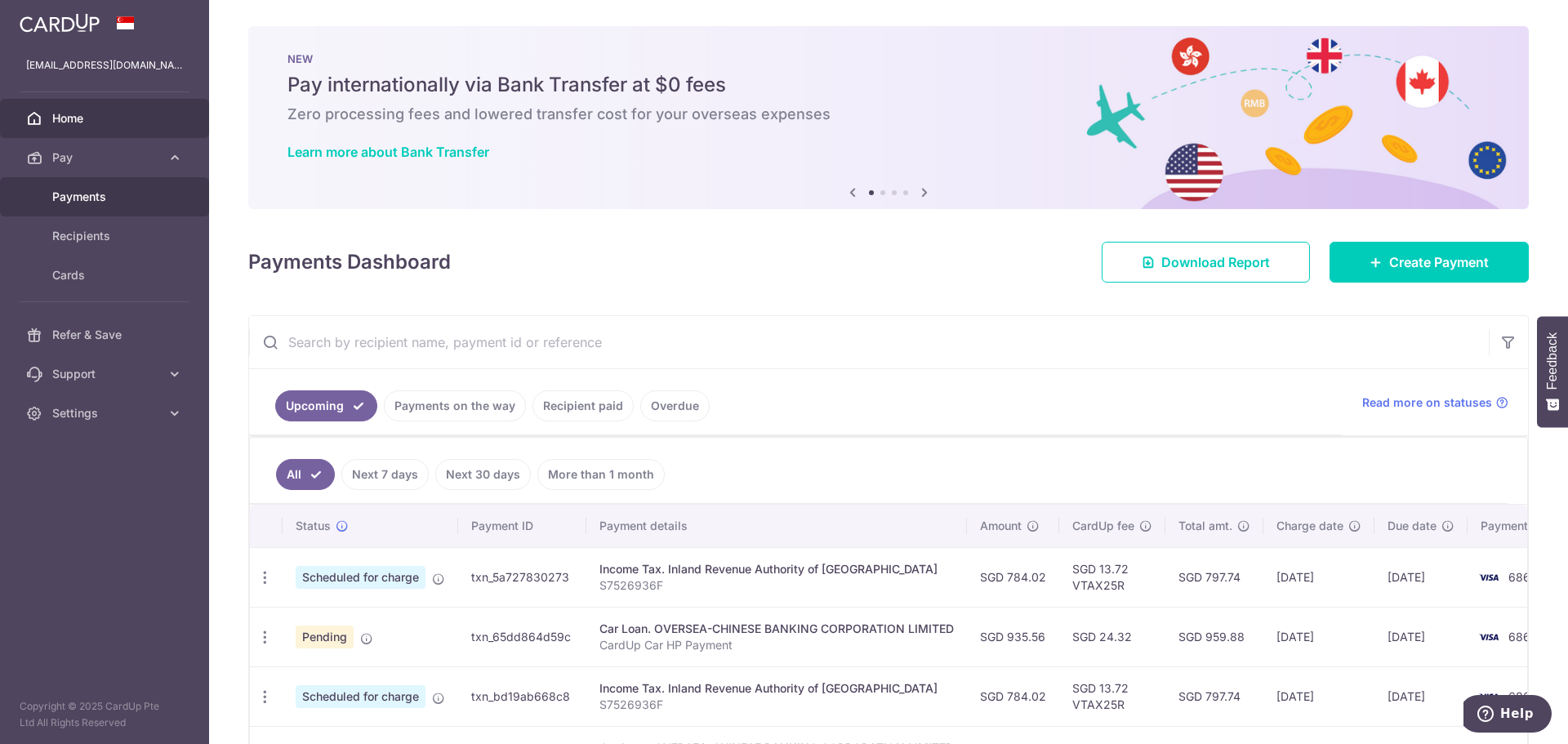
click at [89, 198] on span "Payments" at bounding box center [106, 197] width 108 height 16
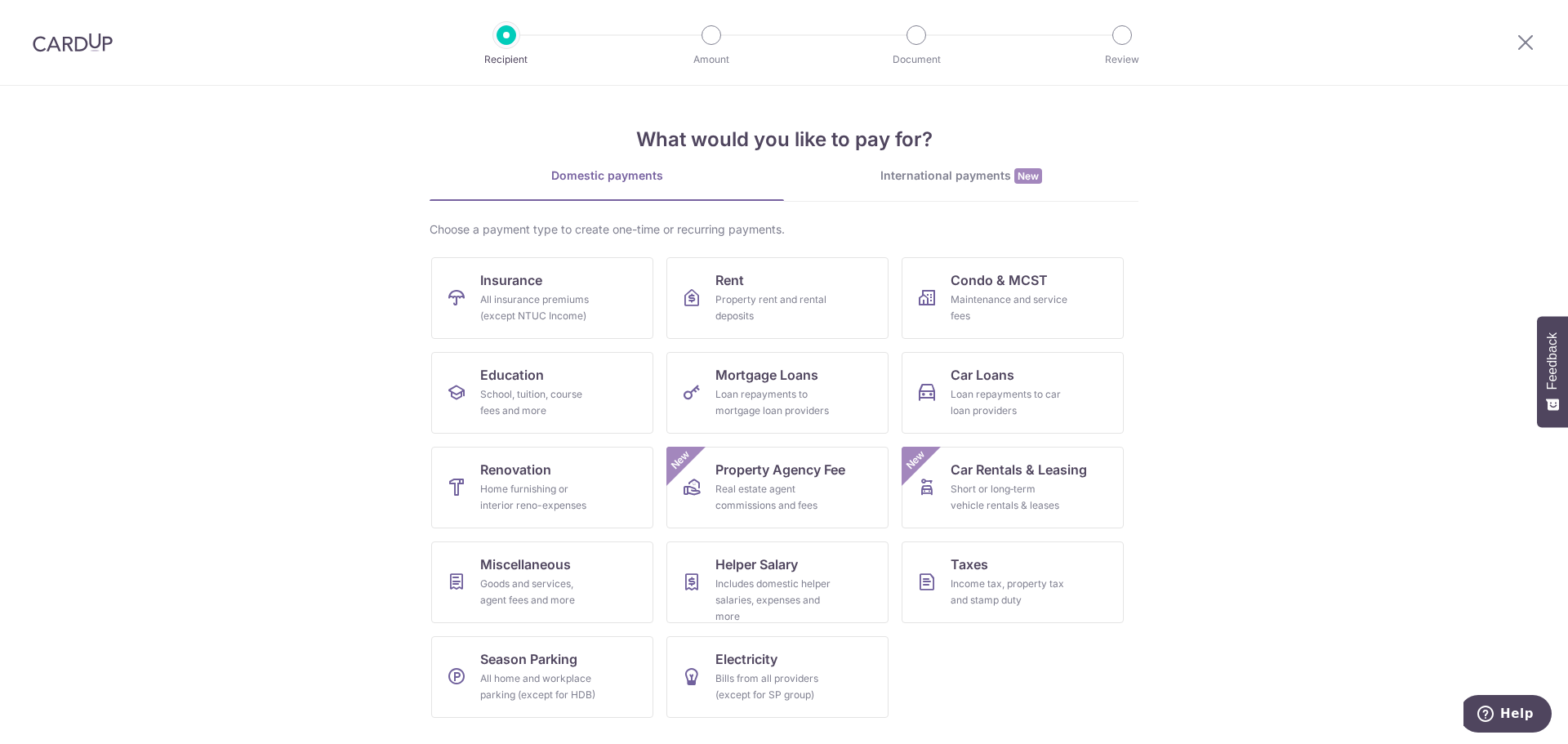
click at [931, 171] on div "International payments New" at bounding box center [961, 176] width 355 height 17
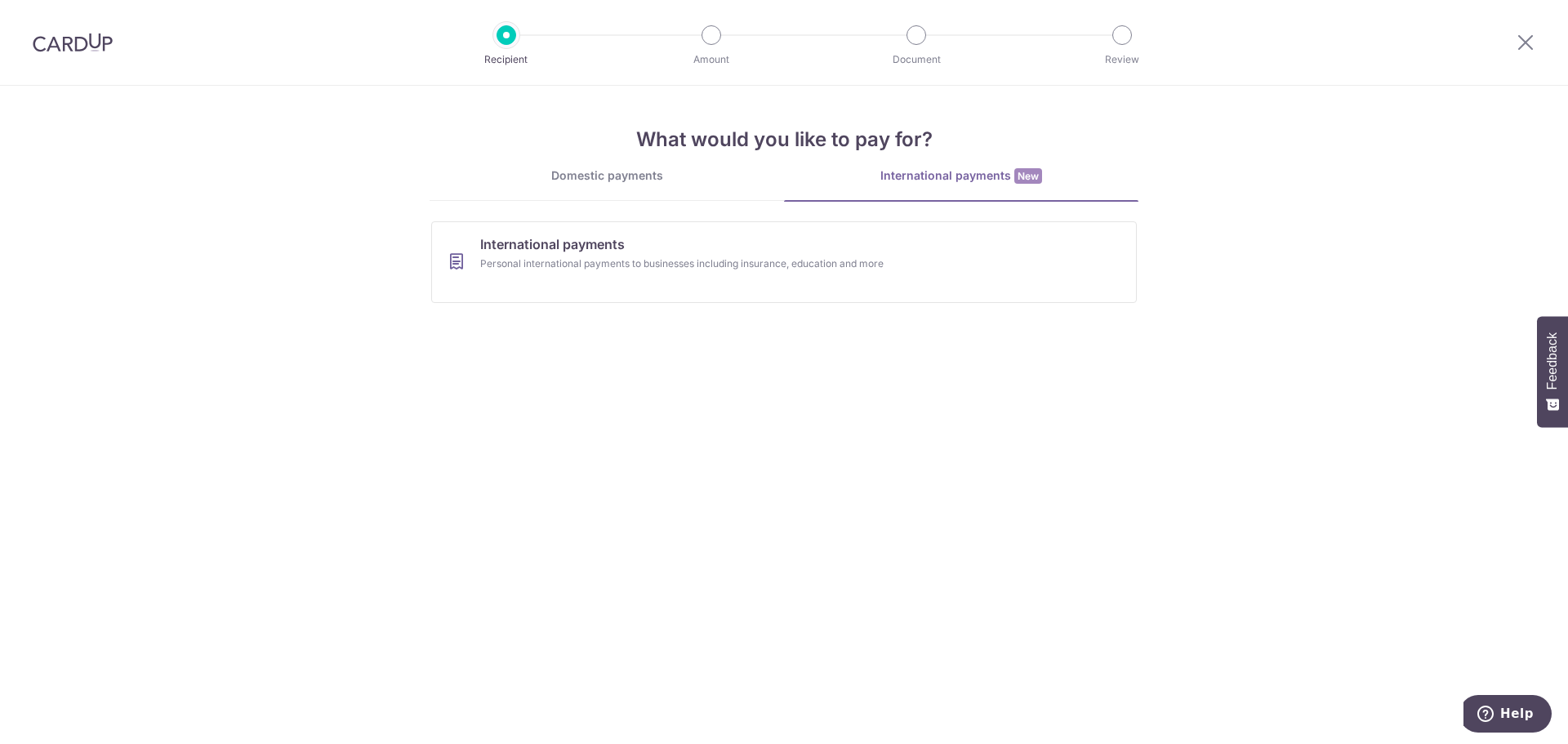
click at [67, 44] on img at bounding box center [73, 42] width 80 height 19
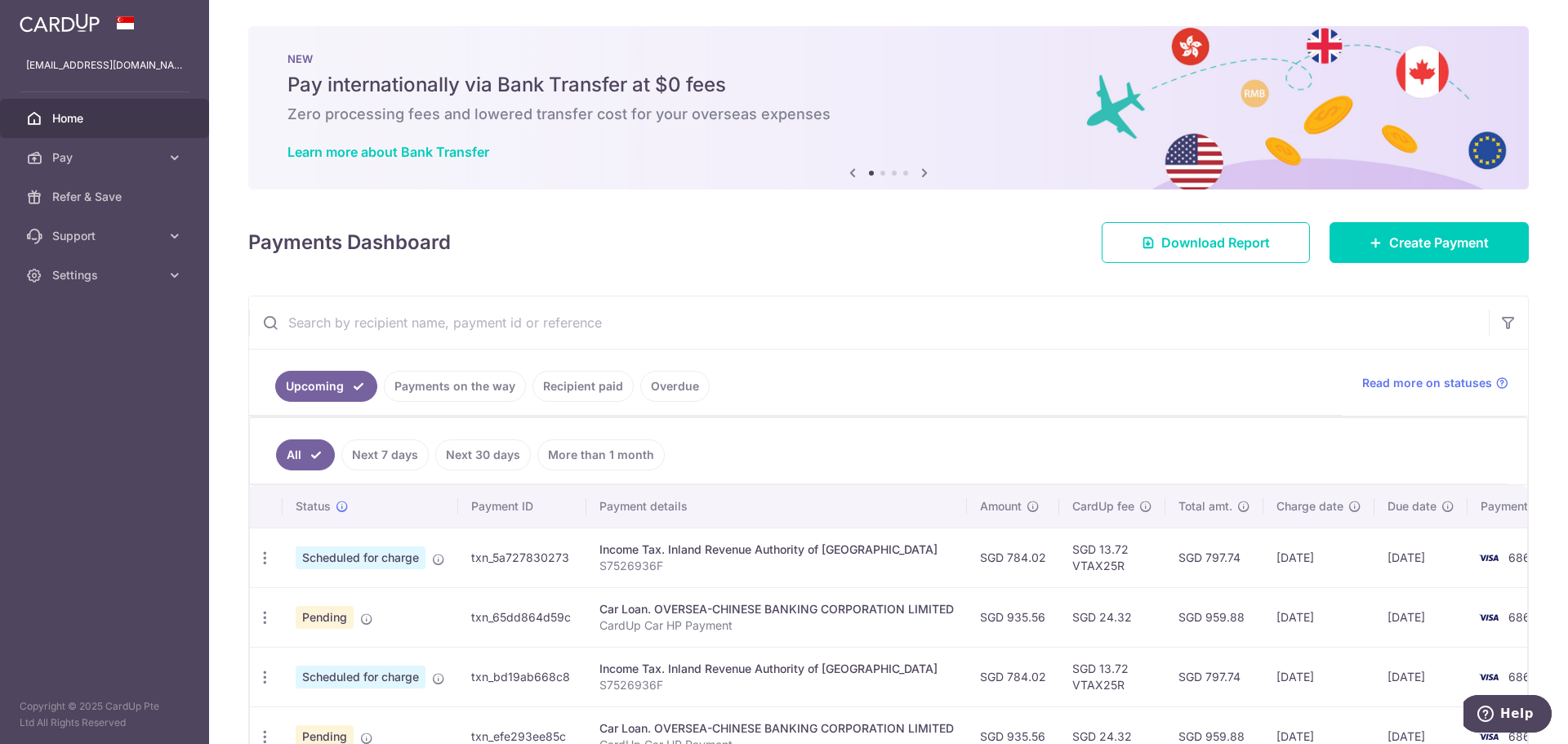
click at [921, 171] on icon at bounding box center [923, 172] width 19 height 20
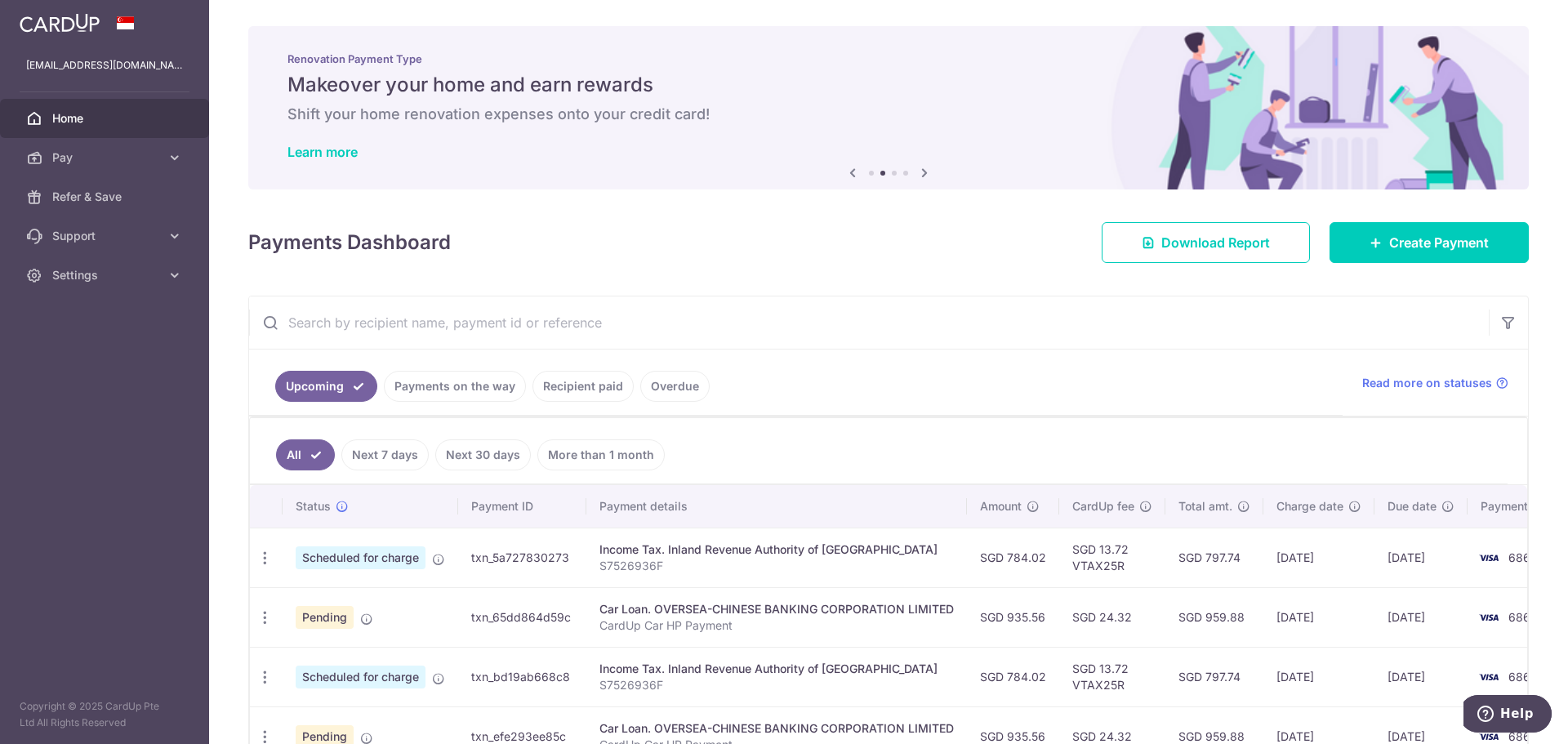
click at [921, 171] on icon at bounding box center [923, 172] width 19 height 20
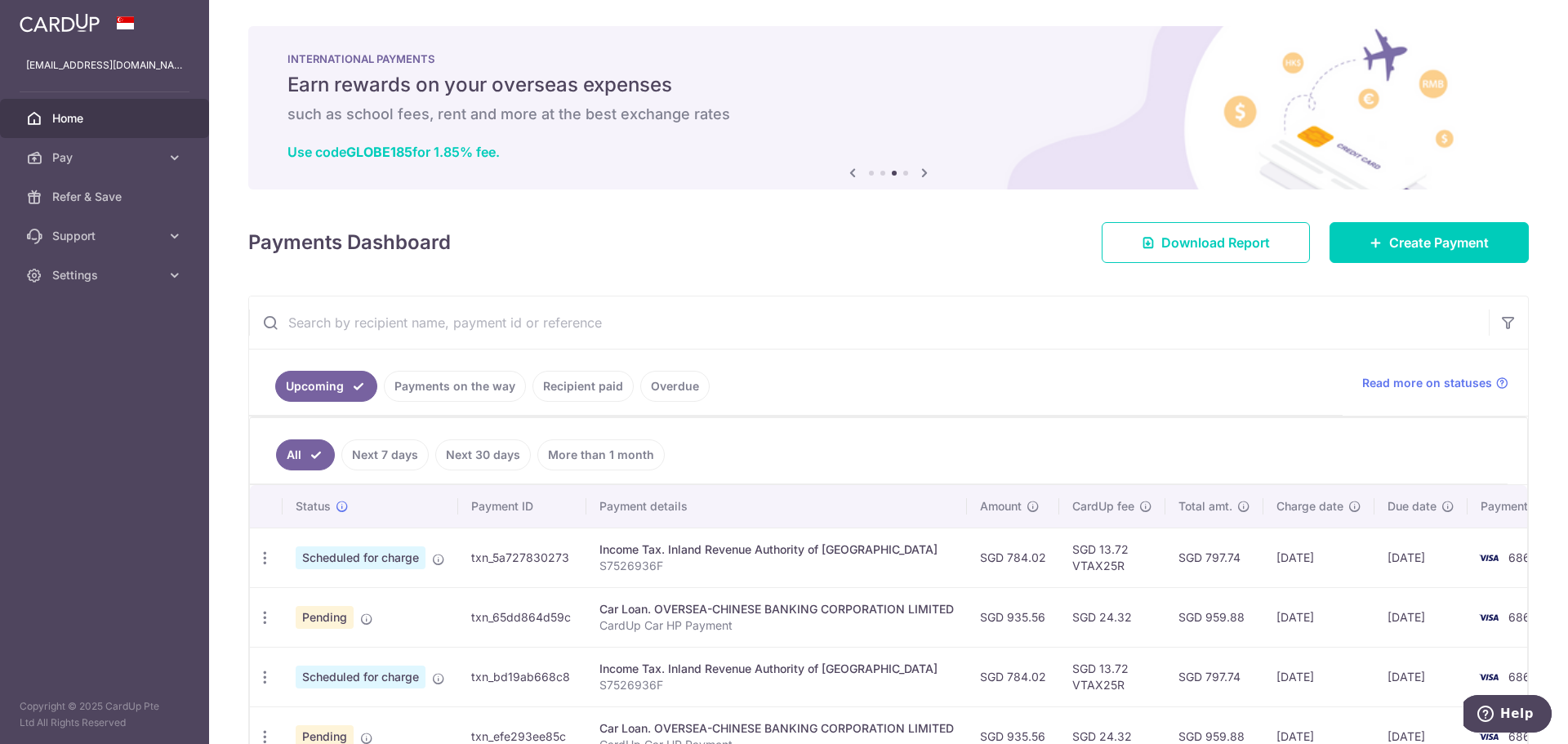
click at [921, 171] on icon at bounding box center [923, 172] width 19 height 20
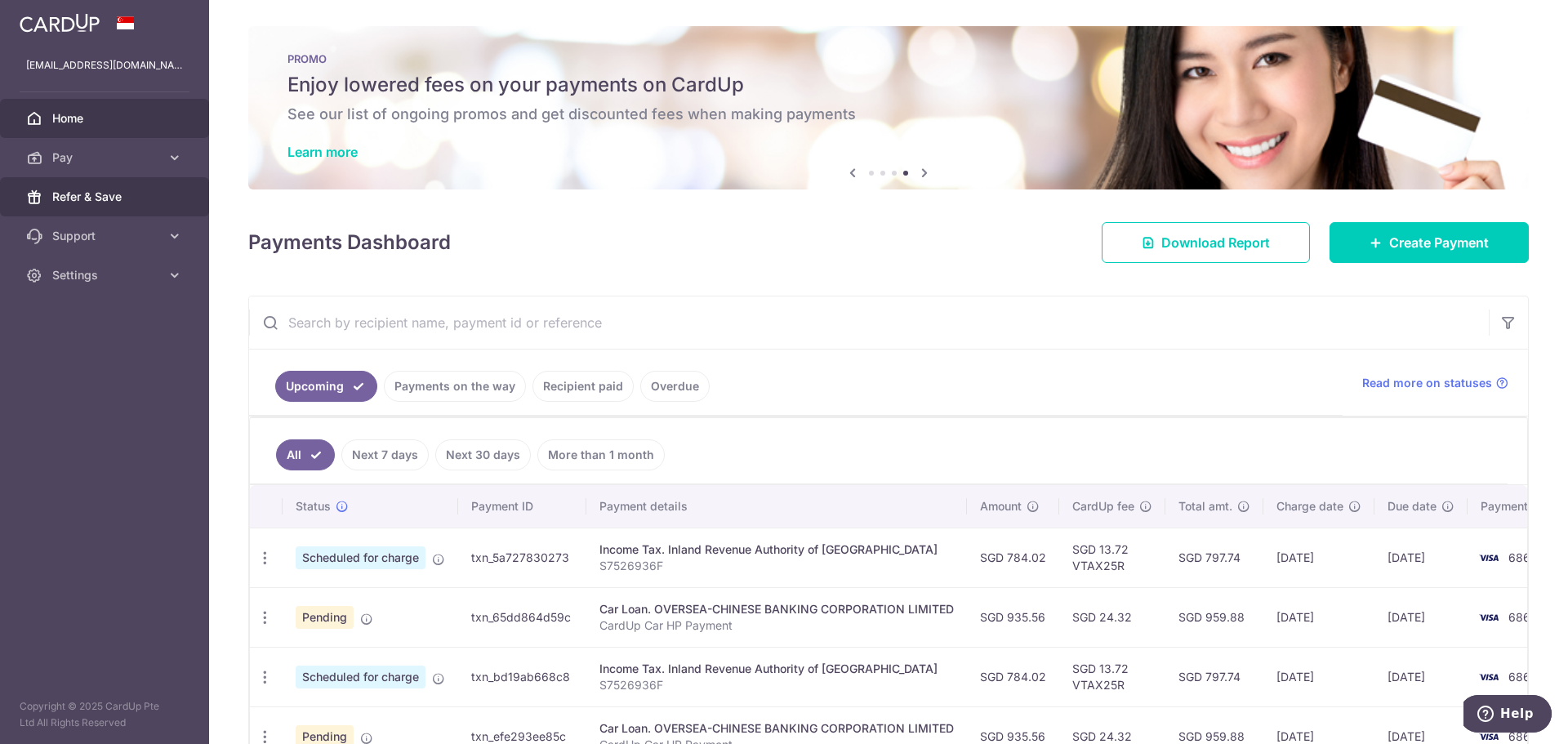
click at [98, 200] on span "Refer & Save" at bounding box center [106, 197] width 108 height 16
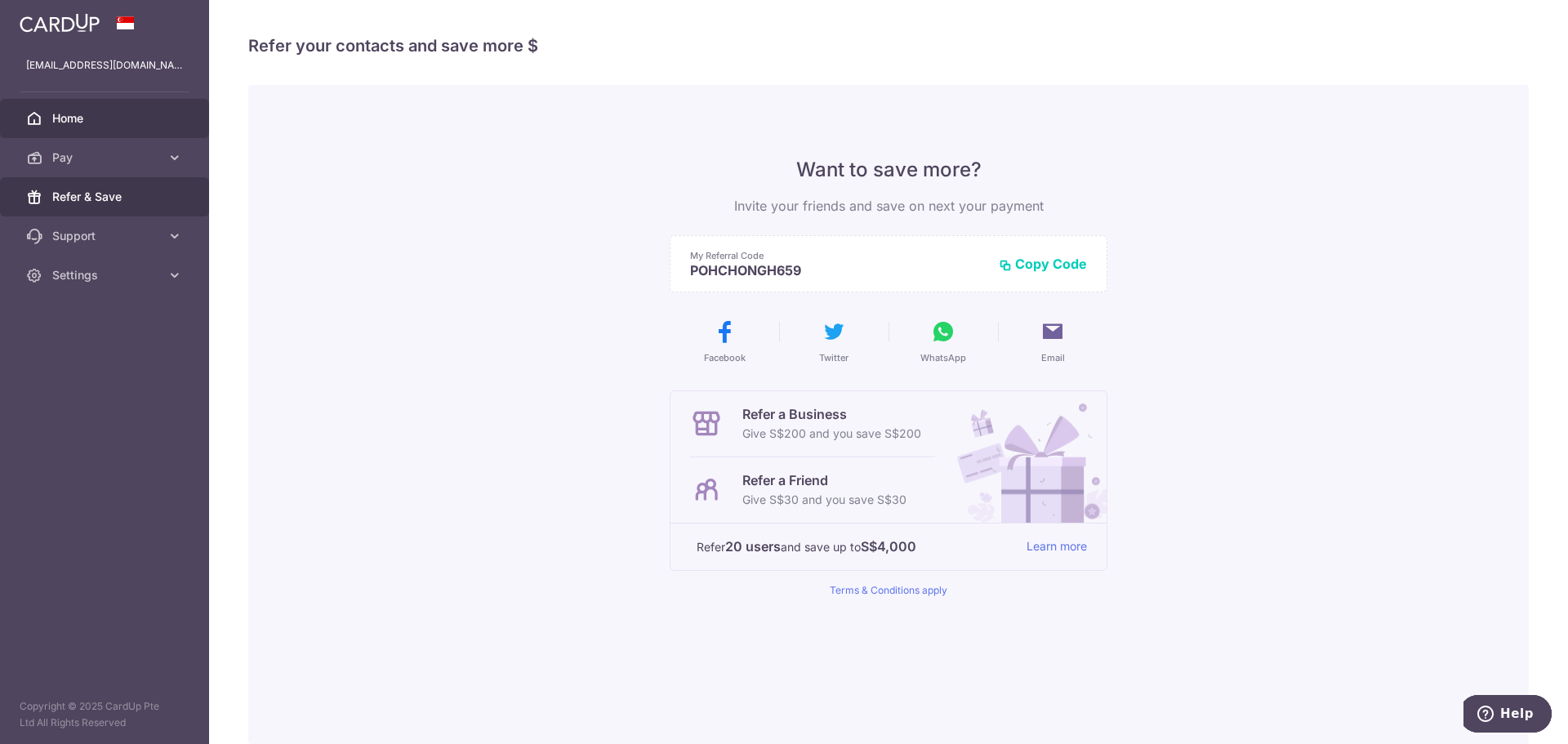
click at [87, 119] on span "Home" at bounding box center [106, 119] width 108 height 16
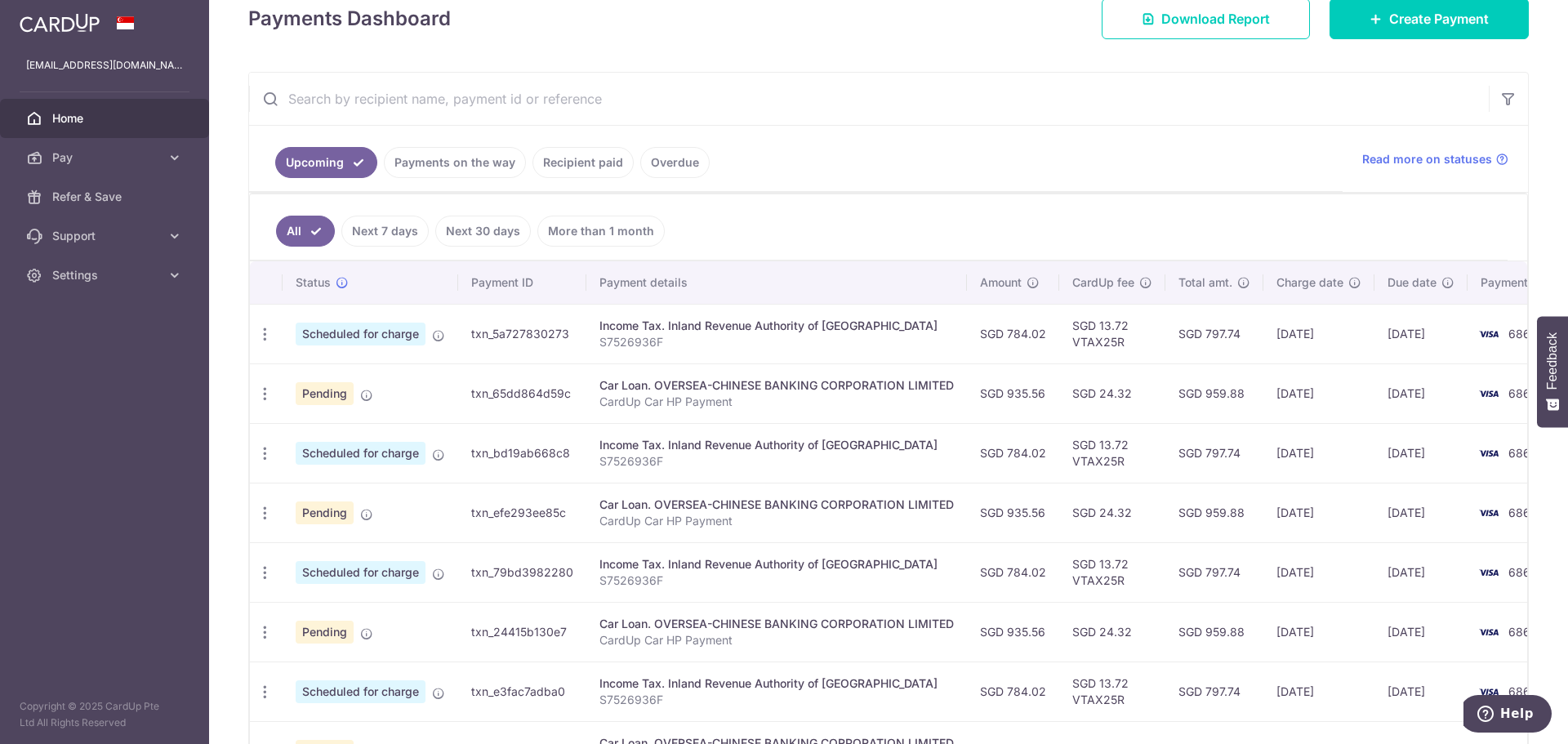
scroll to position [245, 0]
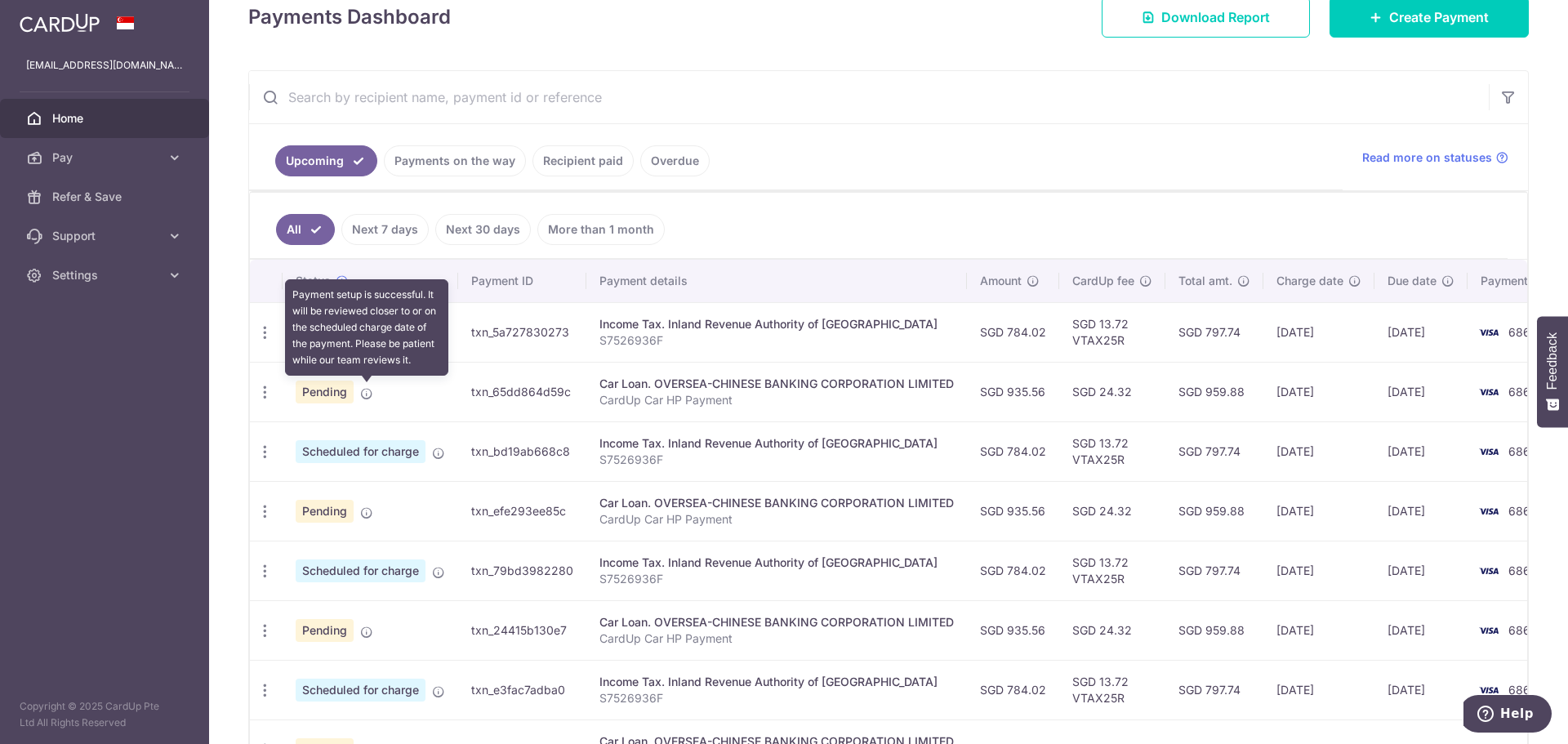
click at [365, 391] on icon at bounding box center [366, 394] width 13 height 13
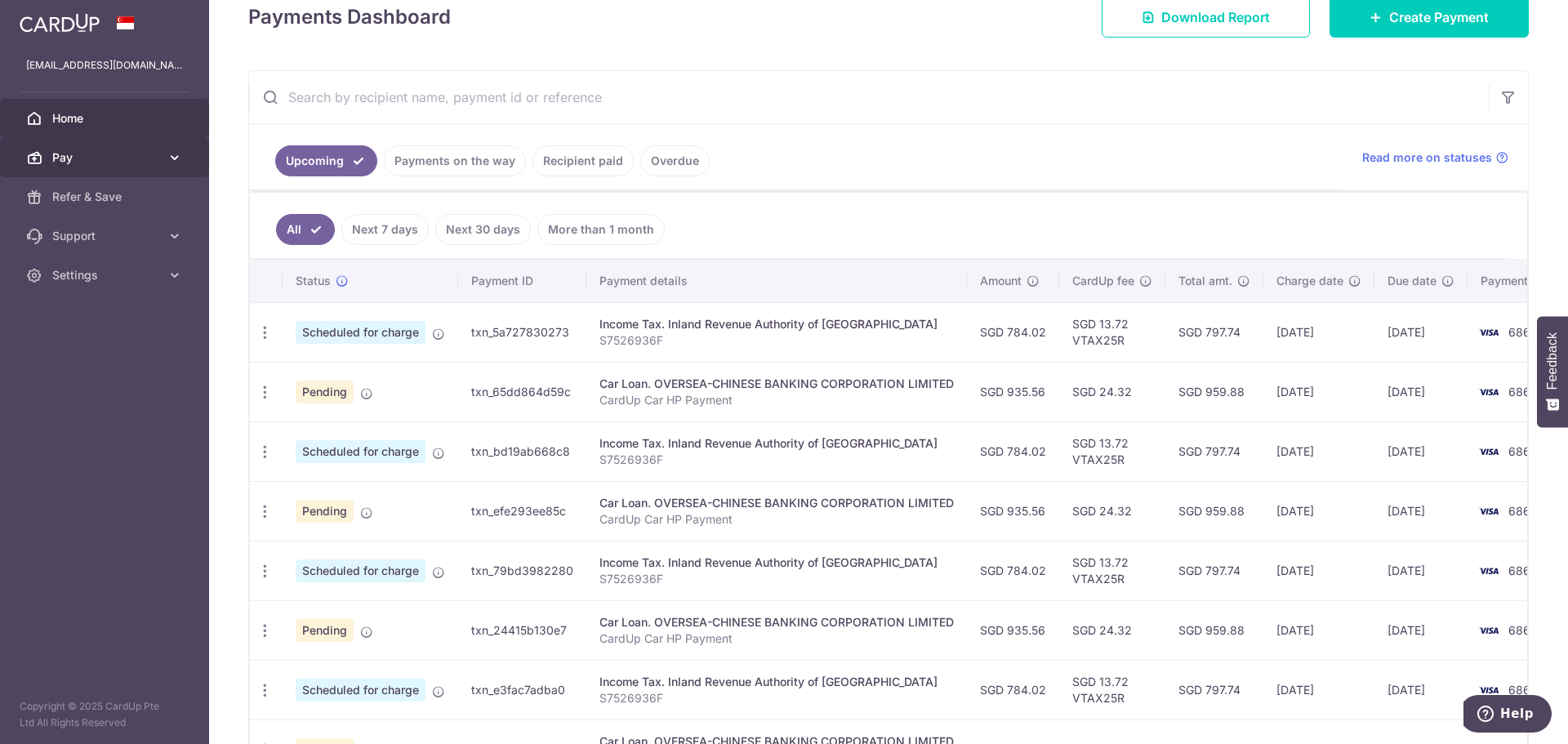
click at [175, 150] on icon at bounding box center [175, 158] width 16 height 16
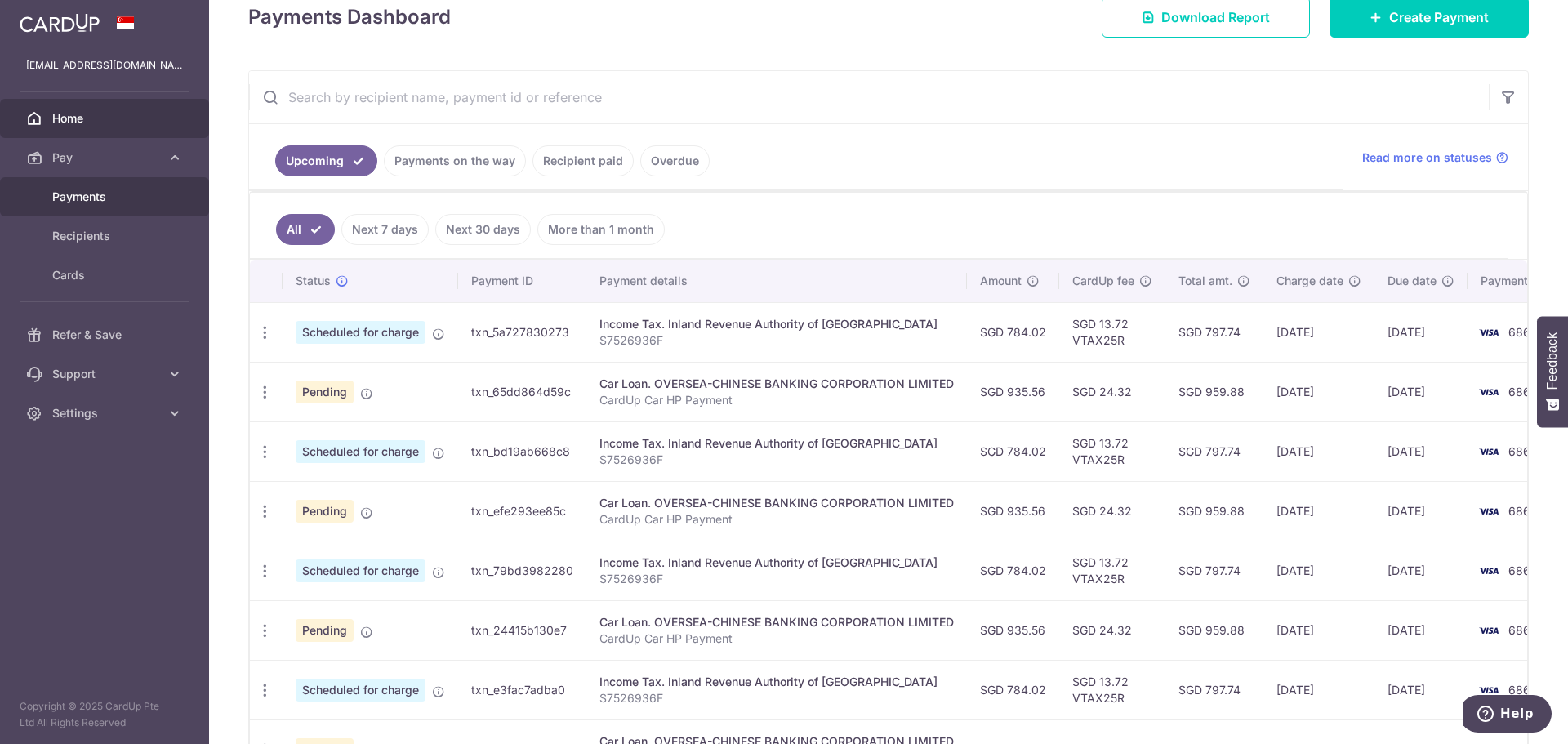
click at [88, 191] on span "Payments" at bounding box center [106, 197] width 108 height 16
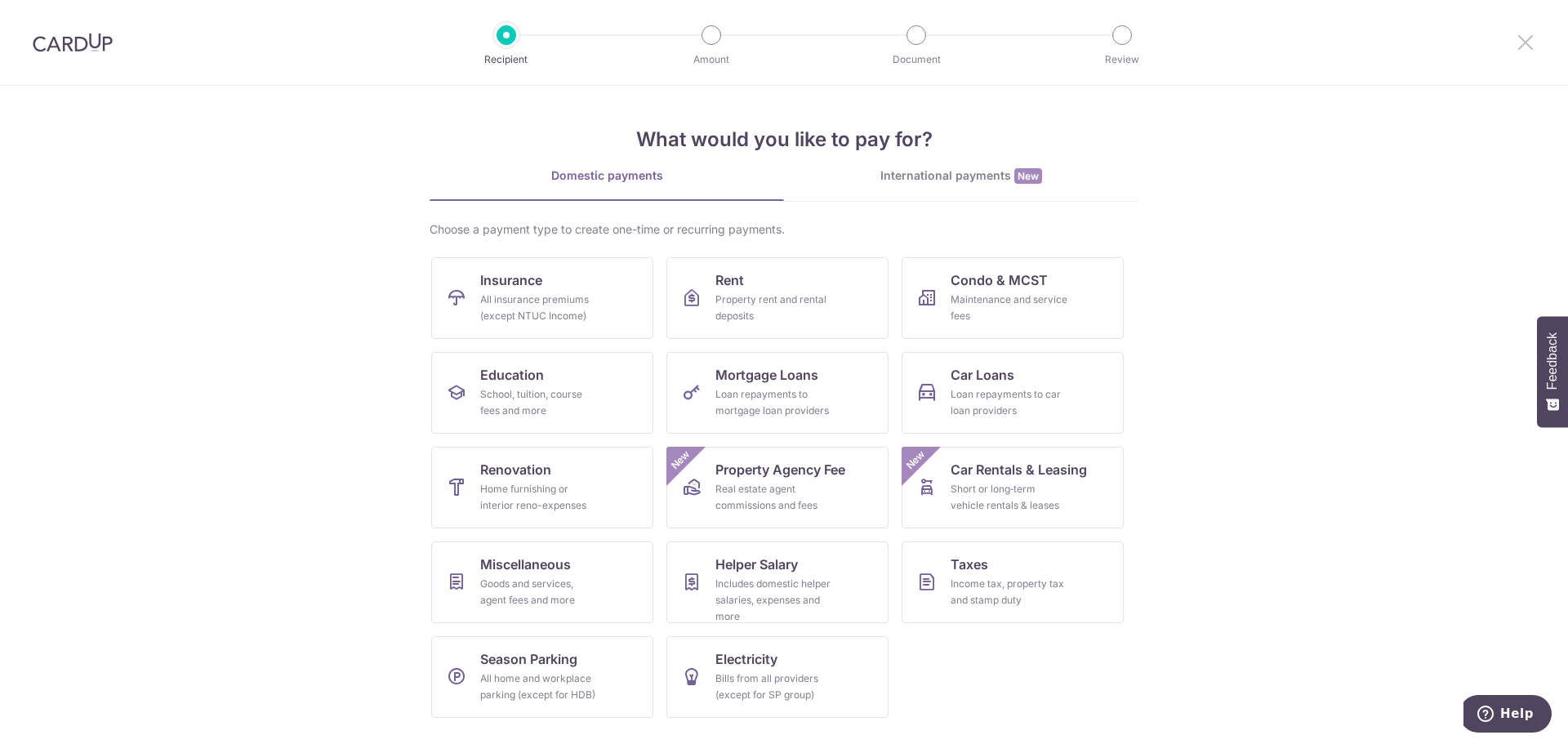
click at [1520, 44] on icon at bounding box center [1524, 42] width 19 height 20
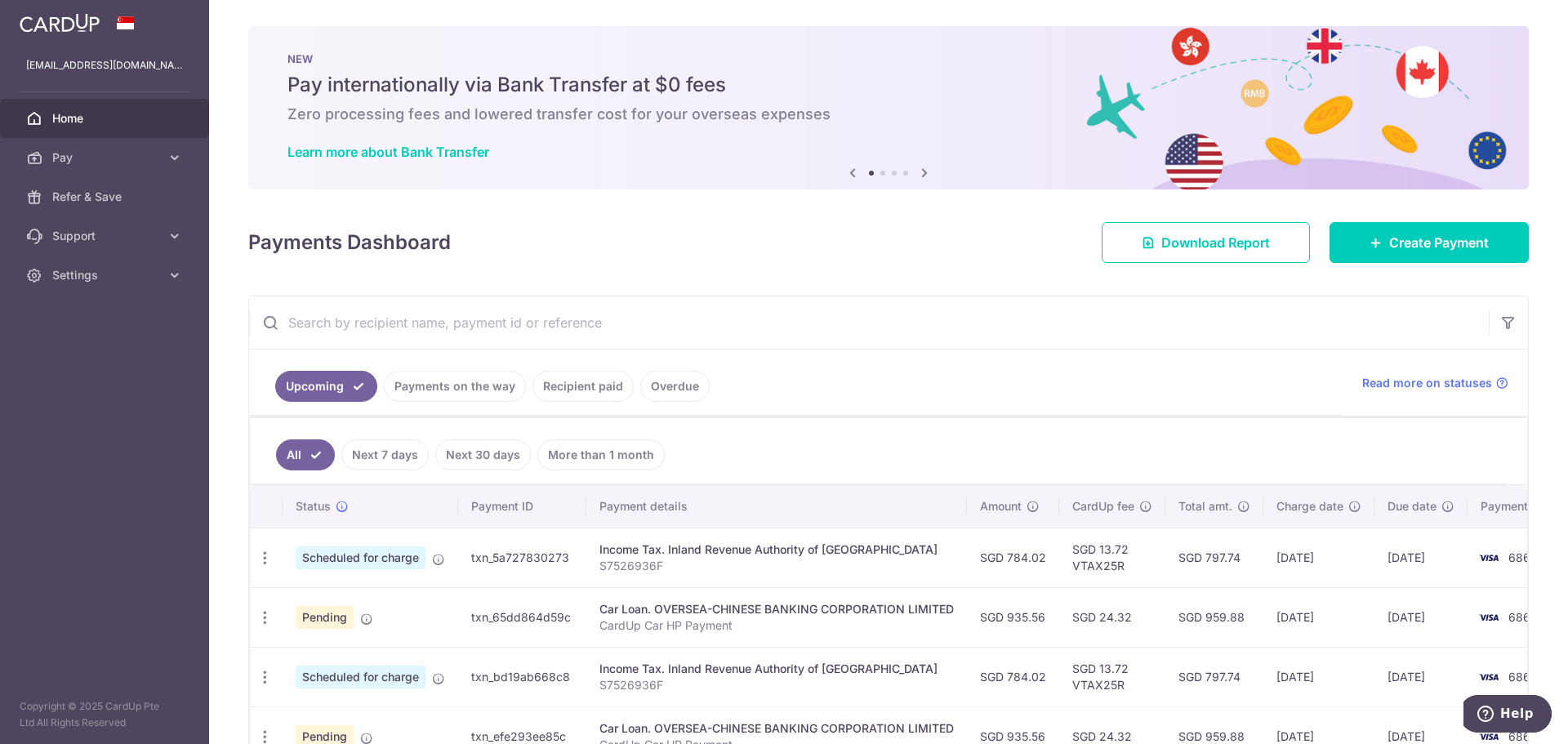
click at [83, 115] on span "Home" at bounding box center [106, 119] width 108 height 16
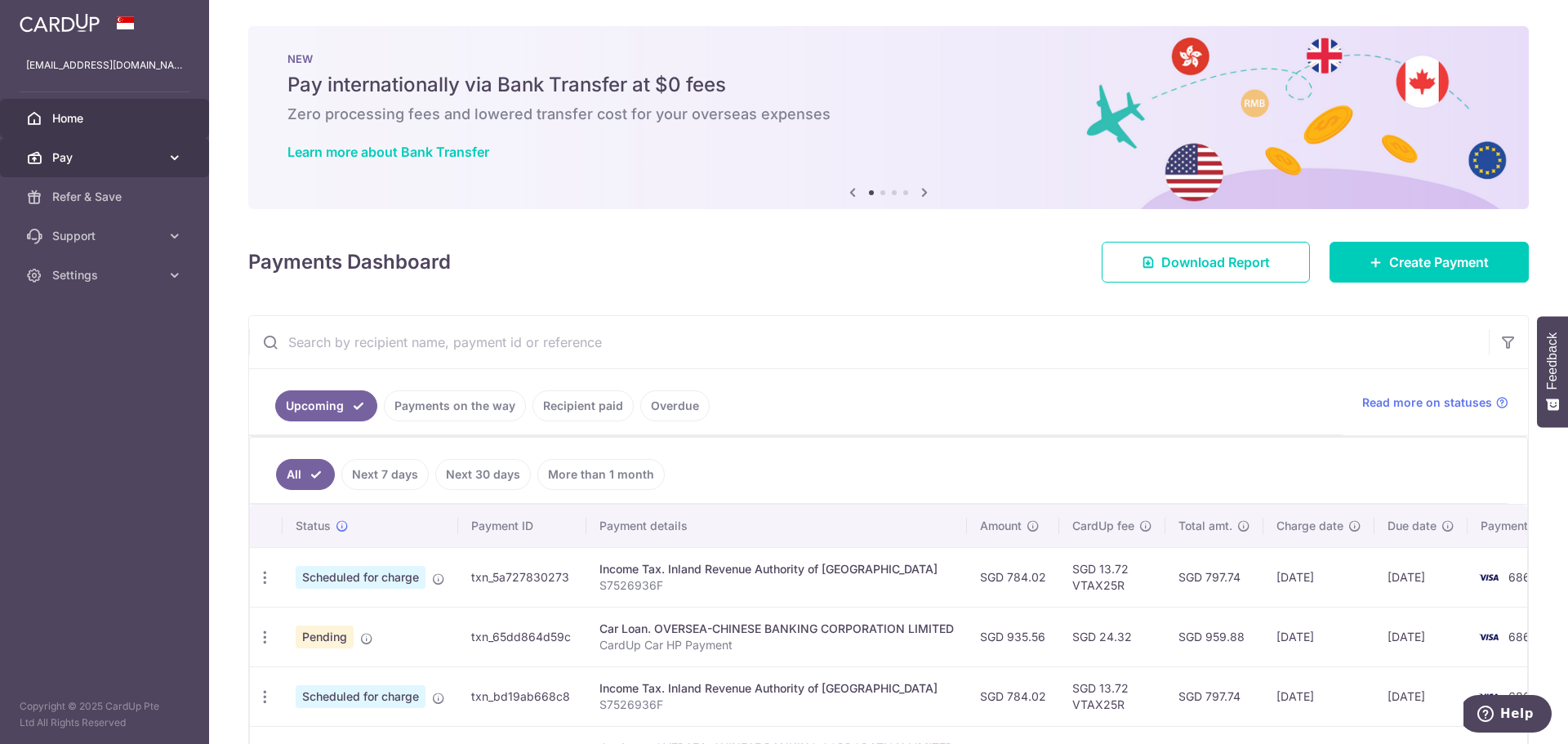
click at [76, 161] on span "Pay" at bounding box center [106, 158] width 108 height 16
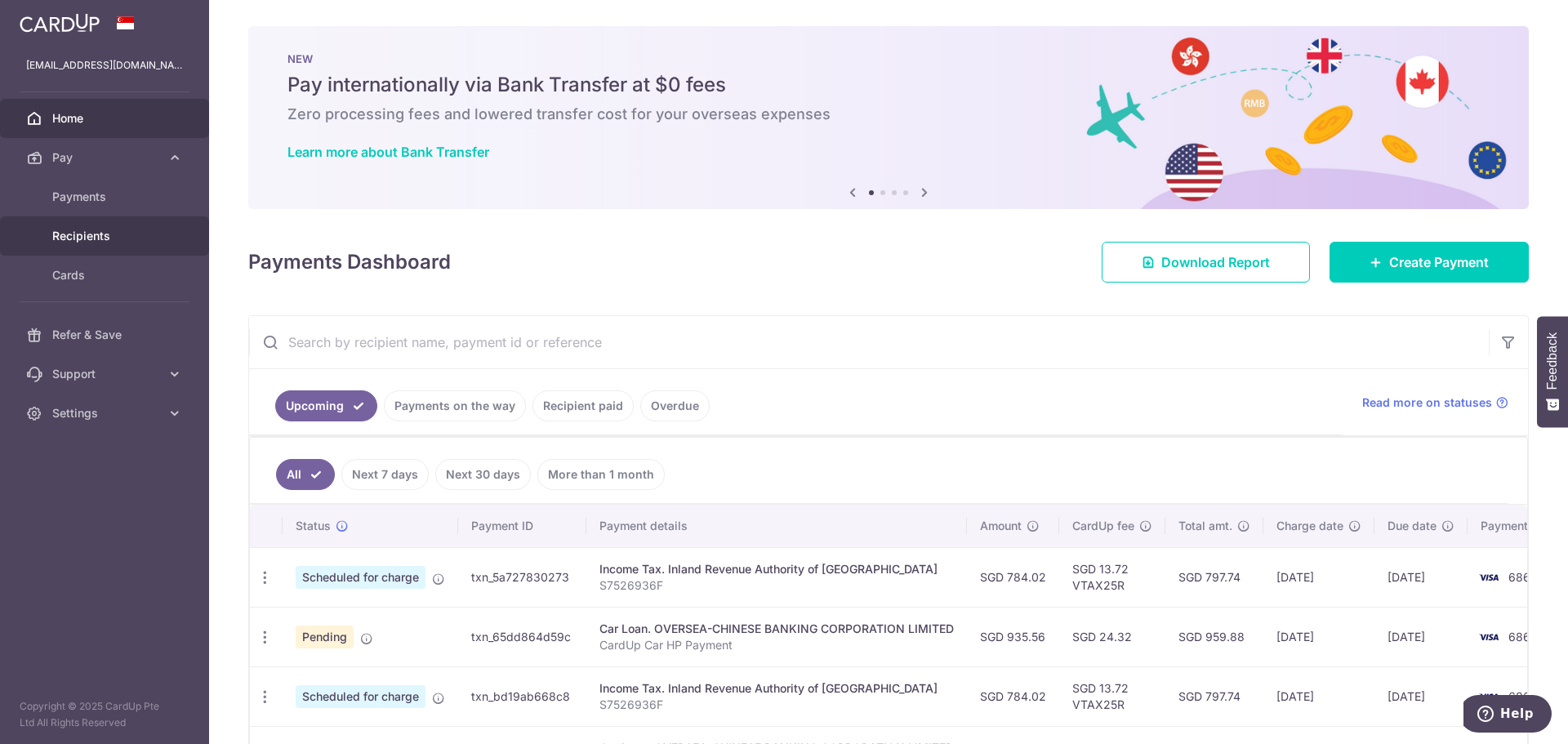
click at [86, 235] on span "Recipients" at bounding box center [106, 236] width 108 height 16
